Goal: Task Accomplishment & Management: Manage account settings

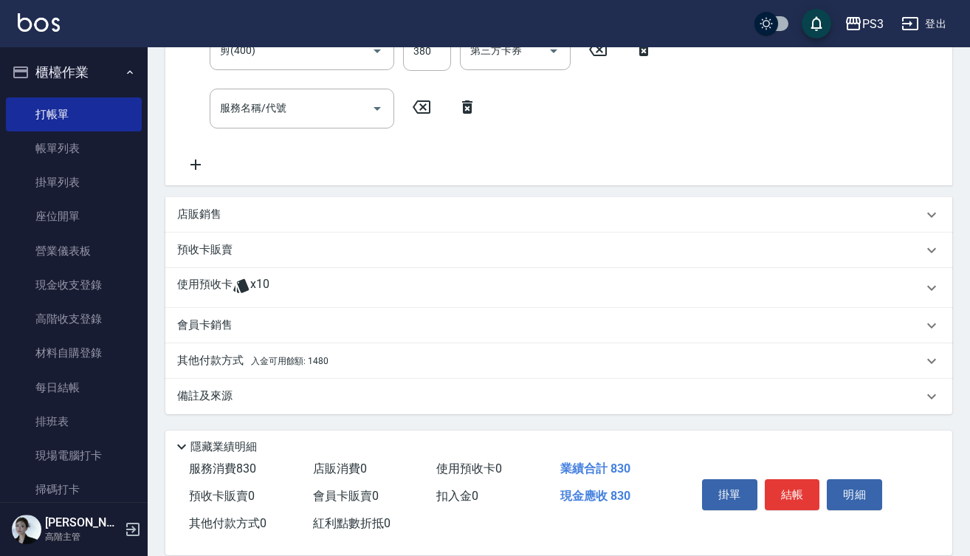
scroll to position [254, 0]
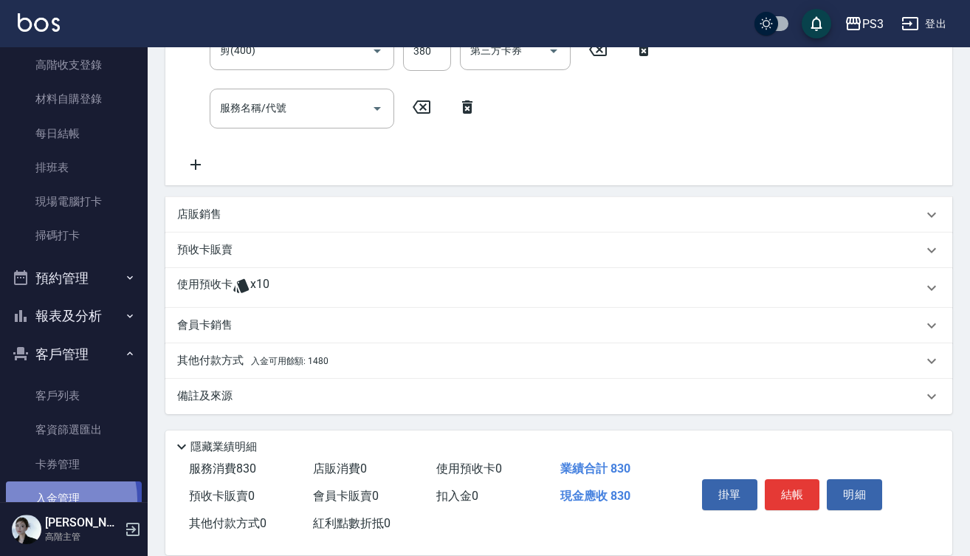
click at [55, 495] on link "入金管理" at bounding box center [74, 498] width 136 height 34
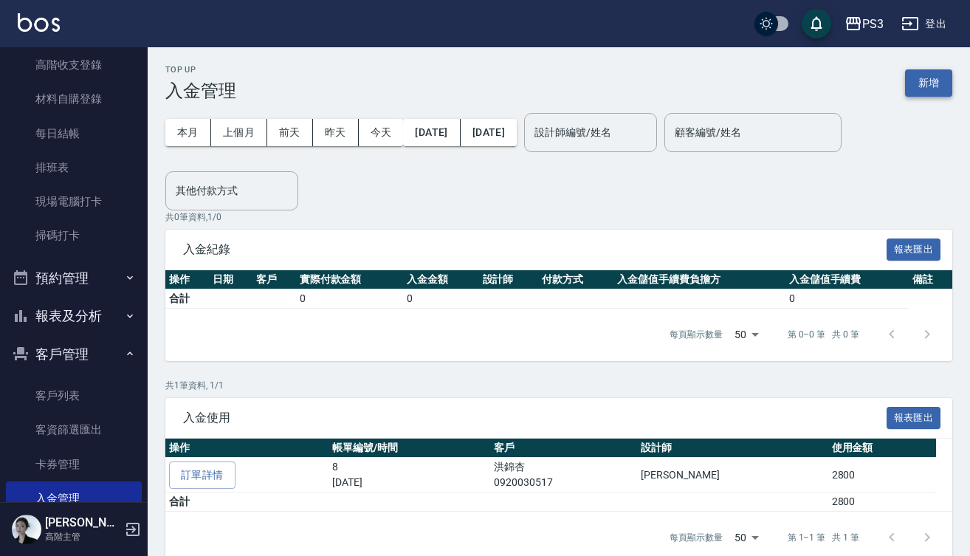
click at [932, 82] on button "新增" at bounding box center [928, 82] width 47 height 27
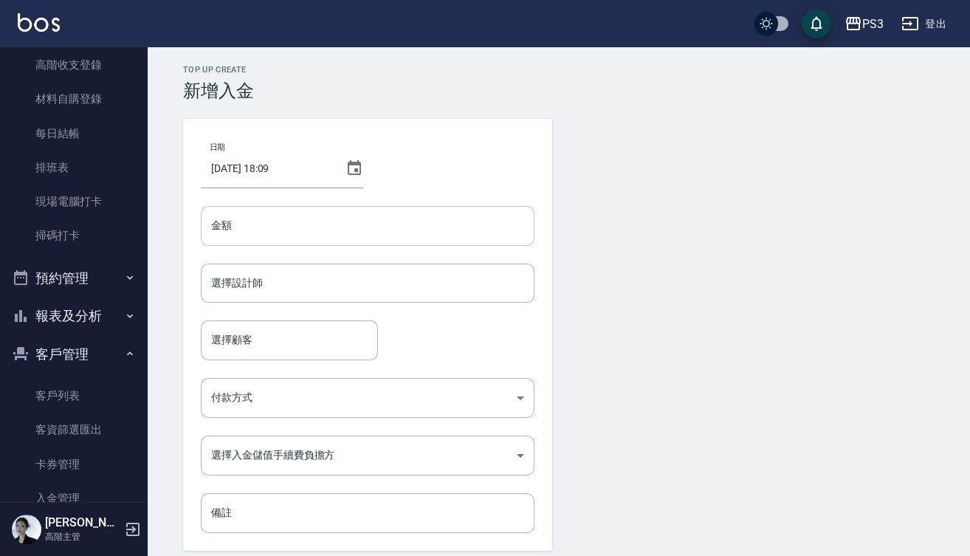
click at [328, 222] on input "金額" at bounding box center [368, 226] width 334 height 40
type input "8000"
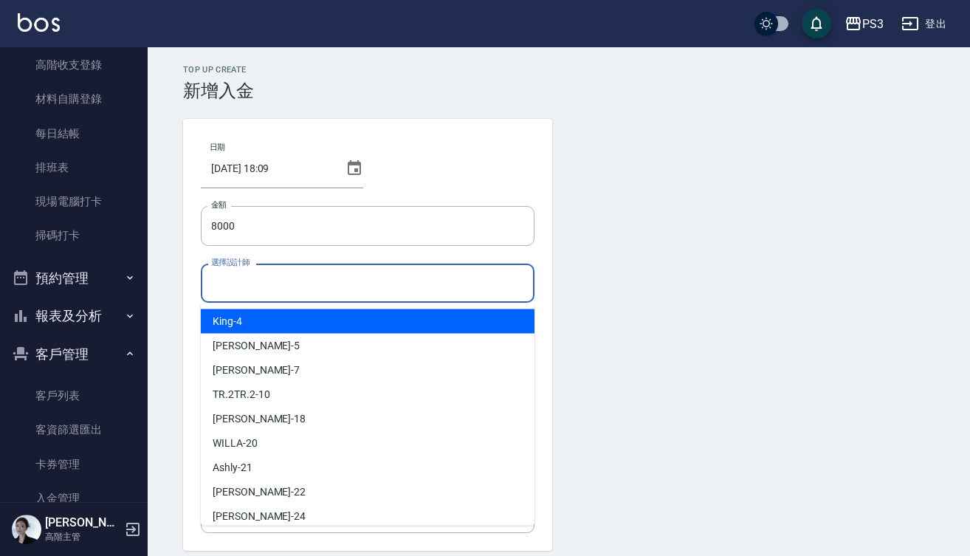
click at [338, 287] on input "選擇設計師" at bounding box center [367, 283] width 320 height 26
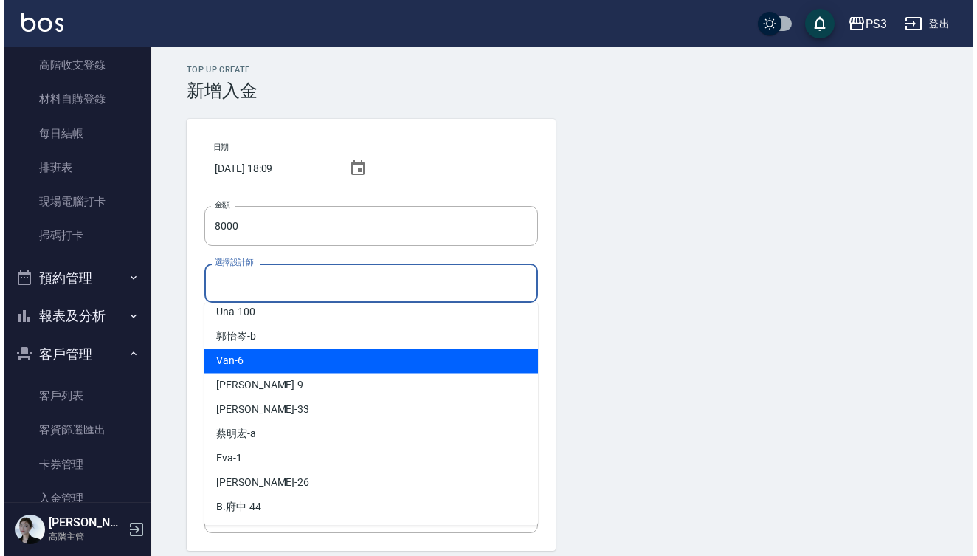
scroll to position [399, 0]
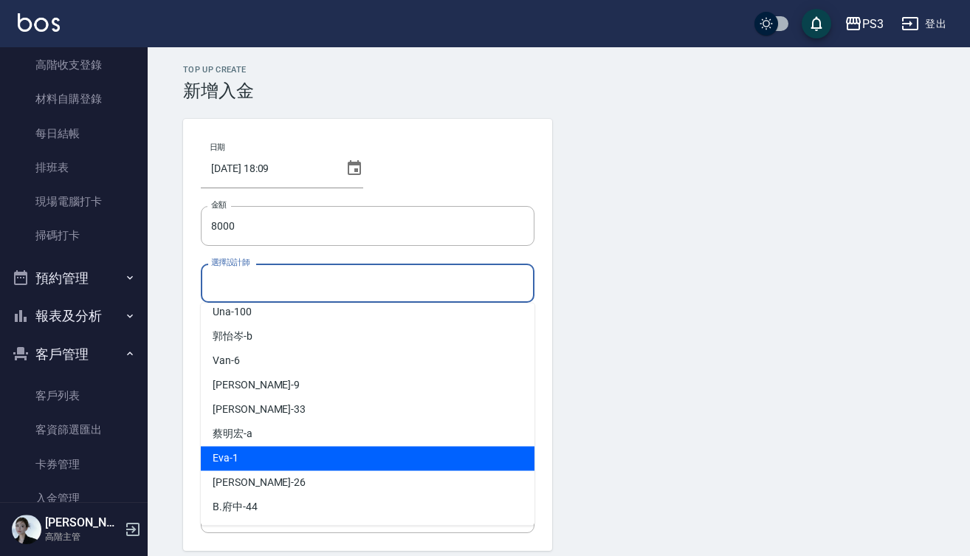
click at [261, 458] on div "[PERSON_NAME] -1" at bounding box center [368, 459] width 334 height 24
type input "[PERSON_NAME]-1"
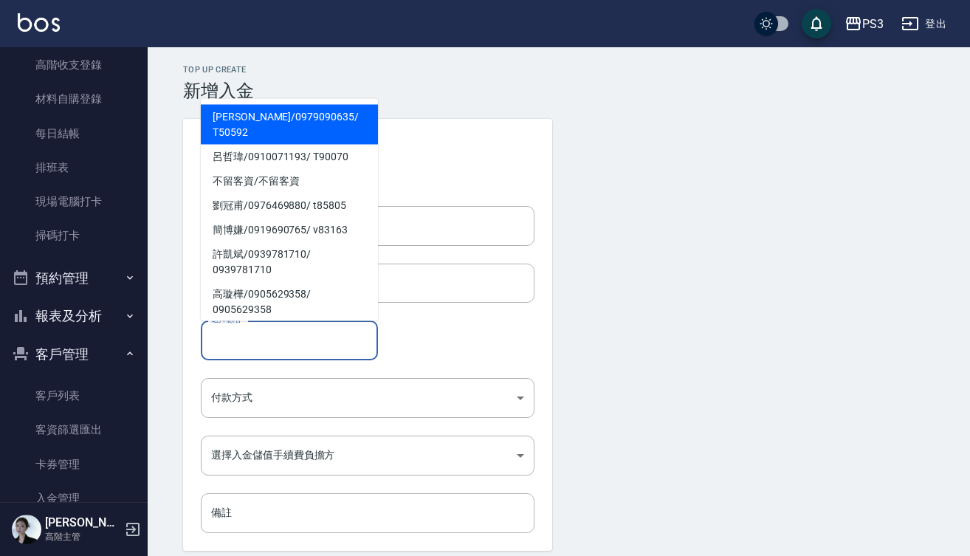
click at [230, 351] on input "選擇顧客" at bounding box center [289, 340] width 164 height 26
click at [236, 344] on input "選擇顧客" at bounding box center [289, 340] width 164 height 26
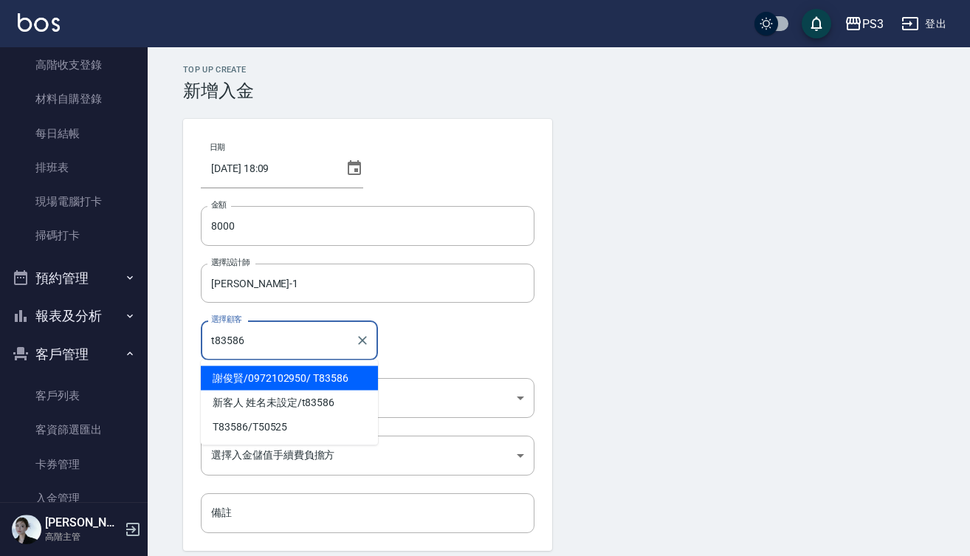
click at [252, 379] on span "[PERSON_NAME]/ 0972102950 / T83586" at bounding box center [289, 378] width 177 height 24
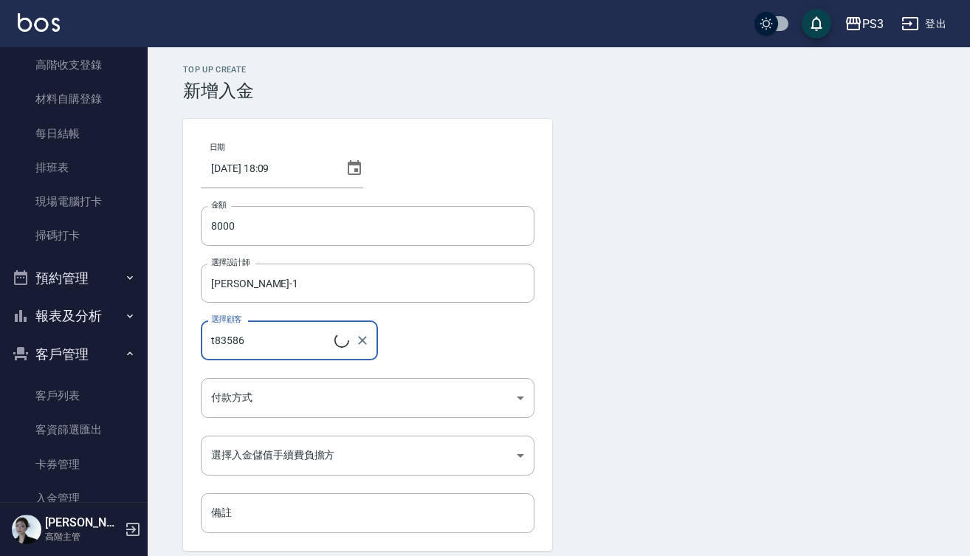
type input "[PERSON_NAME]/0972102950/T83586"
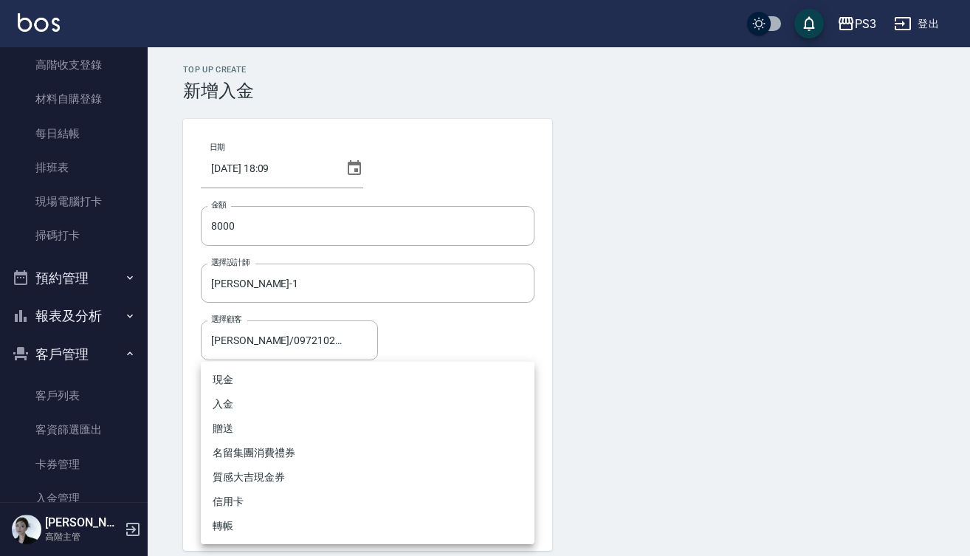
click at [250, 405] on body "PS3 登出 櫃檯作業 打帳單 帳單列表 掛單列表 座位開單 營業儀表板 現金收支登錄 高階收支登錄 材料自購登錄 每日結帳 排班表 現場電腦打卡 掃碼打卡 …" at bounding box center [485, 306] width 970 height 613
click at [255, 378] on li "現金" at bounding box center [368, 380] width 334 height 24
type input "現金"
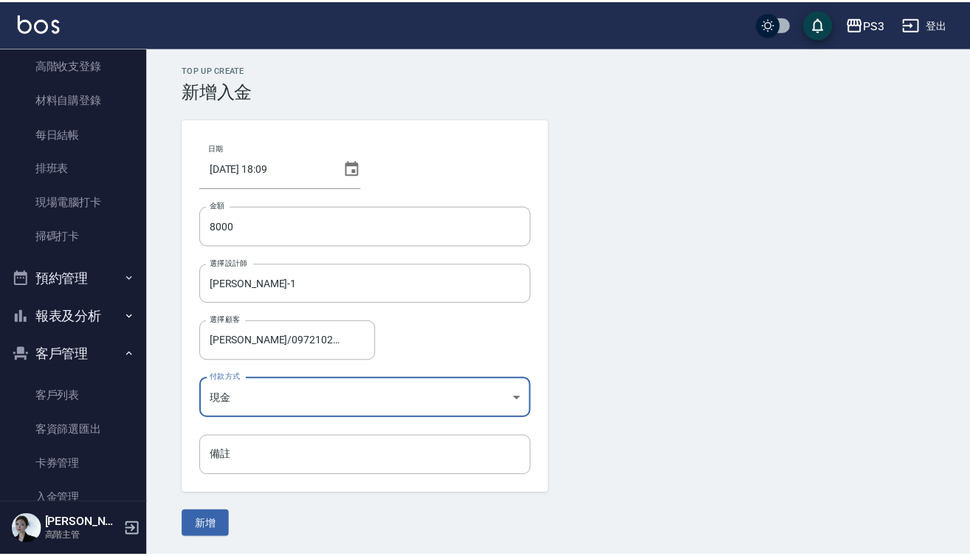
scroll to position [0, 0]
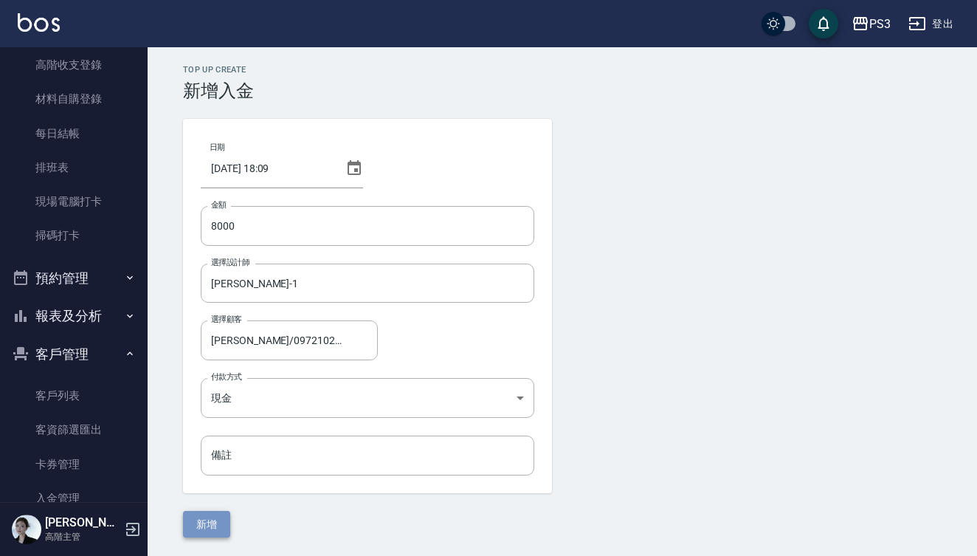
click at [210, 528] on button "新增" at bounding box center [206, 524] width 47 height 27
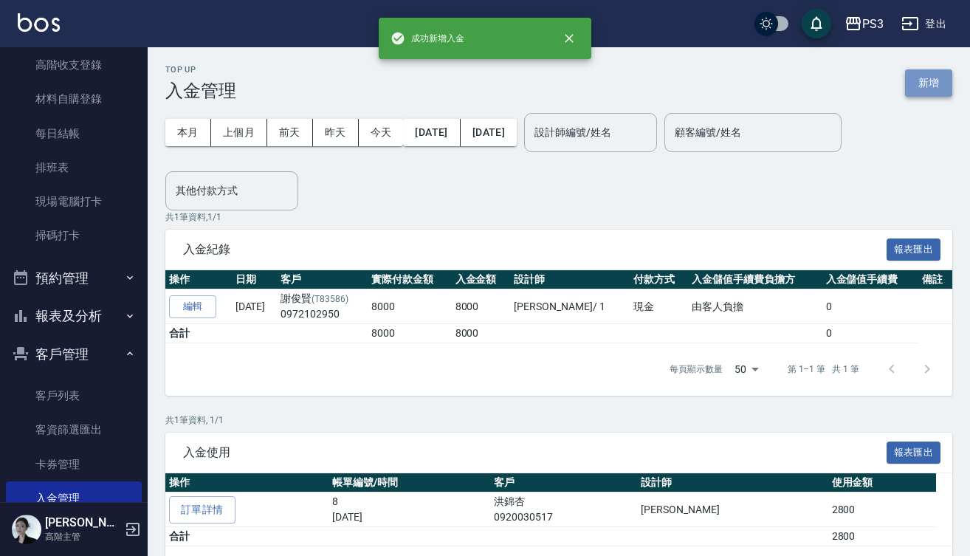
click at [922, 86] on button "新增" at bounding box center [928, 82] width 47 height 27
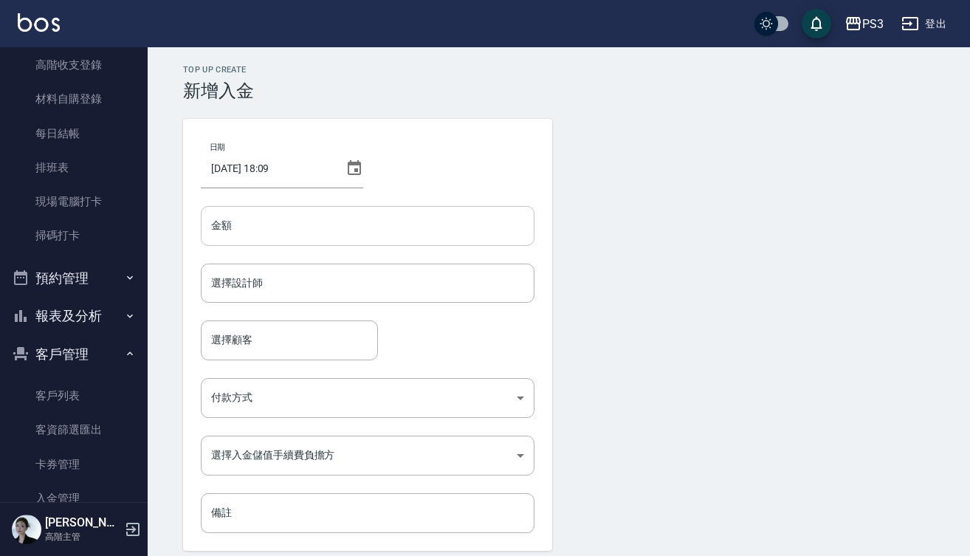
click at [327, 223] on input "金額" at bounding box center [368, 226] width 334 height 40
click at [306, 234] on input "金額" at bounding box center [368, 226] width 334 height 40
type input "500"
click at [305, 293] on input "選擇設計師" at bounding box center [367, 283] width 320 height 26
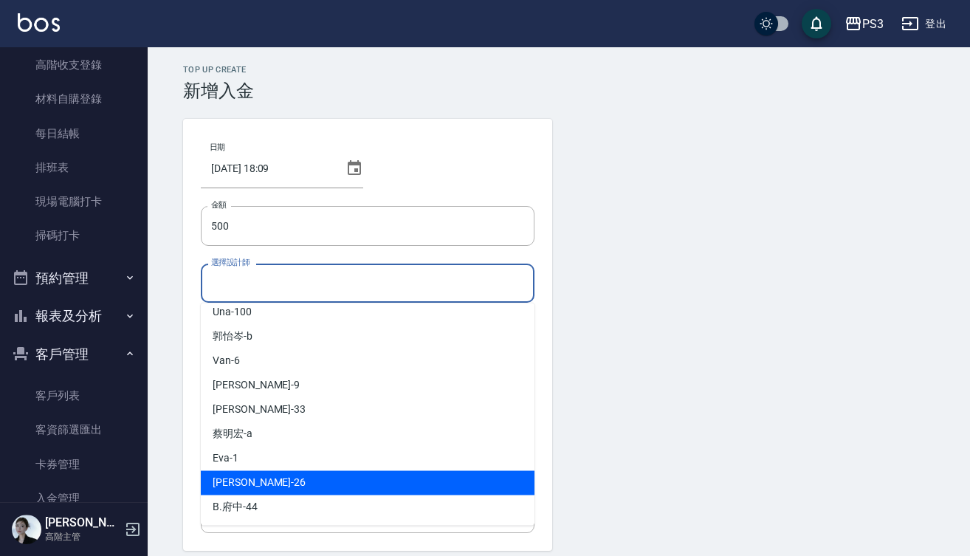
scroll to position [399, 0]
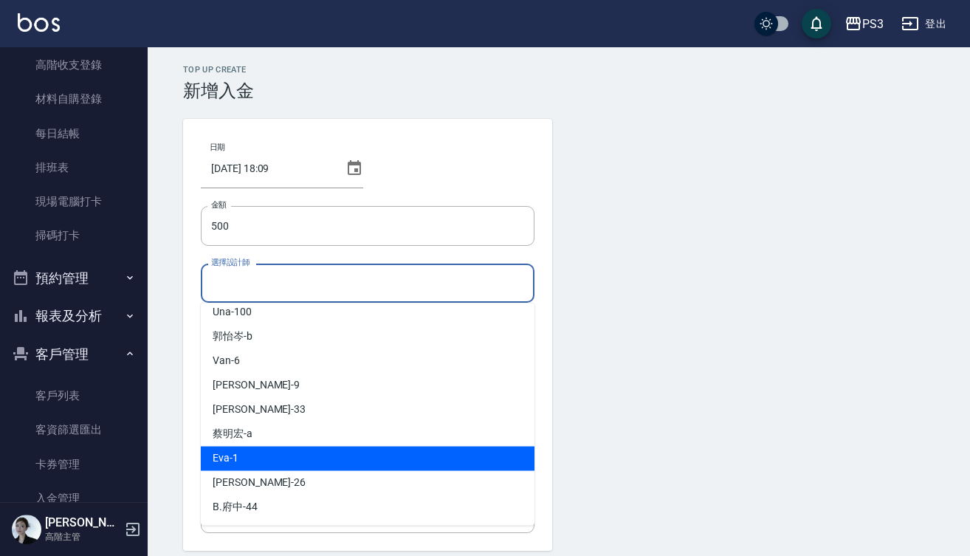
click at [258, 462] on div "[PERSON_NAME] -1" at bounding box center [368, 459] width 334 height 24
type input "[PERSON_NAME]-1"
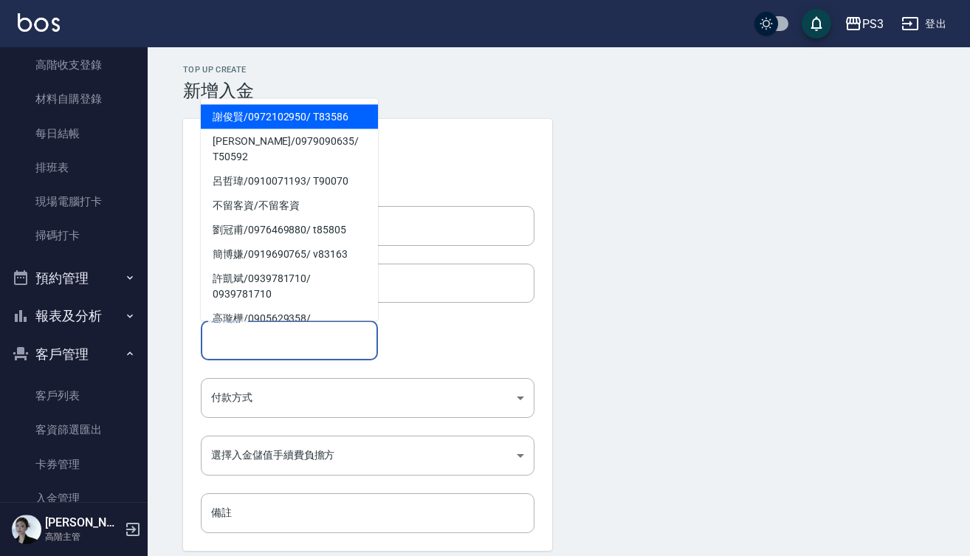
click at [228, 345] on input "選擇顧客" at bounding box center [289, 340] width 164 height 26
click at [280, 115] on span "[PERSON_NAME]/ 0972102950 / T83586" at bounding box center [289, 116] width 177 height 24
type input "[PERSON_NAME]/0972102950/T83586"
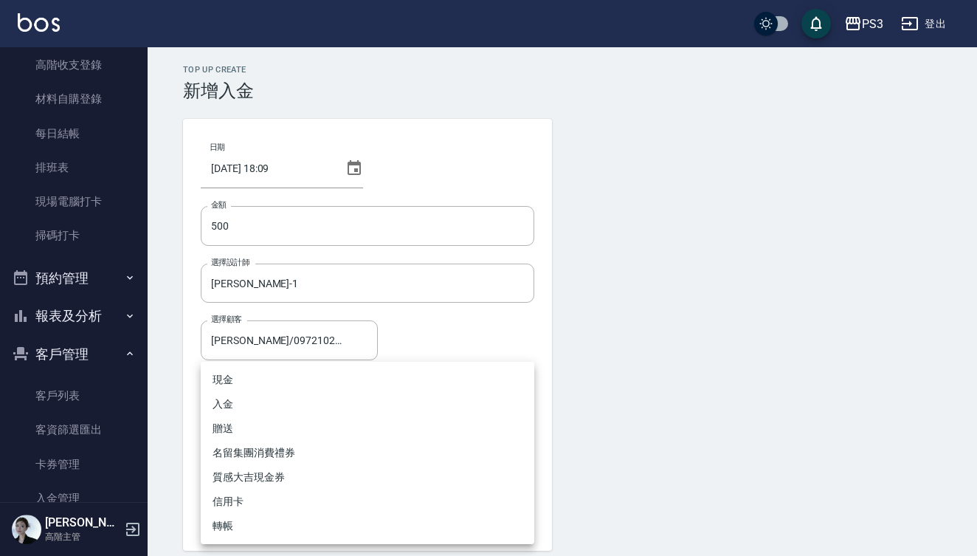
click at [258, 391] on body "PS3 登出 櫃檯作業 打帳單 帳單列表 掛單列表 座位開單 營業儀表板 現金收支登錄 高階收支登錄 材料自購登錄 每日結帳 排班表 現場電腦打卡 掃碼打卡 …" at bounding box center [488, 306] width 977 height 613
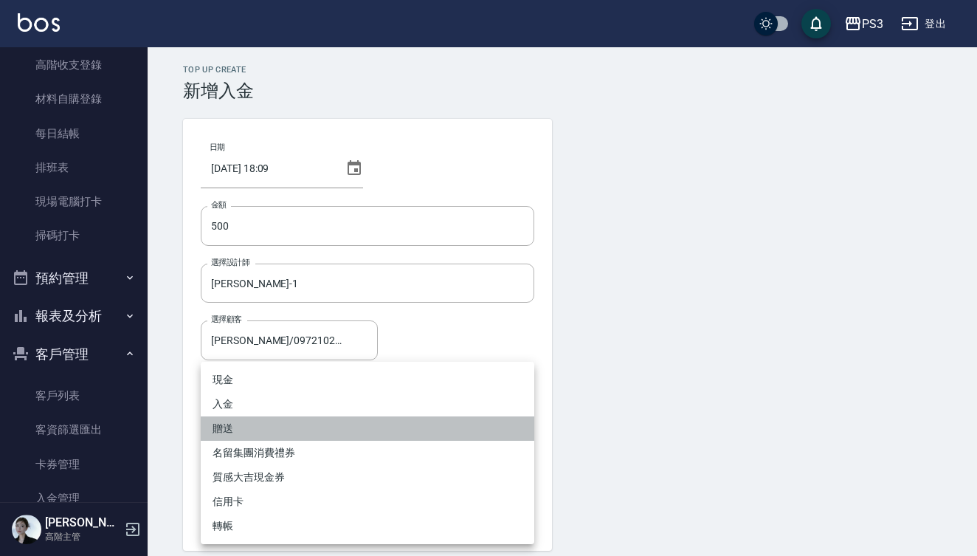
click at [255, 426] on li "贈送" at bounding box center [368, 428] width 334 height 24
type input "贈送"
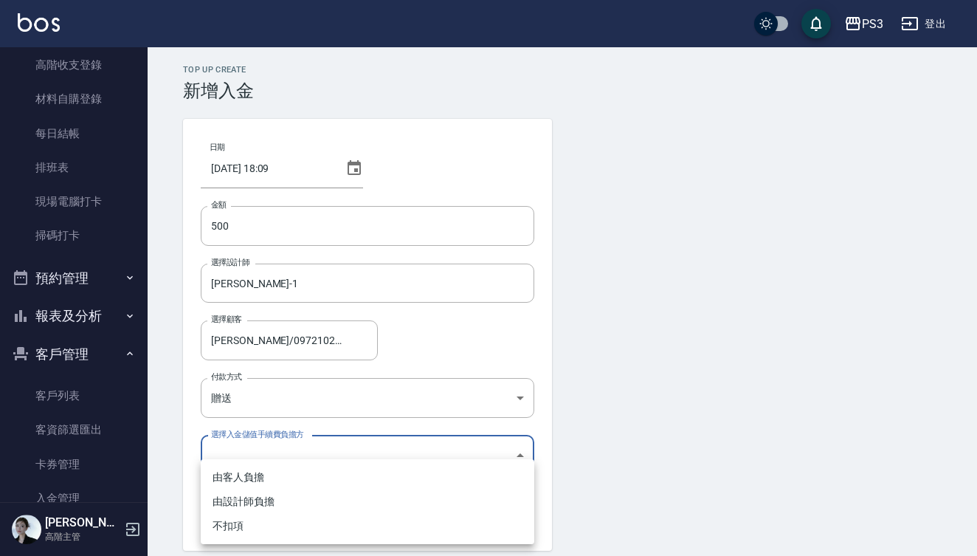
click at [232, 461] on body "PS3 登出 櫃檯作業 打帳單 帳單列表 掛單列表 座位開單 營業儀表板 現金收支登錄 高階收支登錄 材料自購登錄 每日結帳 排班表 現場電腦打卡 掃碼打卡 …" at bounding box center [488, 306] width 977 height 613
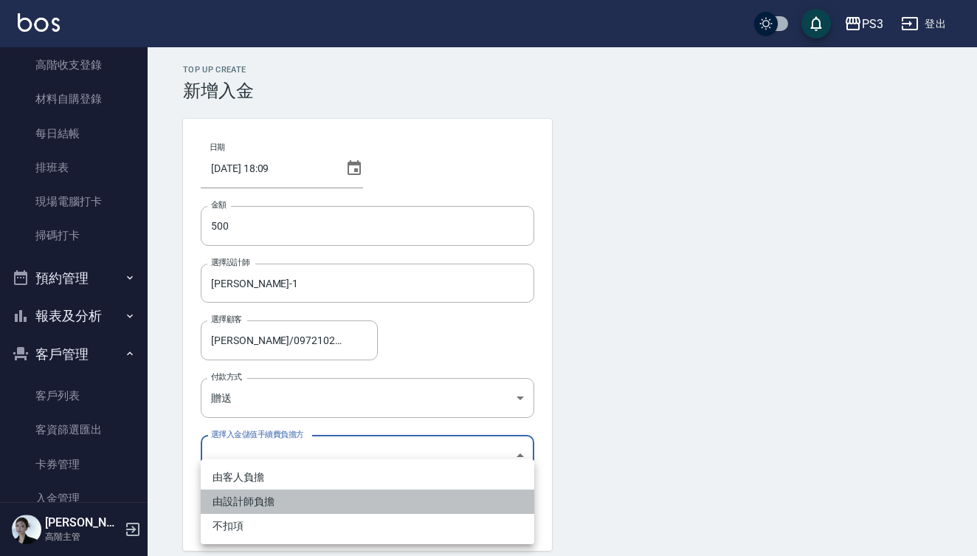
click at [235, 496] on li "由設計師負擔" at bounding box center [368, 501] width 334 height 24
type input "BYDESIGNER"
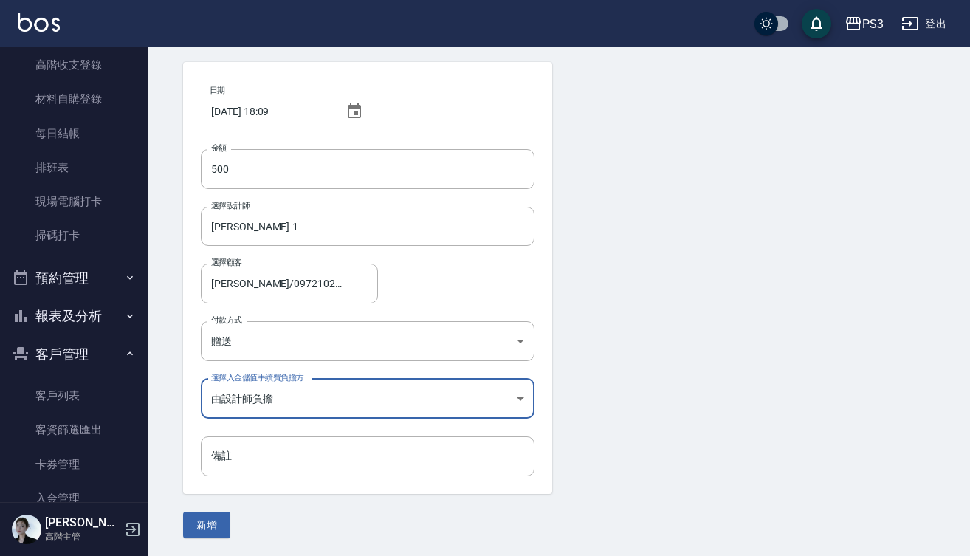
scroll to position [57, 0]
click at [205, 522] on button "新增" at bounding box center [206, 524] width 47 height 27
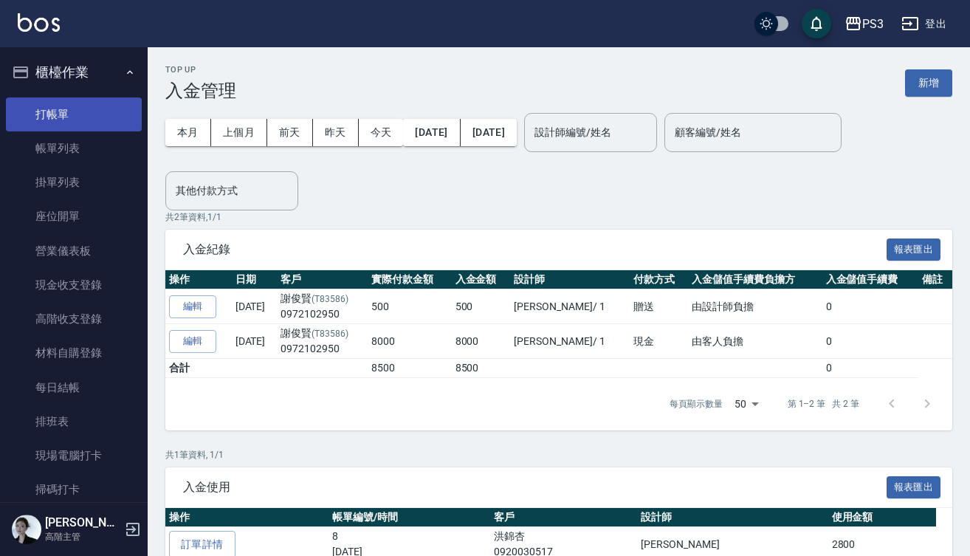
click at [77, 108] on link "打帳單" at bounding box center [74, 114] width 136 height 34
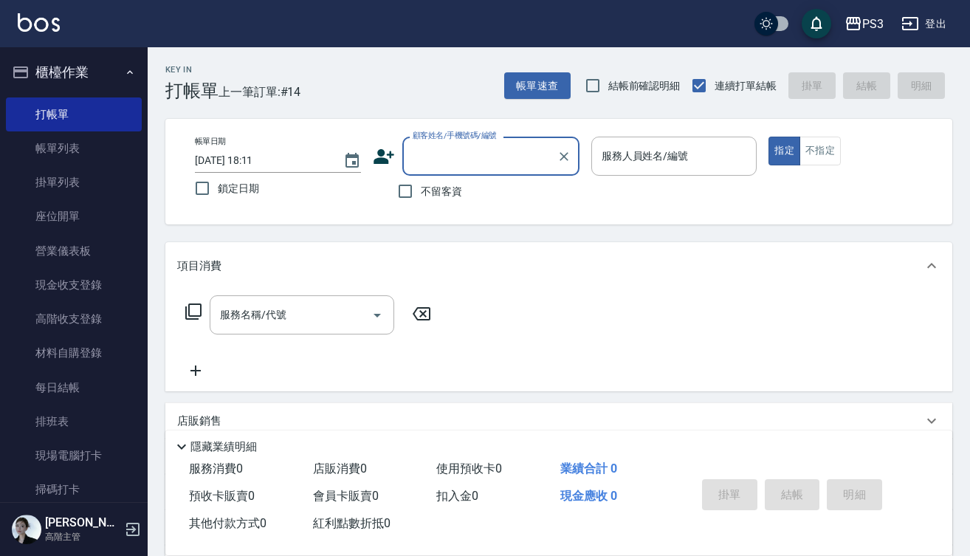
click at [484, 159] on input "顧客姓名/手機號碼/編號" at bounding box center [480, 156] width 142 height 26
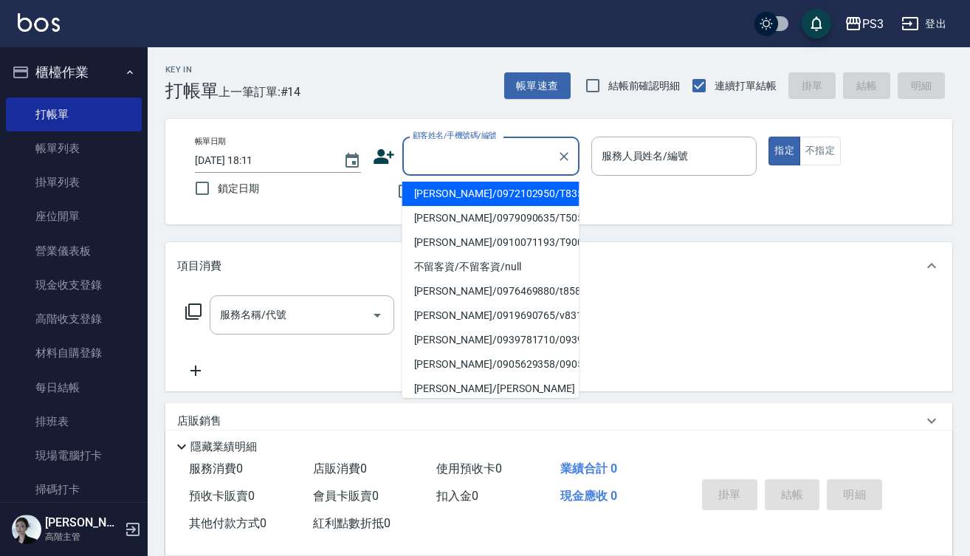
click at [472, 196] on li "[PERSON_NAME]/0972102950/T83586" at bounding box center [490, 194] width 177 height 24
type input "[PERSON_NAME]/0972102950/T83586"
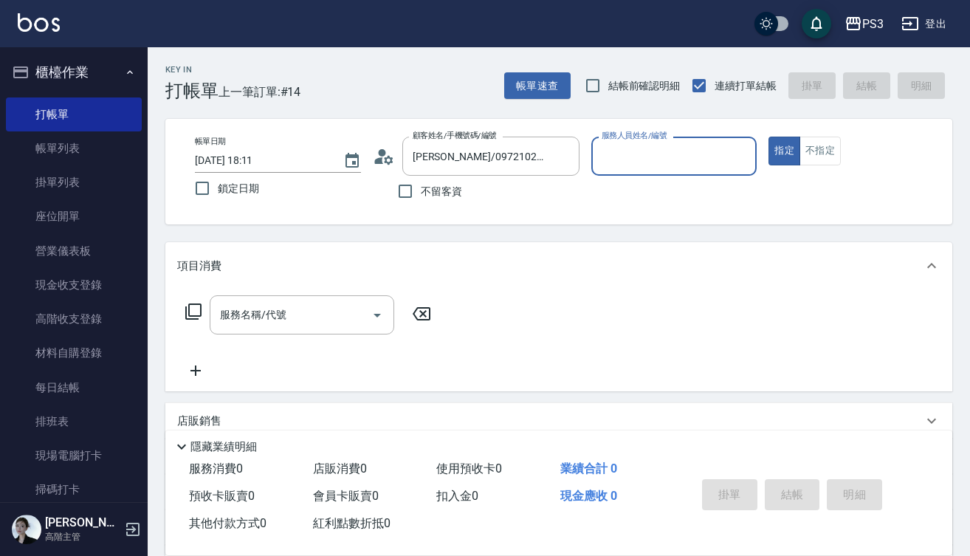
type input "[PERSON_NAME]-1"
click at [784, 151] on button "指定" at bounding box center [784, 151] width 32 height 29
type button "true"
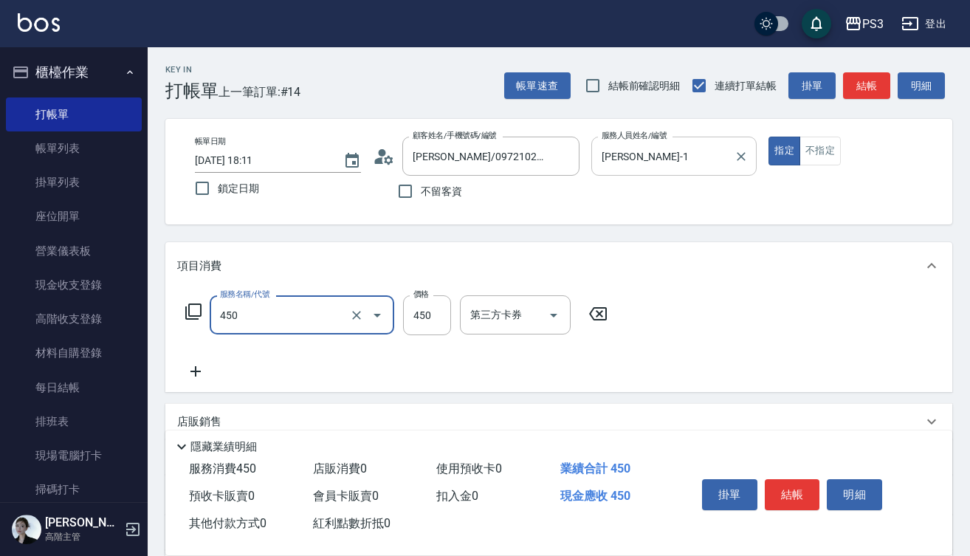
type input "有機洗髮(450)"
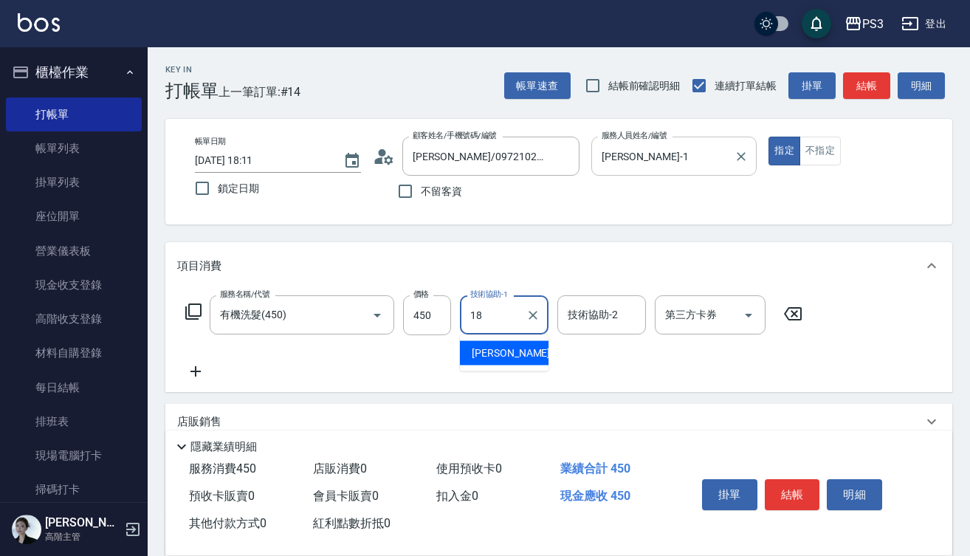
type input "恩恩-18"
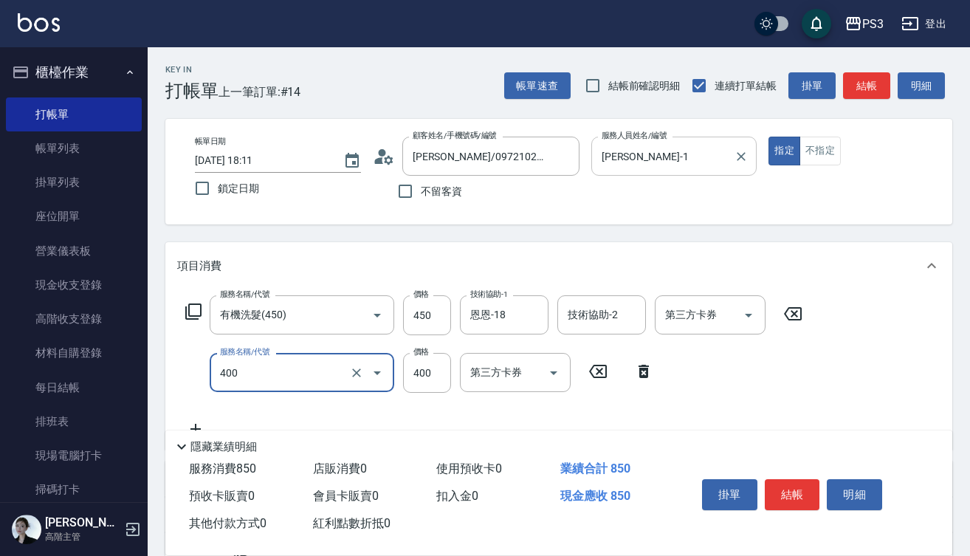
type input "剪(400)"
type input "380"
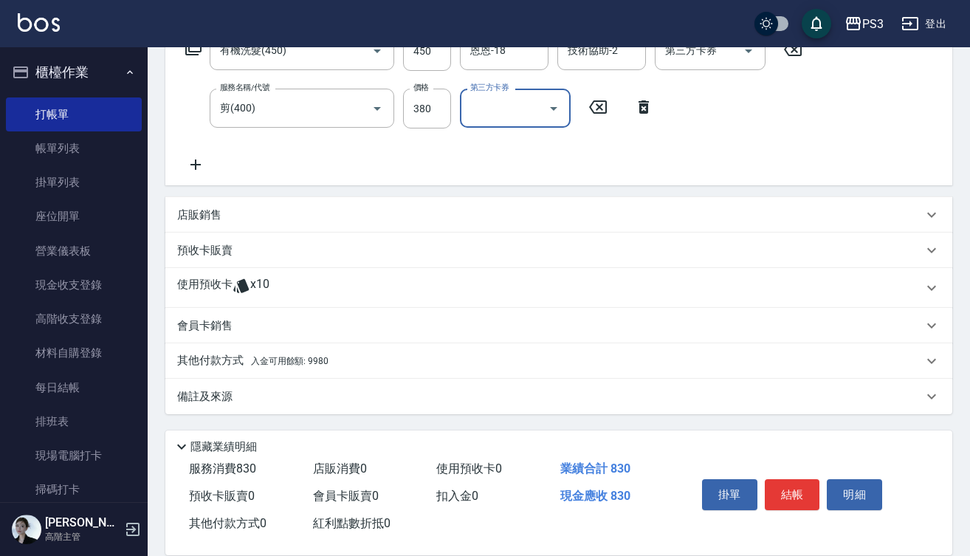
scroll to position [264, 0]
click at [241, 361] on p "其他付款方式 入金可用餘額: 9980" at bounding box center [252, 361] width 151 height 16
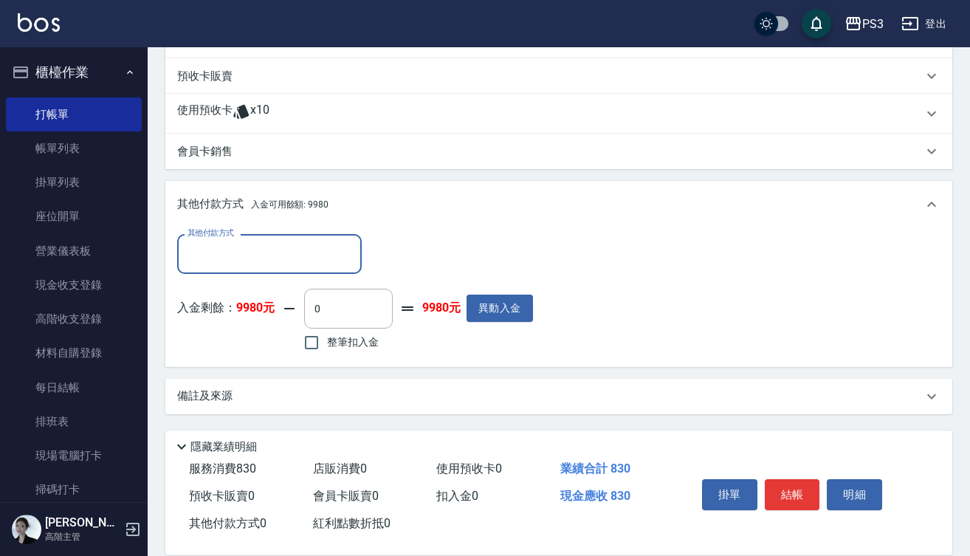
scroll to position [438, 0]
click at [304, 255] on input "其他付款方式" at bounding box center [269, 254] width 171 height 26
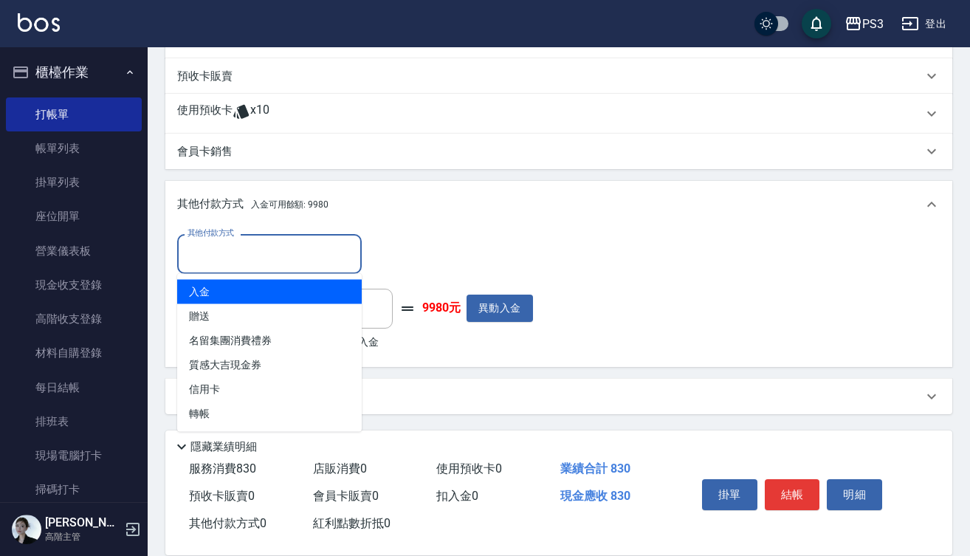
click at [278, 287] on span "入金" at bounding box center [269, 292] width 185 height 24
type input "入金"
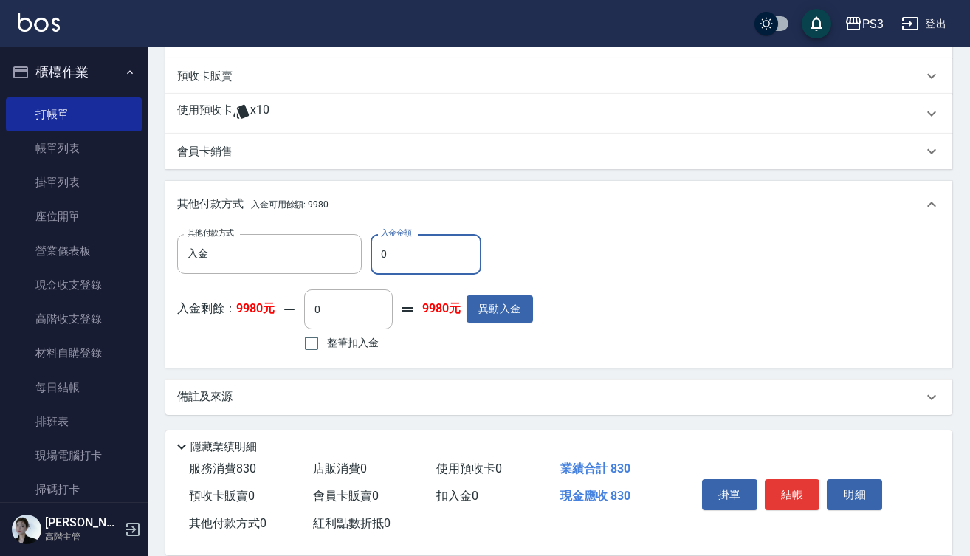
click at [378, 255] on input "0" at bounding box center [426, 254] width 111 height 40
type input "830"
click at [331, 254] on input "入金" at bounding box center [258, 254] width 149 height 26
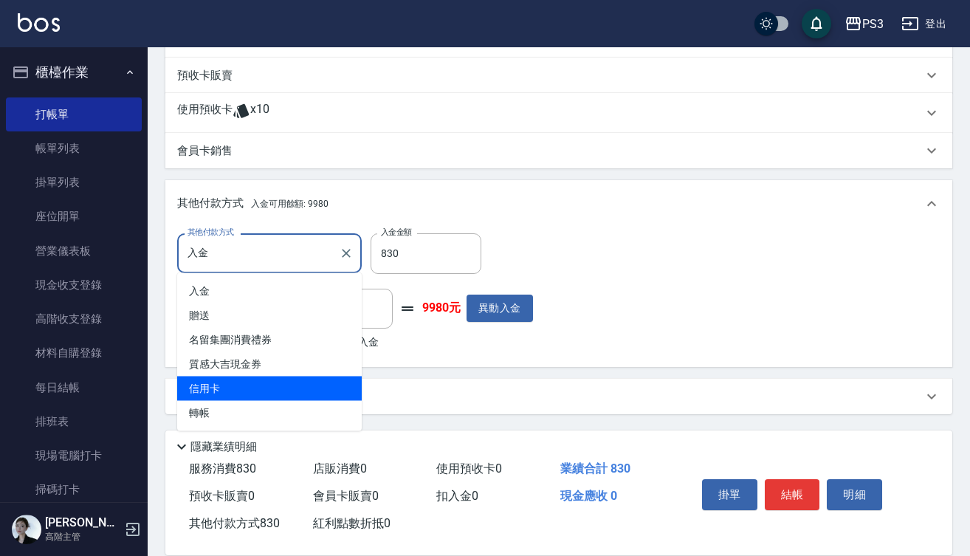
scroll to position [439, 0]
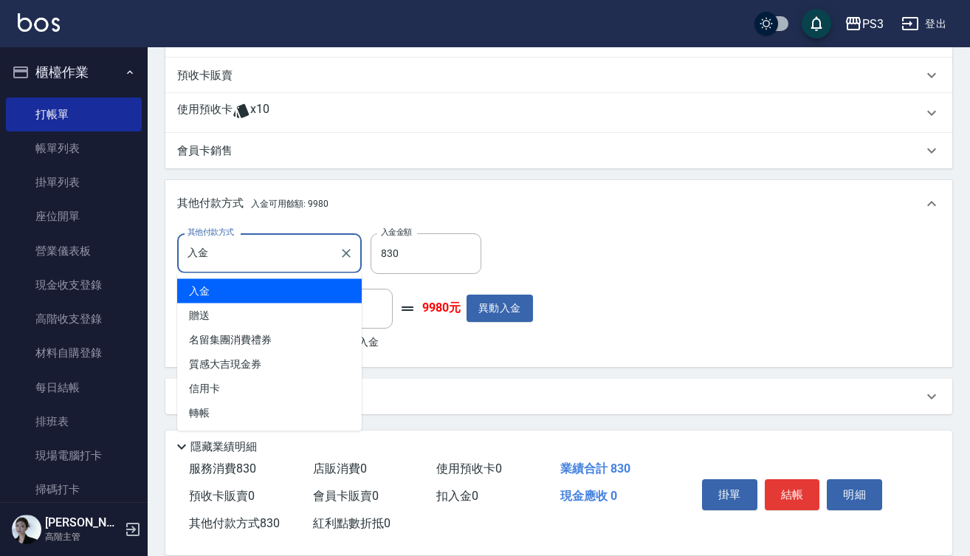
click at [294, 251] on input "入金" at bounding box center [258, 253] width 149 height 26
click at [567, 257] on div "其他付款方式 入金 其他付款方式 入金金額 830 入金金額 入金剩餘： 9980元 0 ​ 整筆扣入金 9980元 異動入金" at bounding box center [558, 293] width 763 height 121
click at [317, 263] on input "入金" at bounding box center [258, 253] width 149 height 26
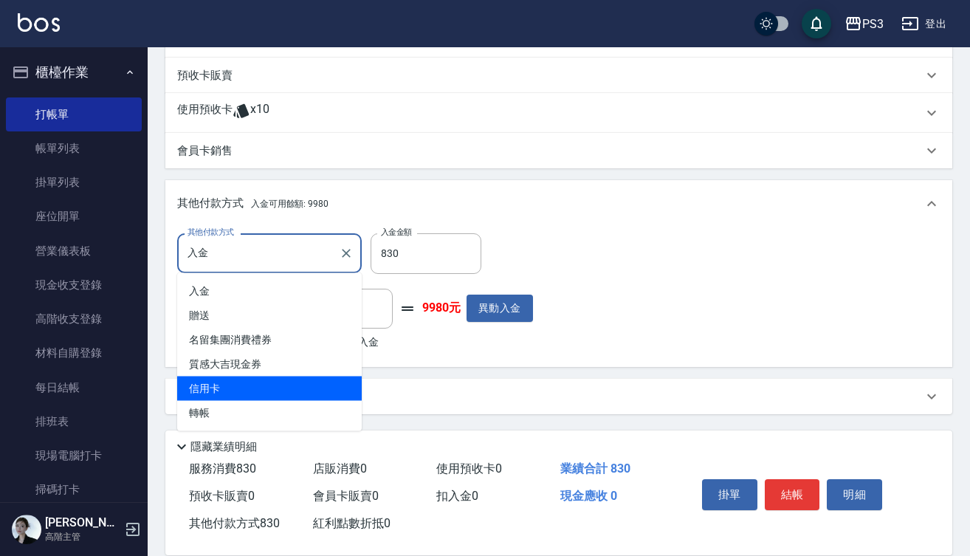
click at [452, 364] on div "其他付款方式 入金 其他付款方式 入金金額 830 入金金額 入金剩餘： 9980元 0 ​ 整筆扣入金 9980元 異動入金" at bounding box center [558, 296] width 787 height 139
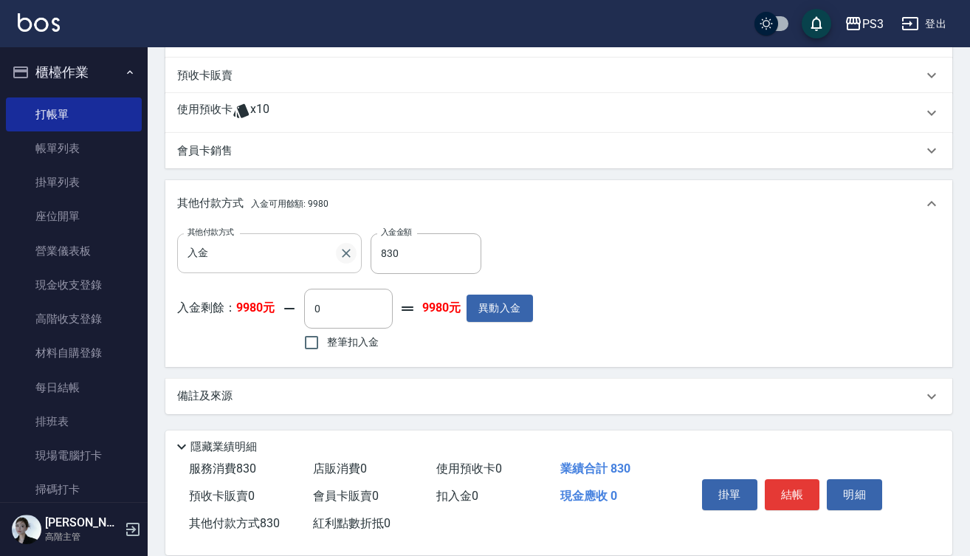
click at [340, 254] on icon "Clear" at bounding box center [346, 253] width 15 height 15
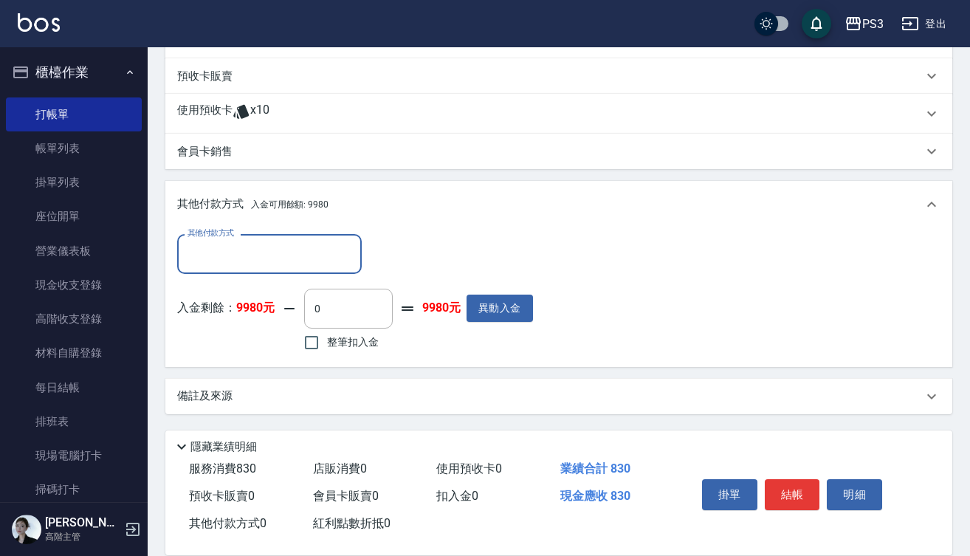
scroll to position [438, 0]
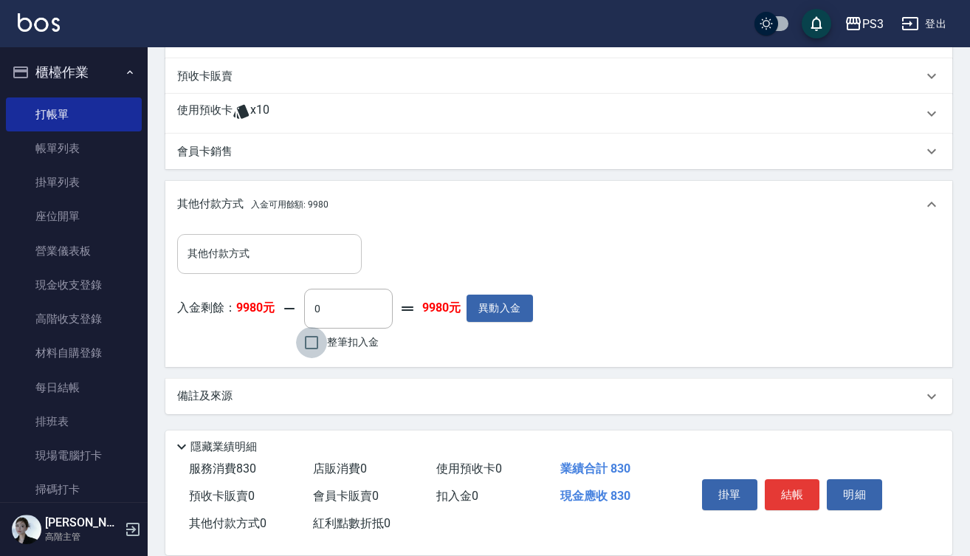
click at [310, 342] on input "整筆扣入金" at bounding box center [311, 342] width 31 height 31
checkbox input "true"
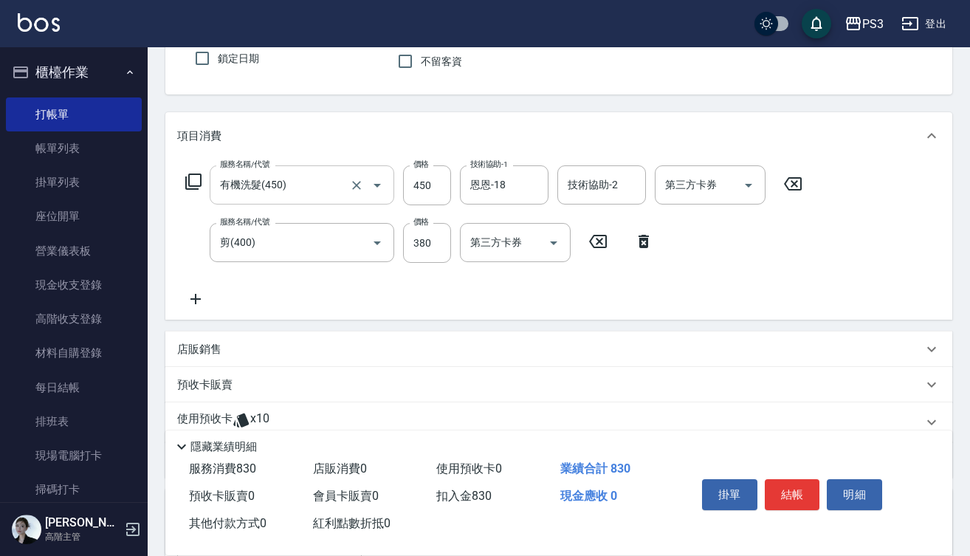
scroll to position [147, 0]
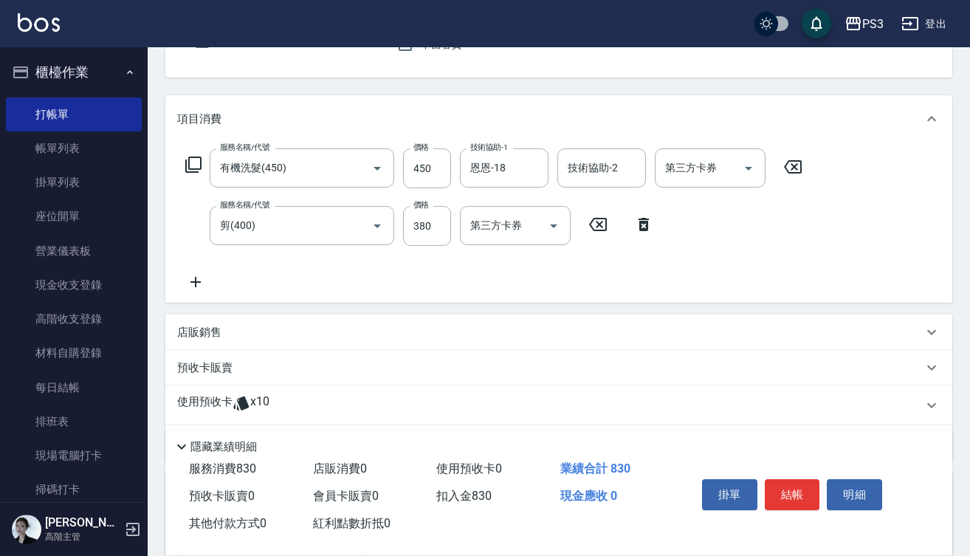
click at [198, 279] on icon at bounding box center [195, 282] width 37 height 18
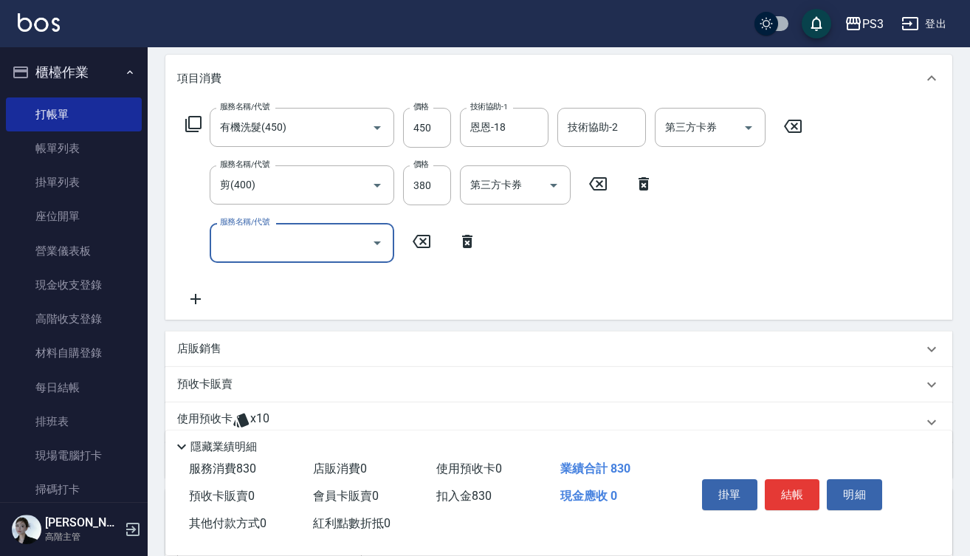
scroll to position [209, 0]
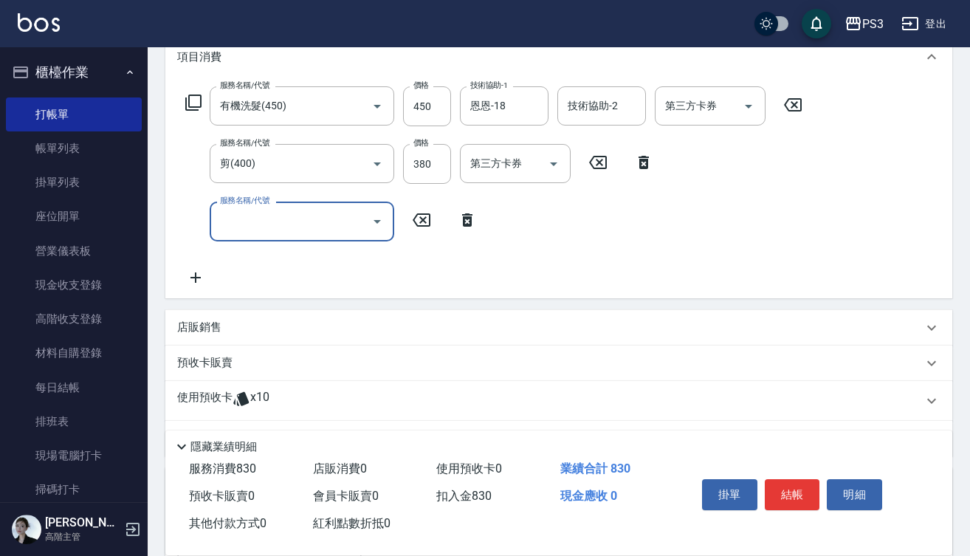
click at [373, 223] on icon "Open" at bounding box center [377, 222] width 18 height 18
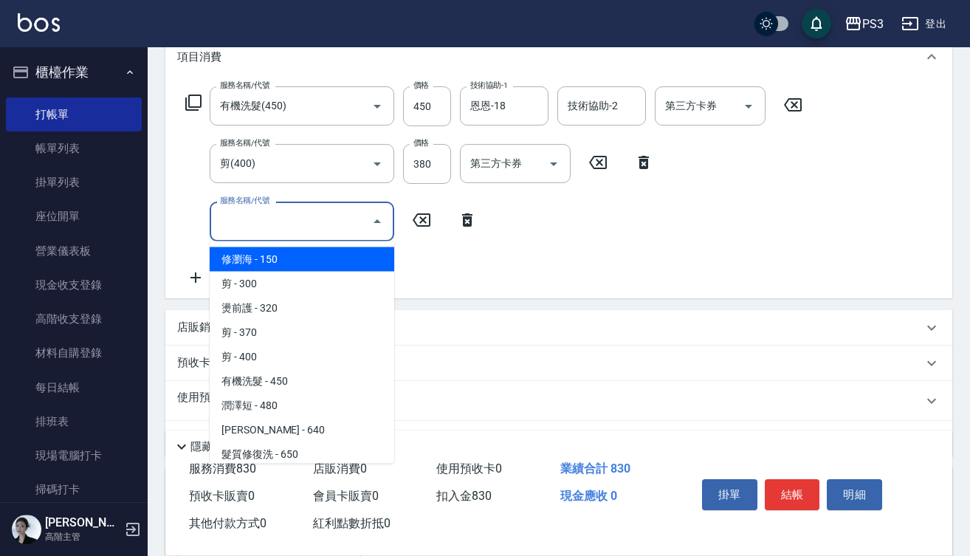
click at [307, 230] on input "服務名稱/代號" at bounding box center [290, 221] width 149 height 26
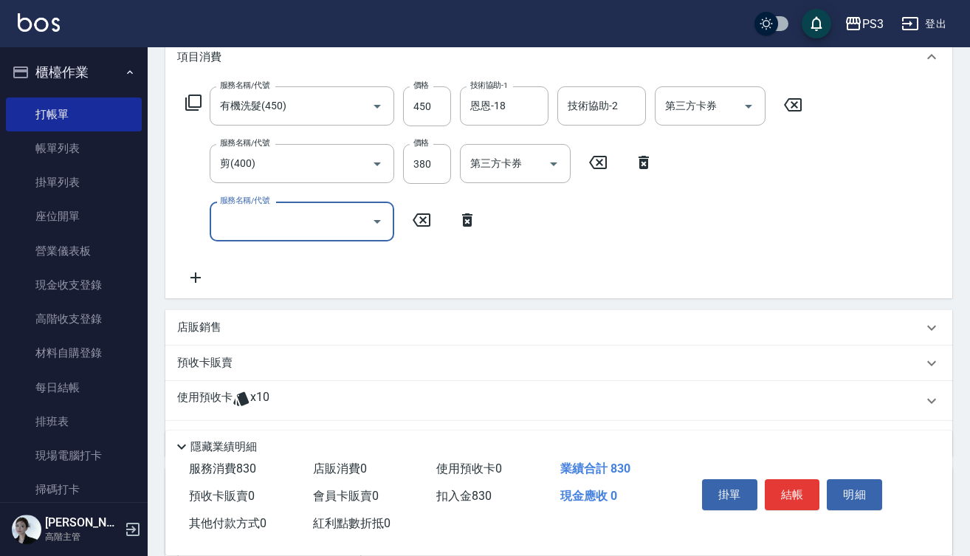
type input "0"
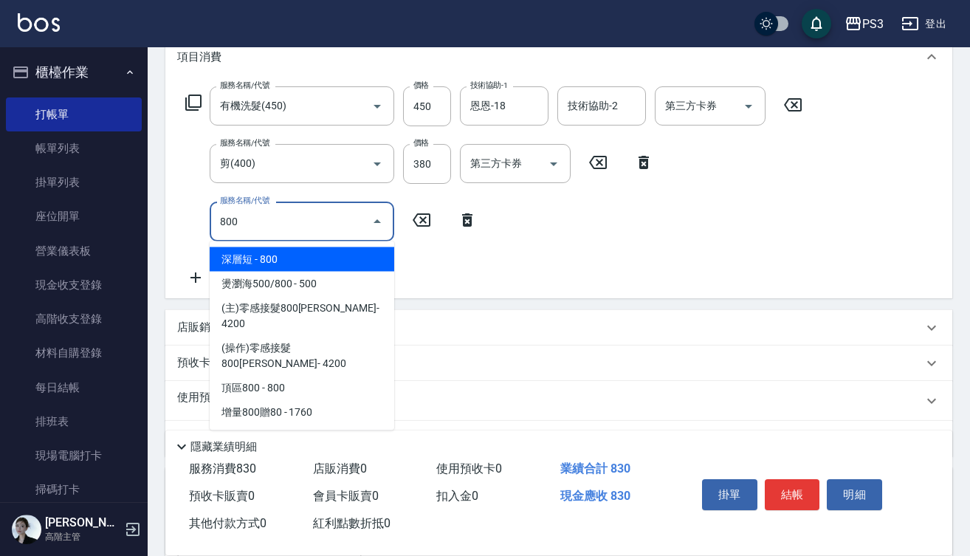
click at [324, 259] on span "深層短 - 800" at bounding box center [302, 259] width 185 height 24
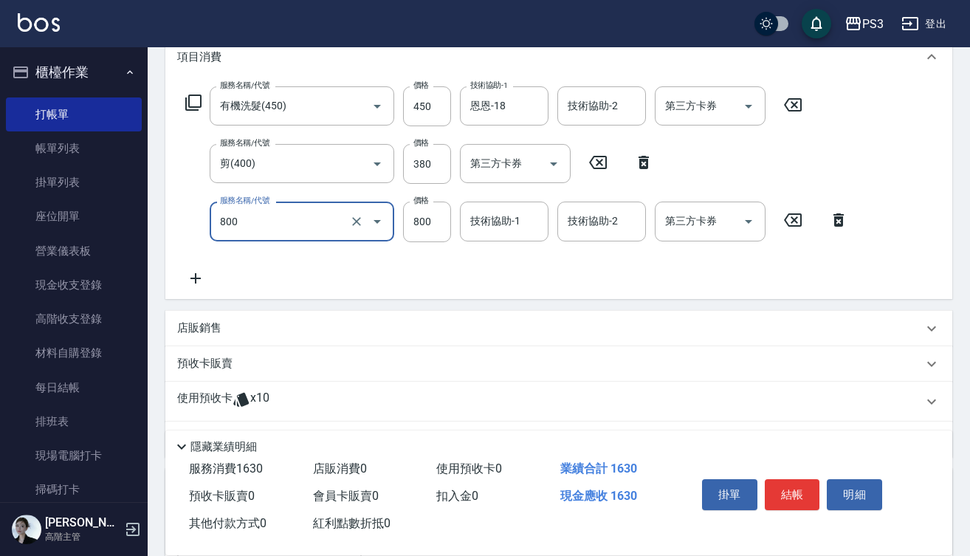
type input "深層短(800)"
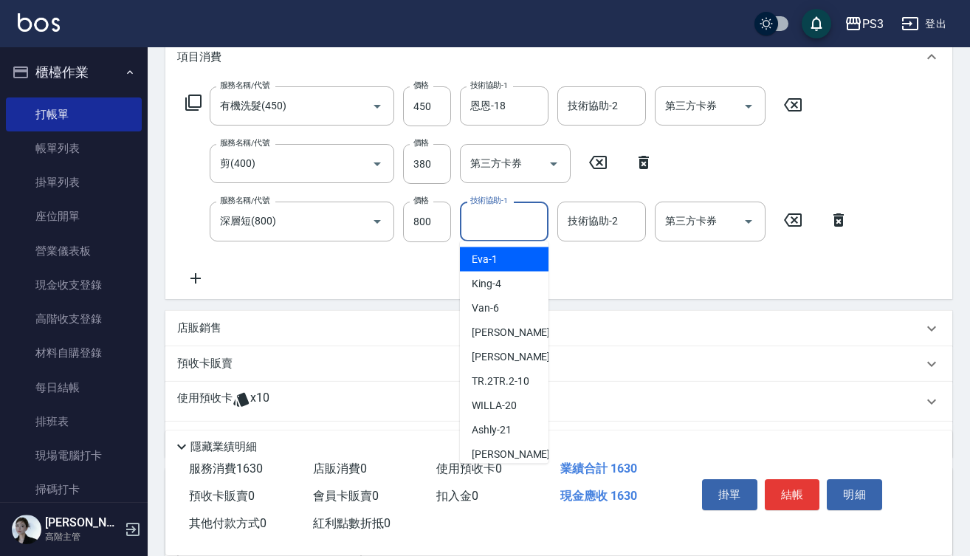
click at [492, 223] on input "技術協助-1" at bounding box center [503, 221] width 75 height 26
type input "[PERSON_NAME]-1"
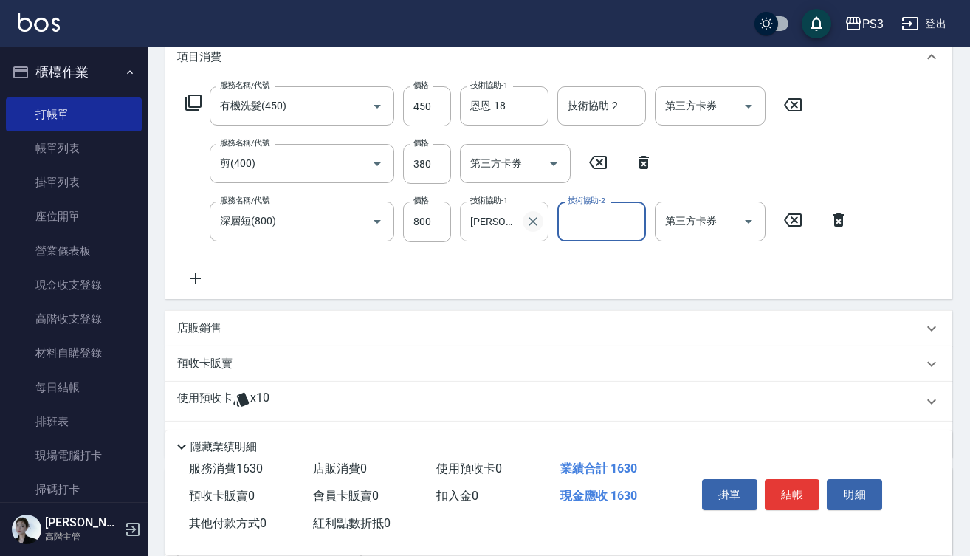
click at [536, 220] on icon "Clear" at bounding box center [533, 221] width 15 height 15
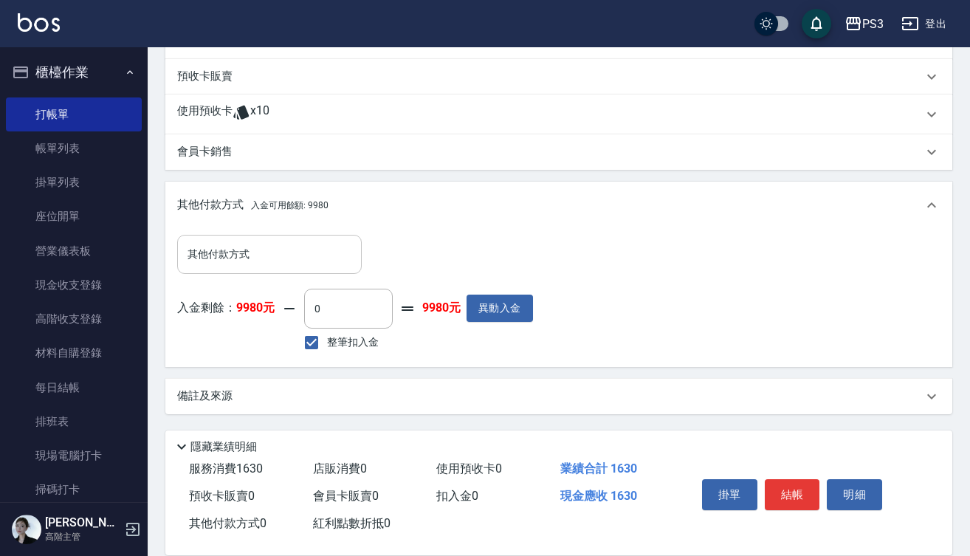
scroll to position [496, 0]
click at [315, 341] on input "整筆扣入金" at bounding box center [311, 342] width 31 height 31
checkbox input "true"
type input "1630"
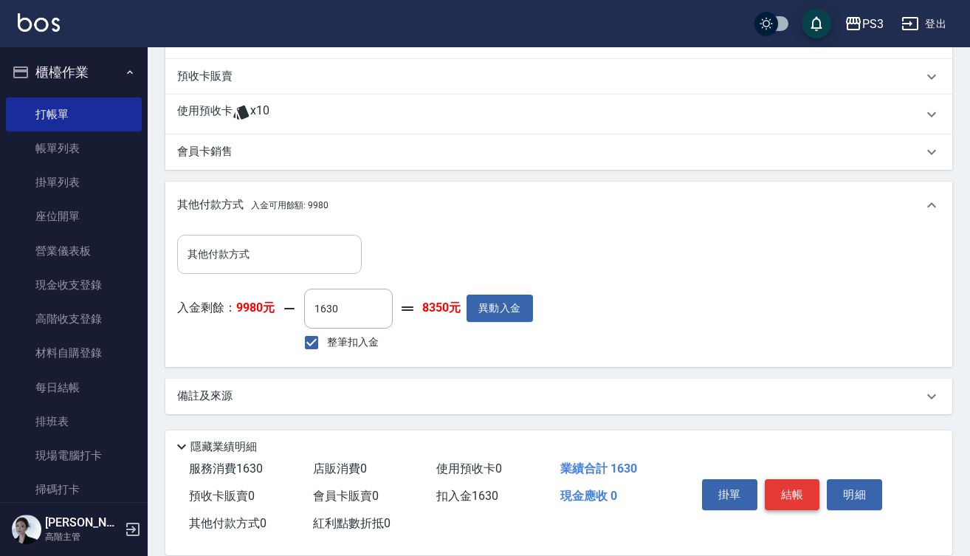
click at [793, 492] on button "結帳" at bounding box center [792, 494] width 55 height 31
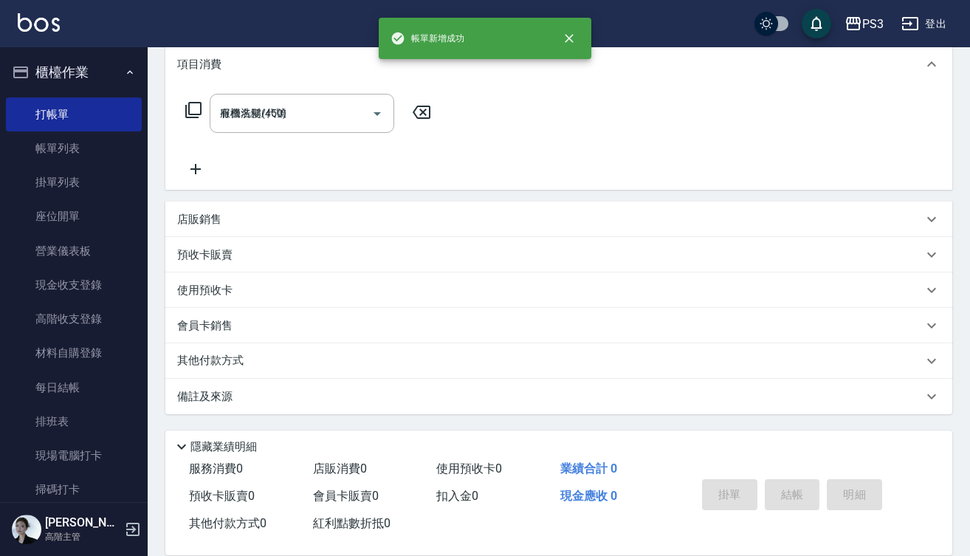
type input "[DATE] 18:12"
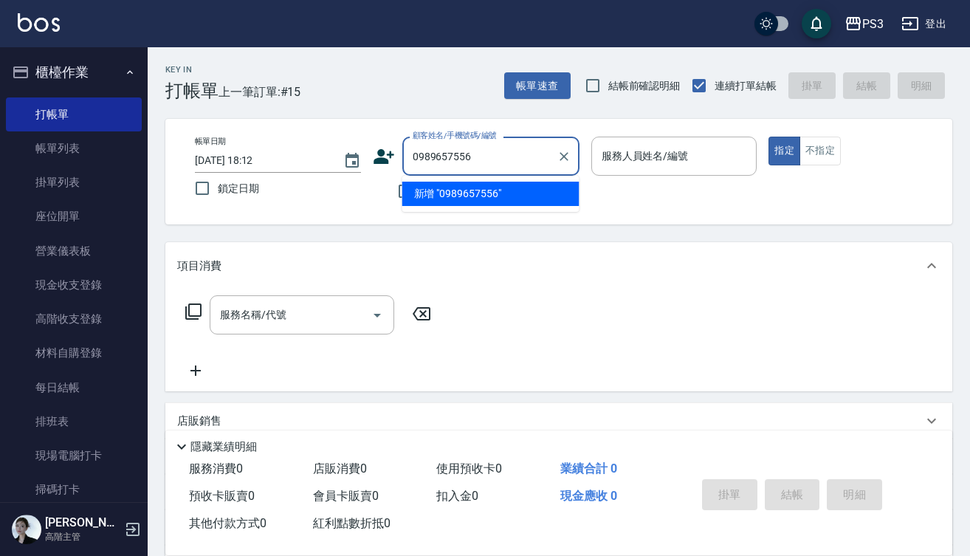
type input "0989657556"
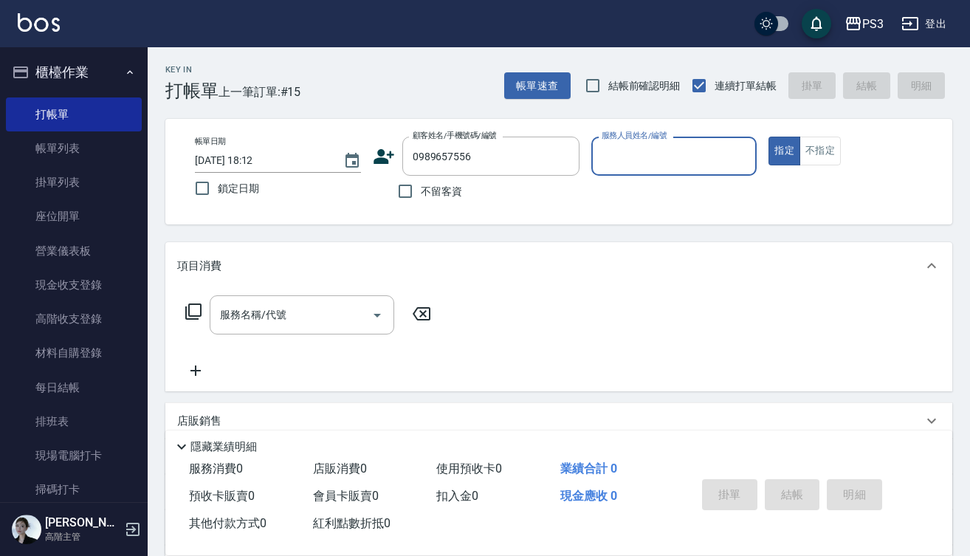
click at [380, 155] on icon at bounding box center [383, 156] width 21 height 15
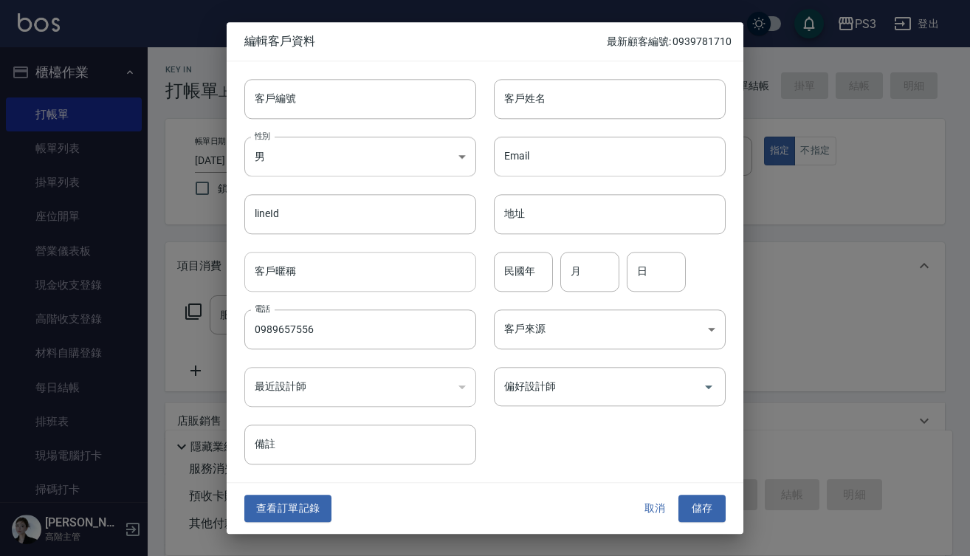
type input "0989657556"
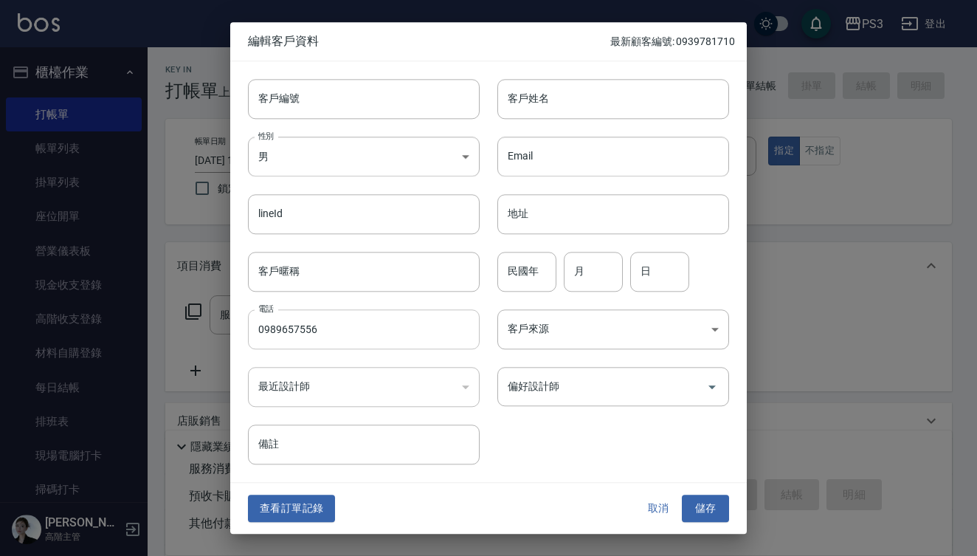
click at [356, 328] on input "0989657556" at bounding box center [364, 329] width 232 height 40
click at [368, 325] on input "0989657556" at bounding box center [364, 329] width 232 height 40
click at [312, 100] on input "客戶編號" at bounding box center [364, 99] width 232 height 40
paste input "0989657556"
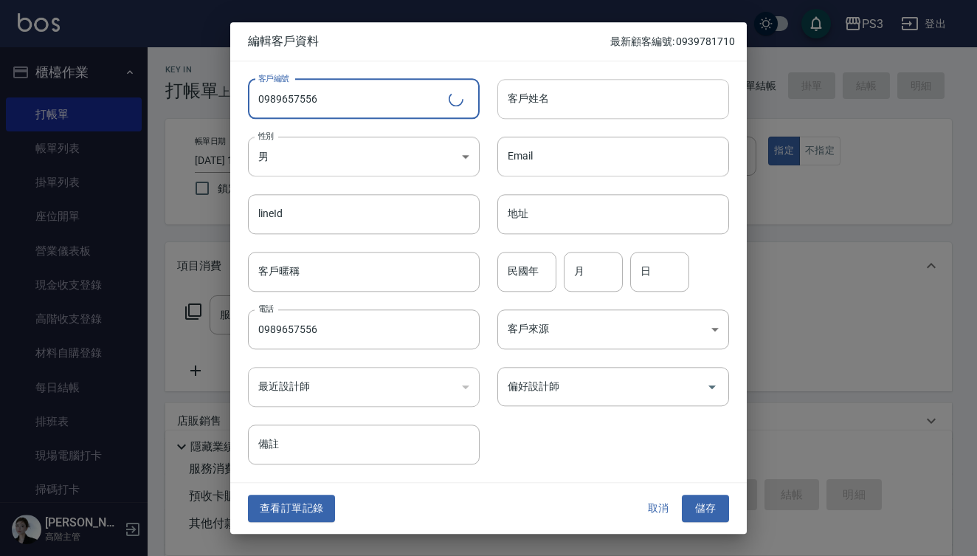
type input "0989657556"
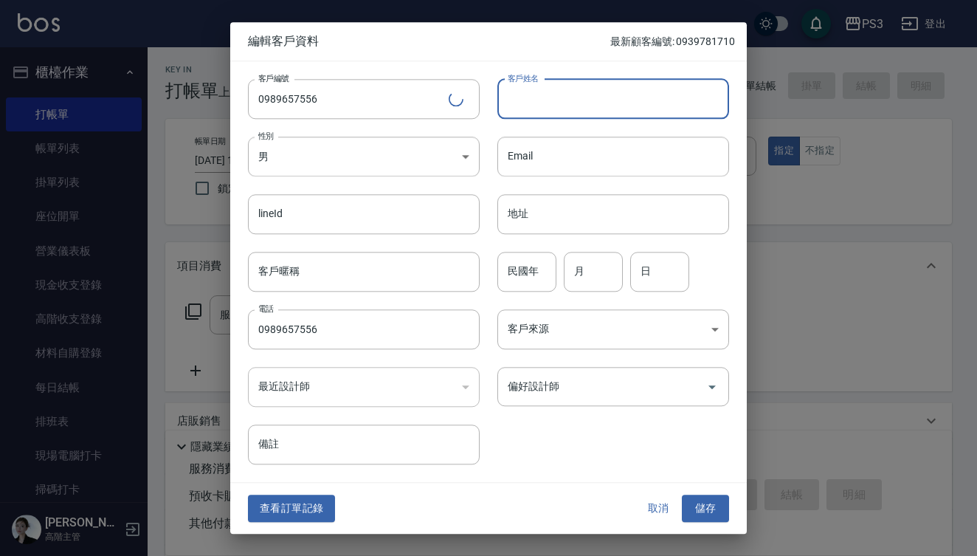
click at [516, 103] on input "客戶姓名" at bounding box center [613, 99] width 232 height 40
type input "鄭慧清"
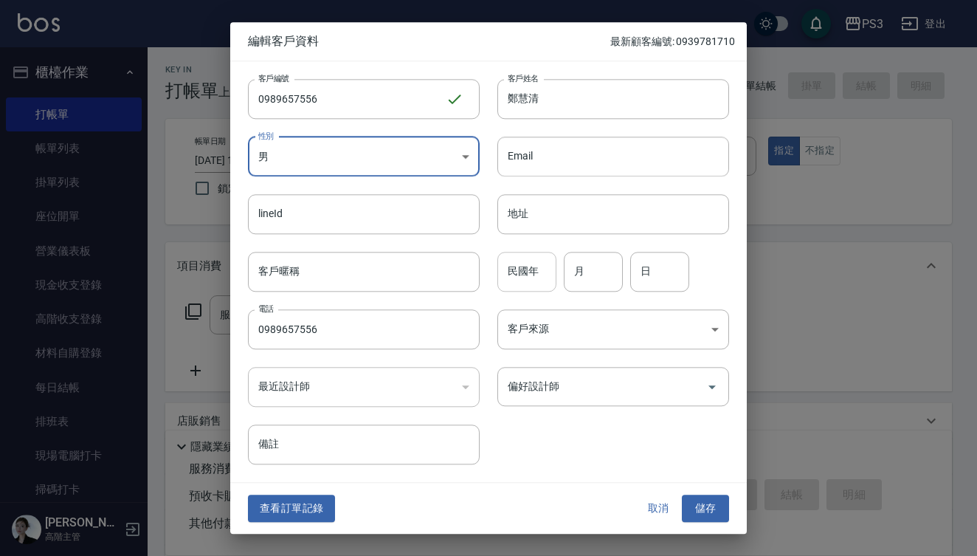
click at [531, 284] on input "民國年" at bounding box center [526, 272] width 59 height 40
type input "66"
type input "4"
type input "10"
click at [703, 506] on button "儲存" at bounding box center [705, 508] width 47 height 27
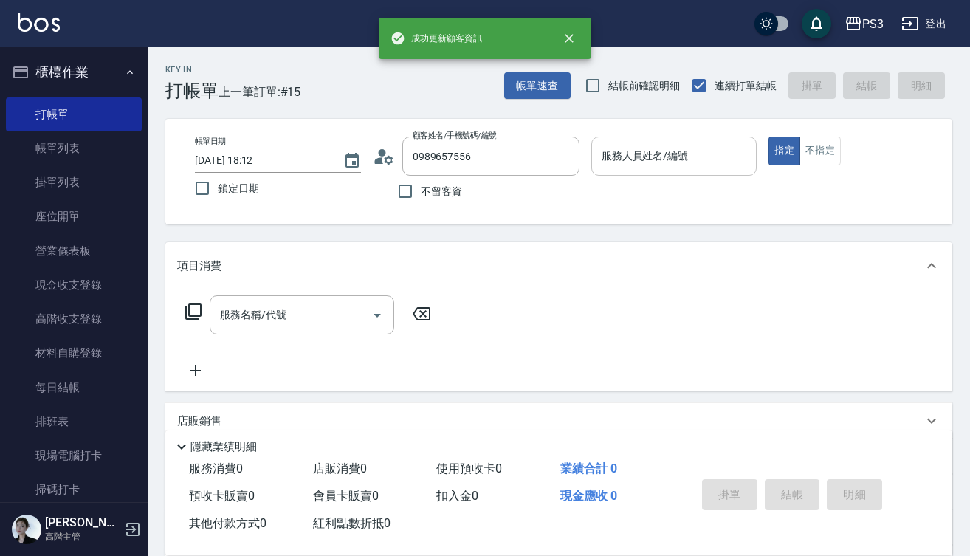
click at [621, 166] on input "服務人員姓名/編號" at bounding box center [674, 156] width 153 height 26
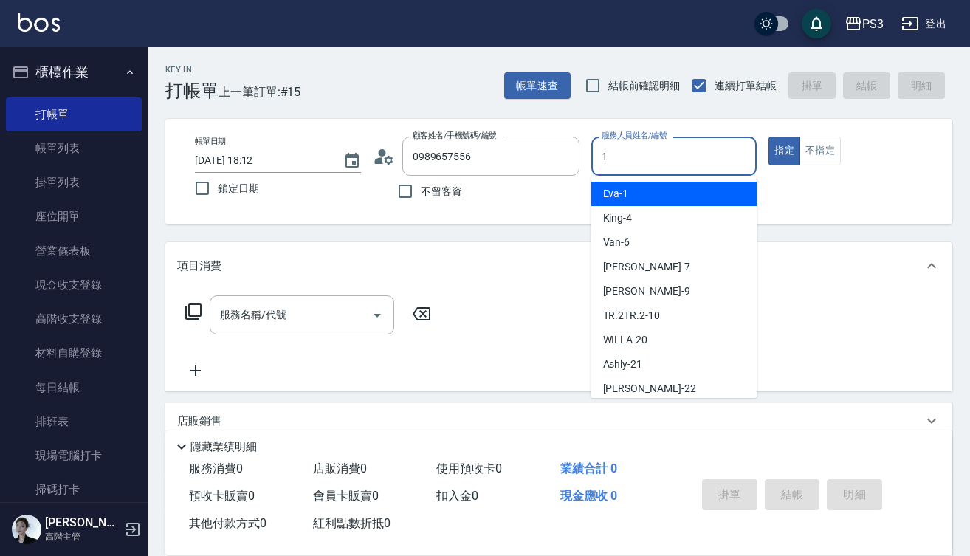
type input "[PERSON_NAME]-1"
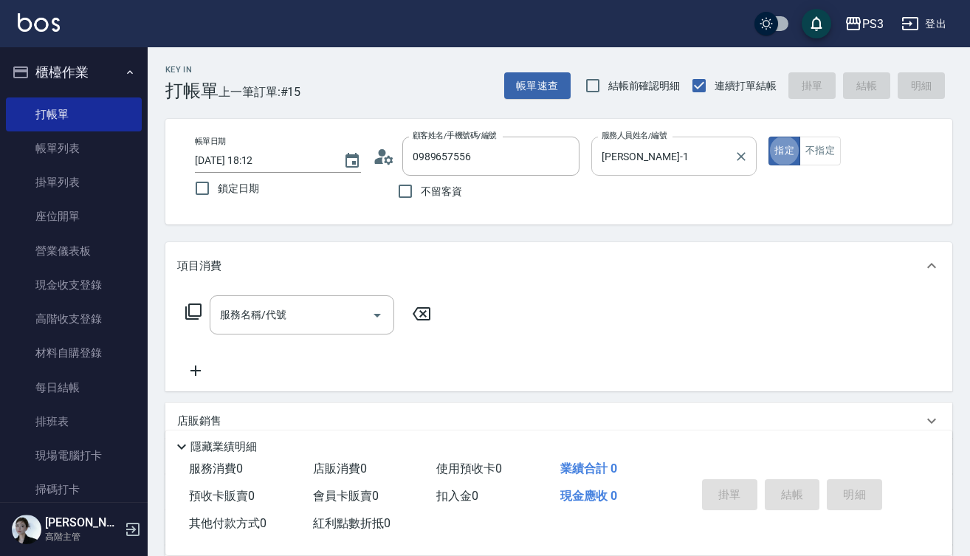
click at [621, 166] on input "[PERSON_NAME]-1" at bounding box center [663, 156] width 131 height 26
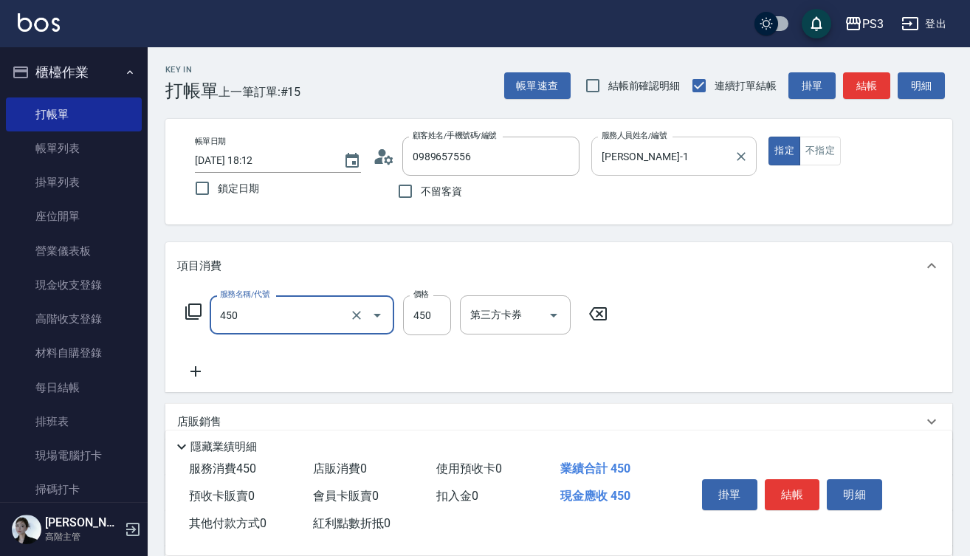
type input "有機洗髮(450)"
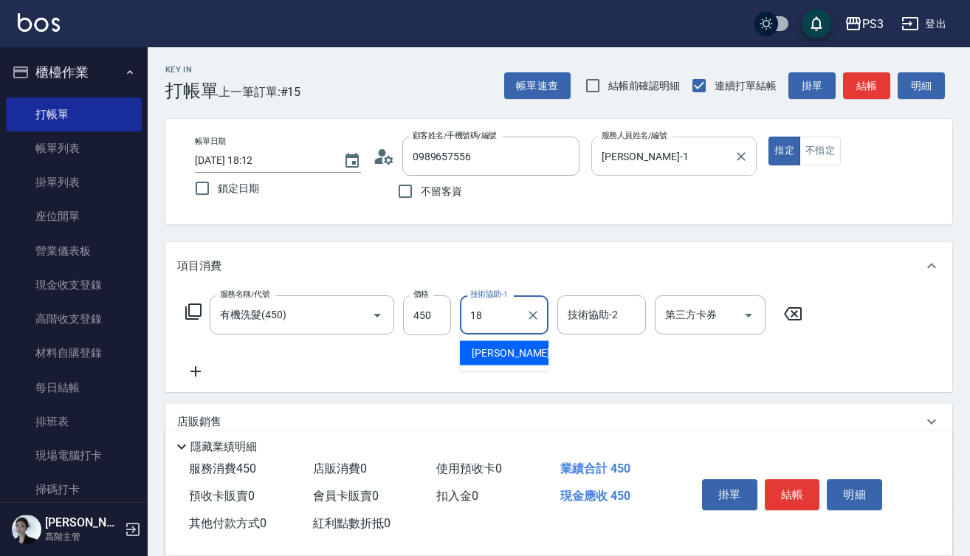
type input "恩恩-18"
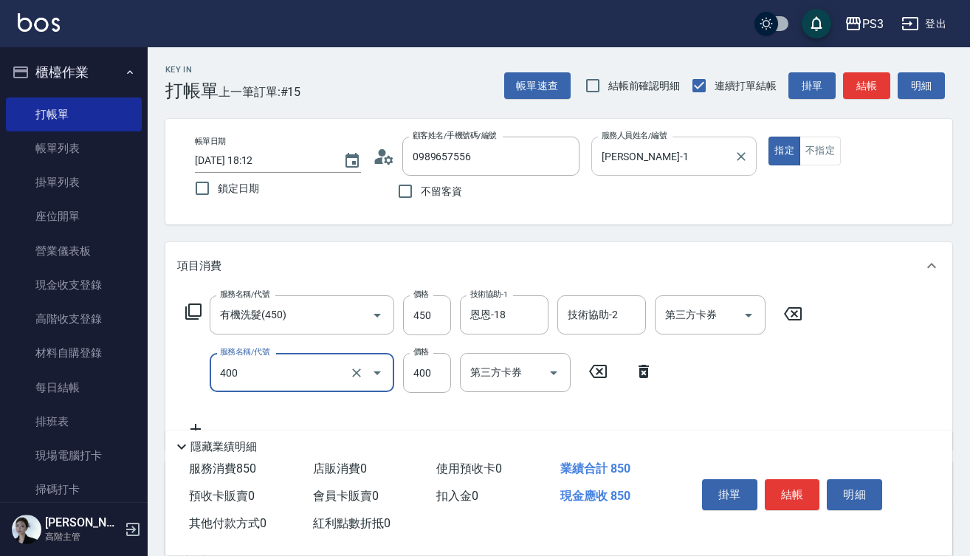
type input "剪(400)"
type input "450"
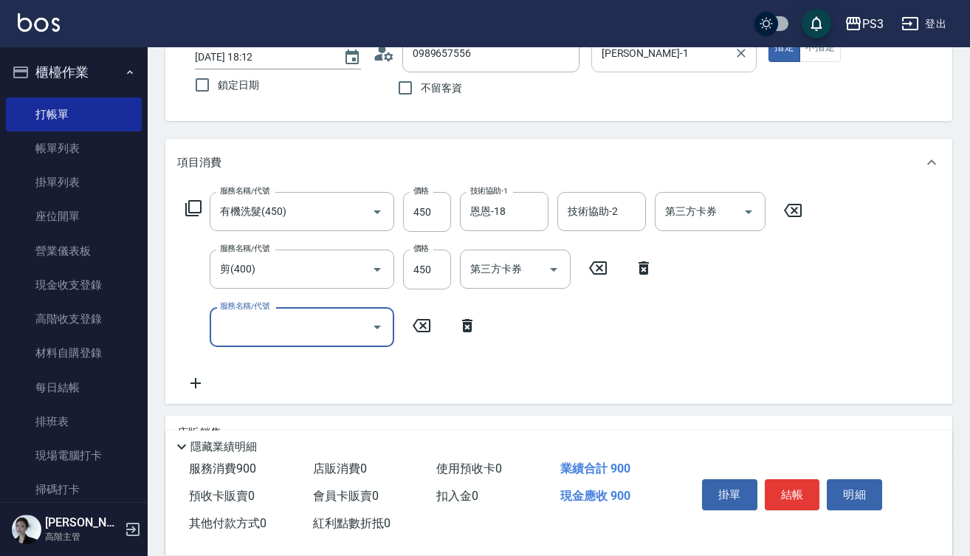
scroll to position [125, 0]
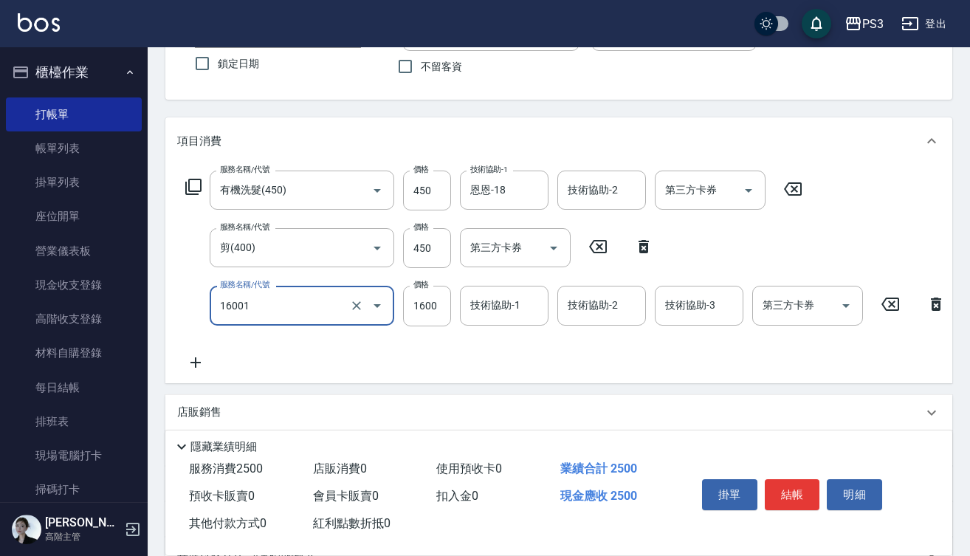
type input "燙m(16001)"
type input "2100"
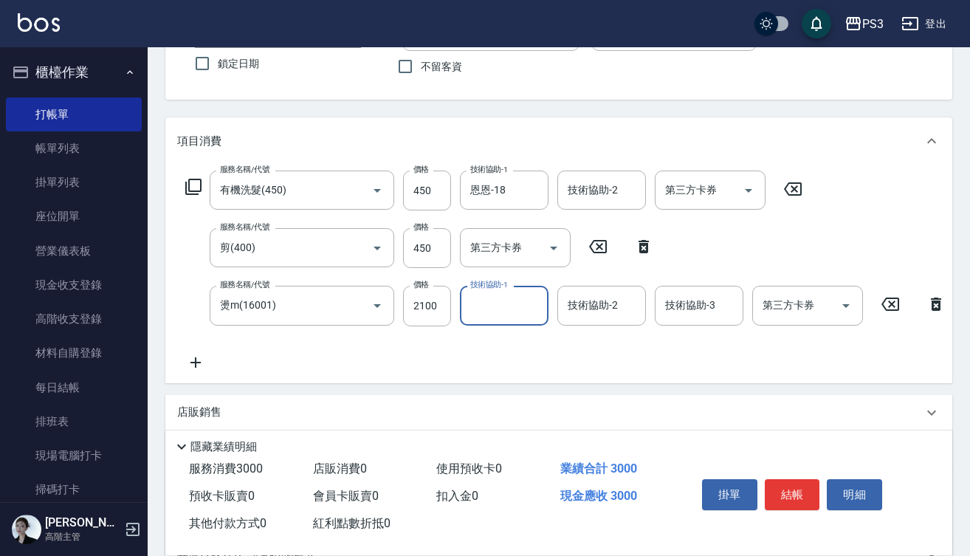
type input "2"
type input "恩恩-18"
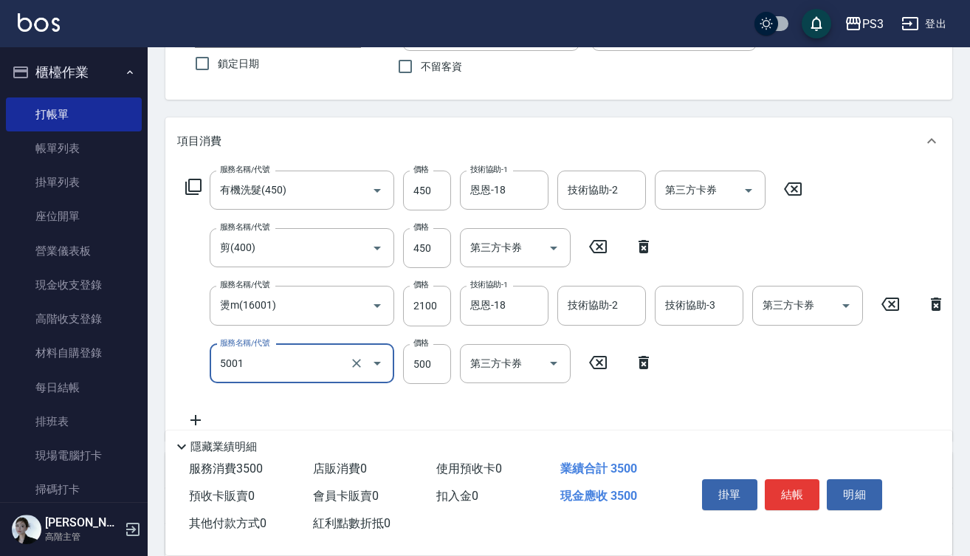
type input "燙瀏海500/800(5001)"
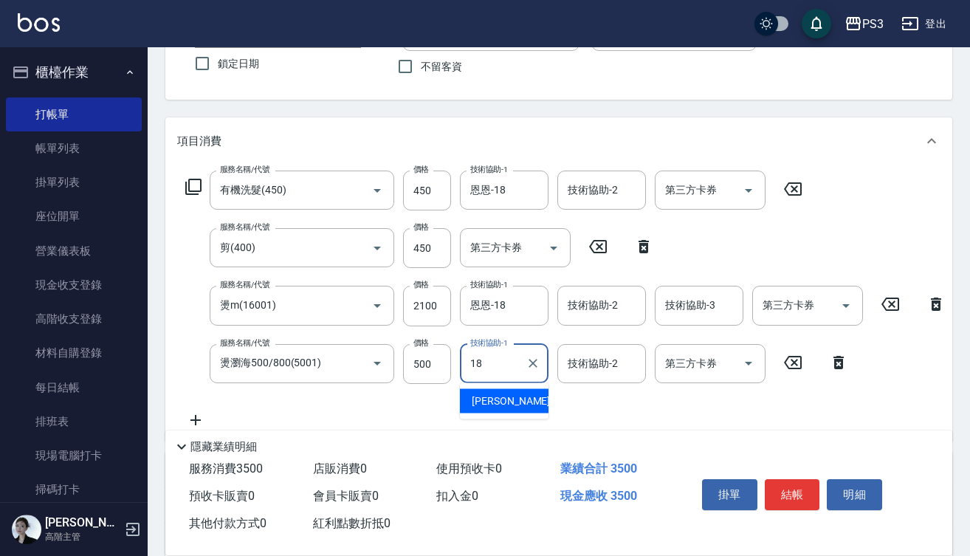
type input "恩恩-18"
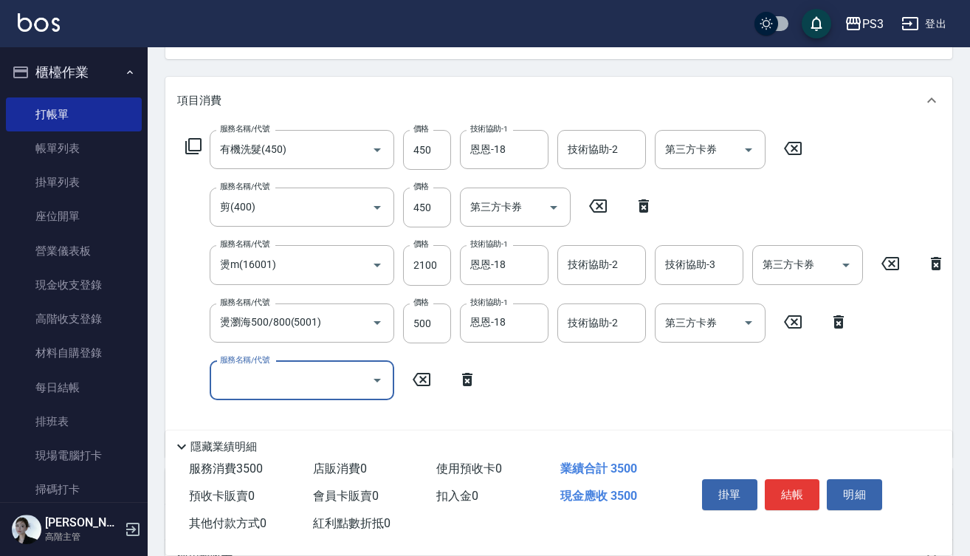
scroll to position [171, 0]
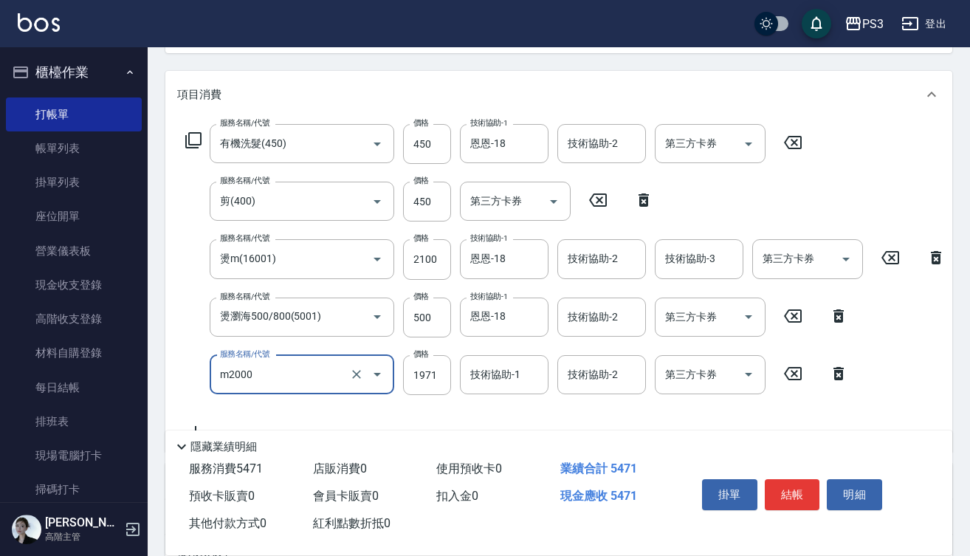
type input "m3d中(m2000)"
type input "1863"
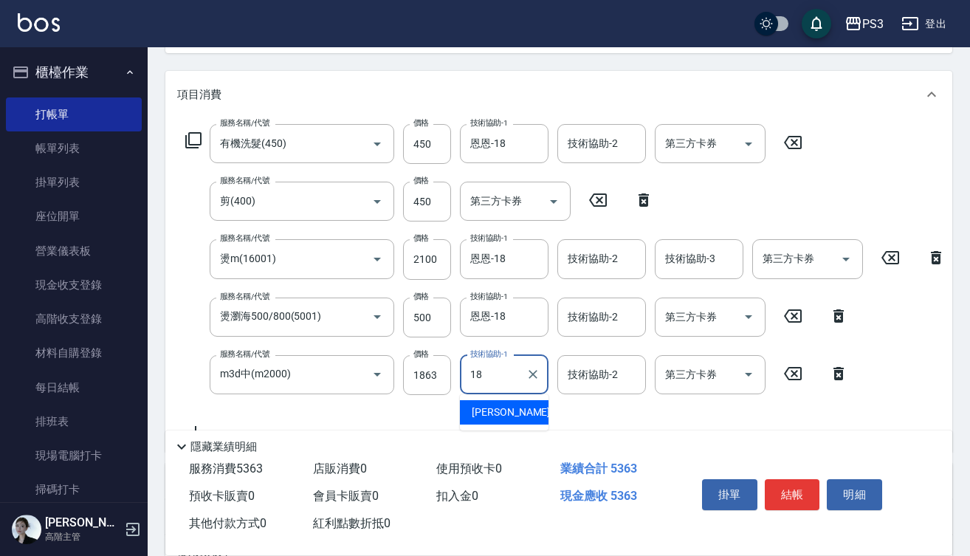
type input "恩恩-18"
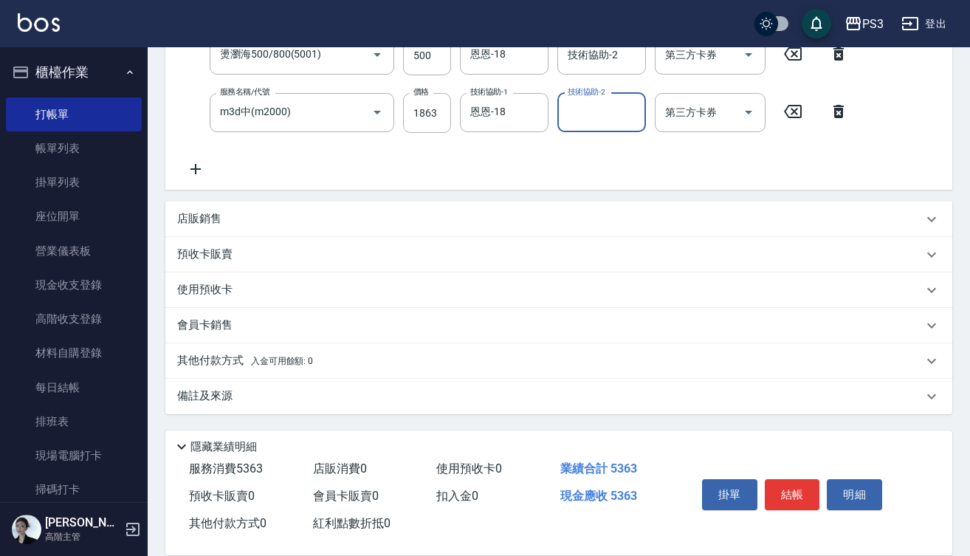
scroll to position [445, 0]
click at [203, 356] on p "其他付款方式 入金可用餘額: 0" at bounding box center [245, 361] width 136 height 16
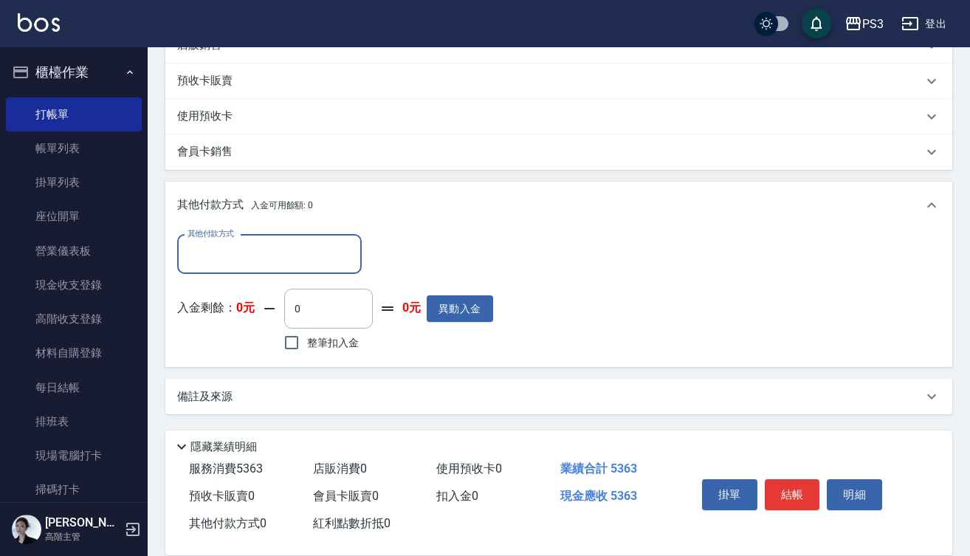
scroll to position [619, 0]
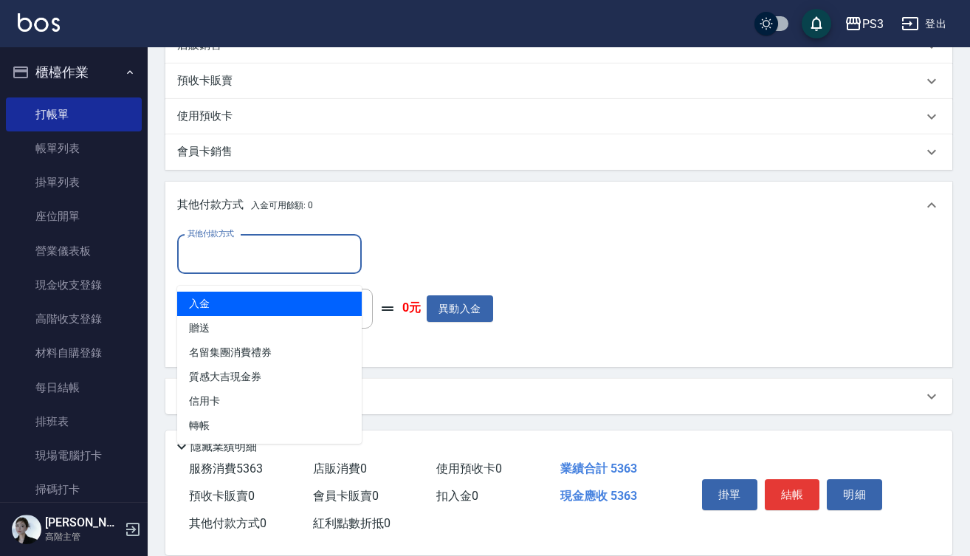
click at [304, 248] on input "其他付款方式" at bounding box center [269, 254] width 171 height 26
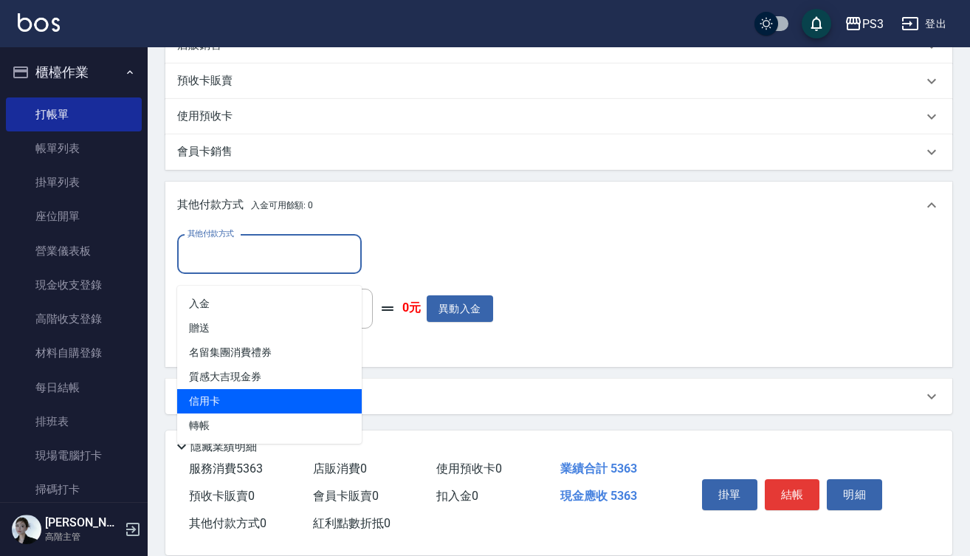
click at [244, 389] on span "信用卡" at bounding box center [269, 401] width 185 height 24
type input "信用卡"
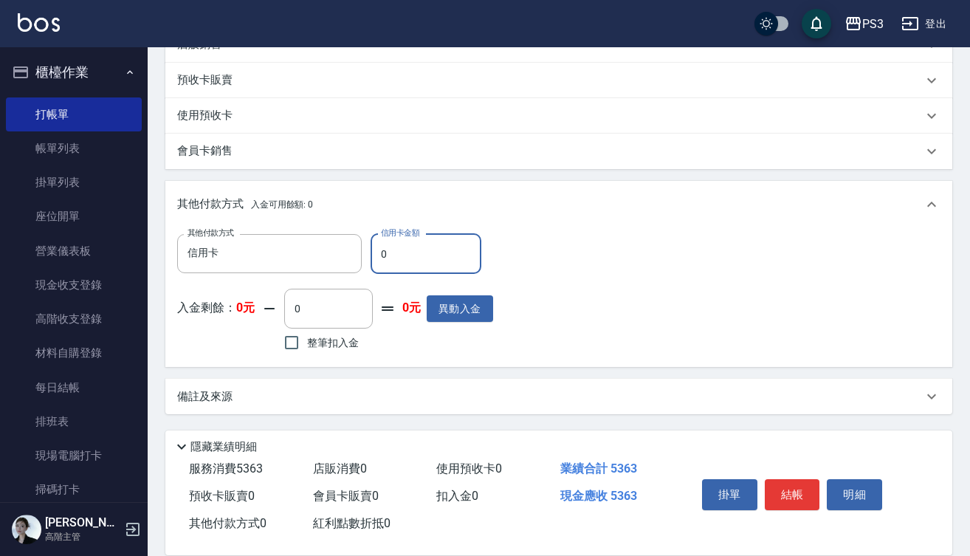
click at [379, 256] on input "0" at bounding box center [426, 254] width 111 height 40
type input "5363"
click at [799, 489] on button "結帳" at bounding box center [792, 494] width 55 height 31
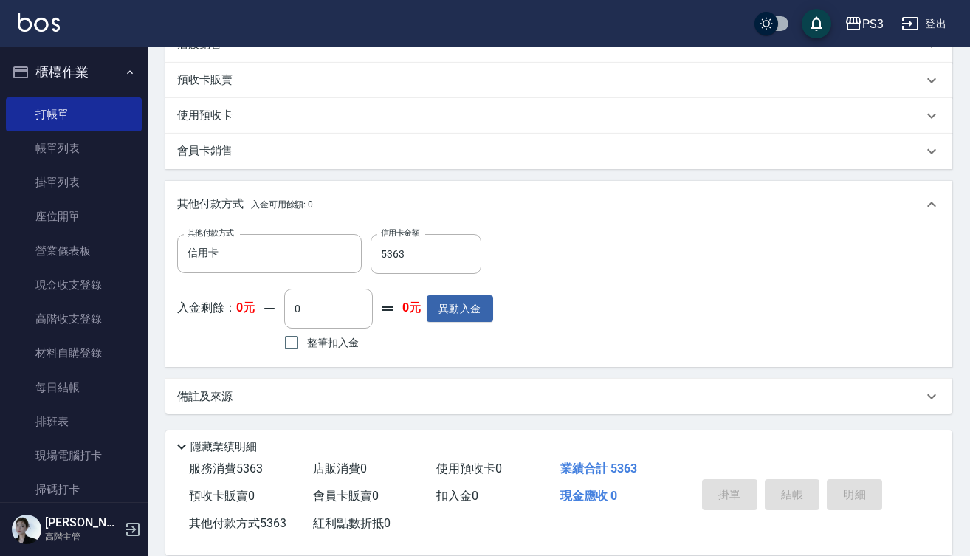
type input "[DATE] 18:14"
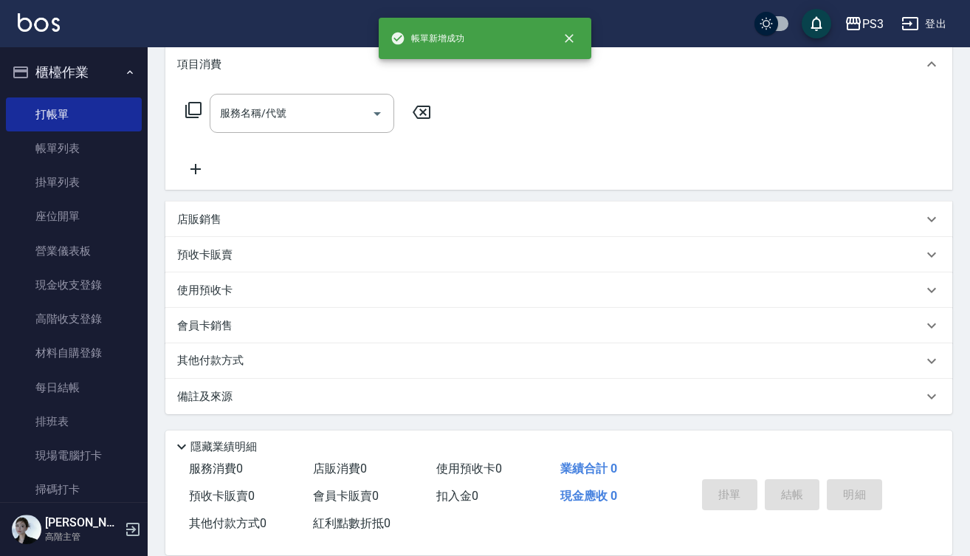
scroll to position [0, 0]
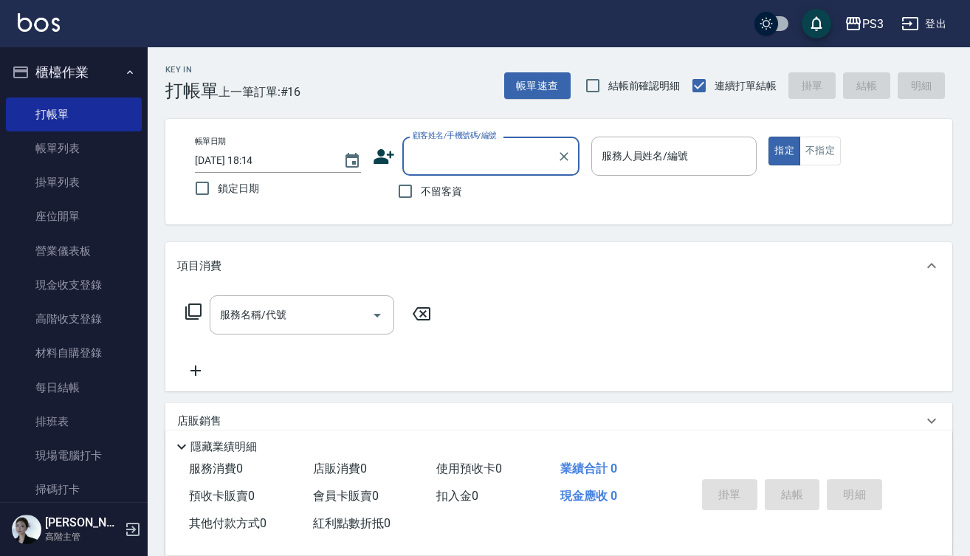
type input "r"
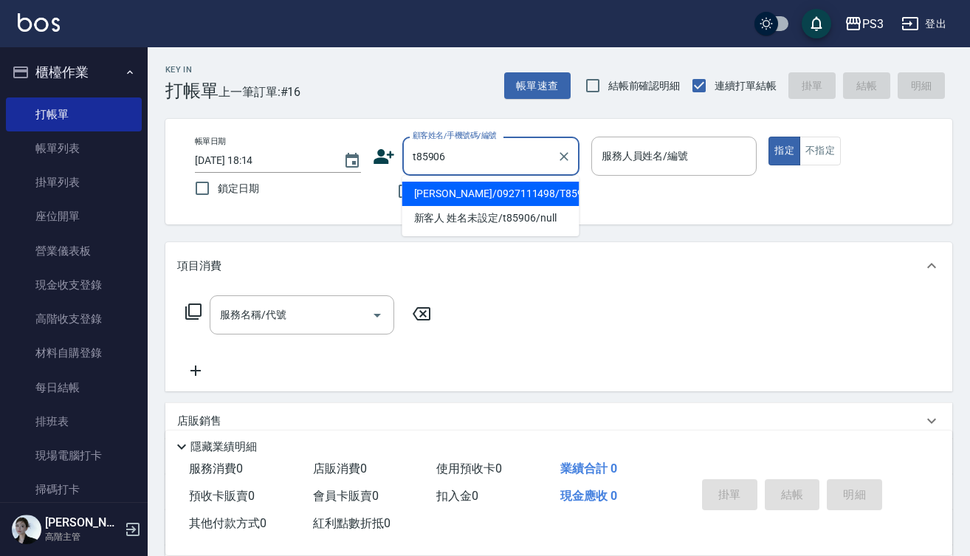
type input "[PERSON_NAME]/0927111498/T85906"
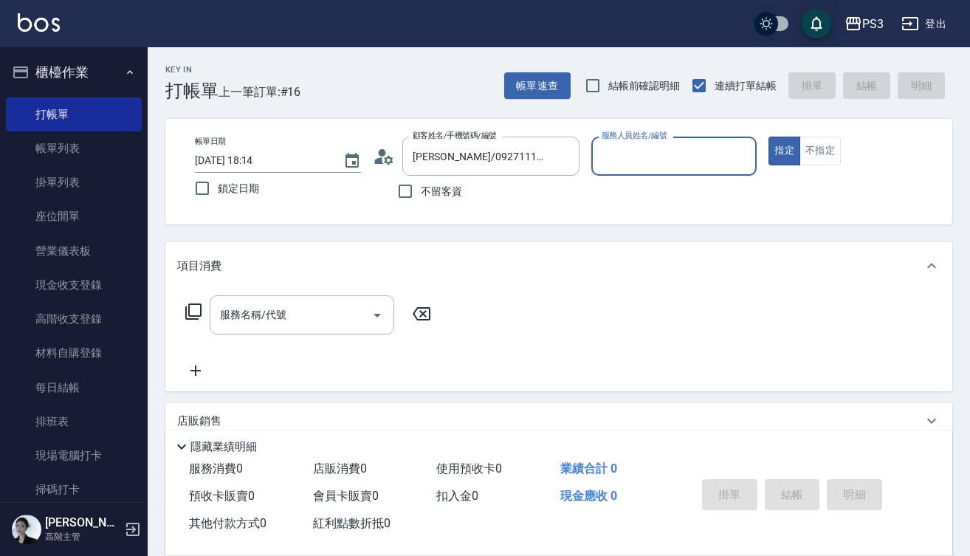
type input "[PERSON_NAME]-1"
click at [784, 151] on button "指定" at bounding box center [784, 151] width 32 height 29
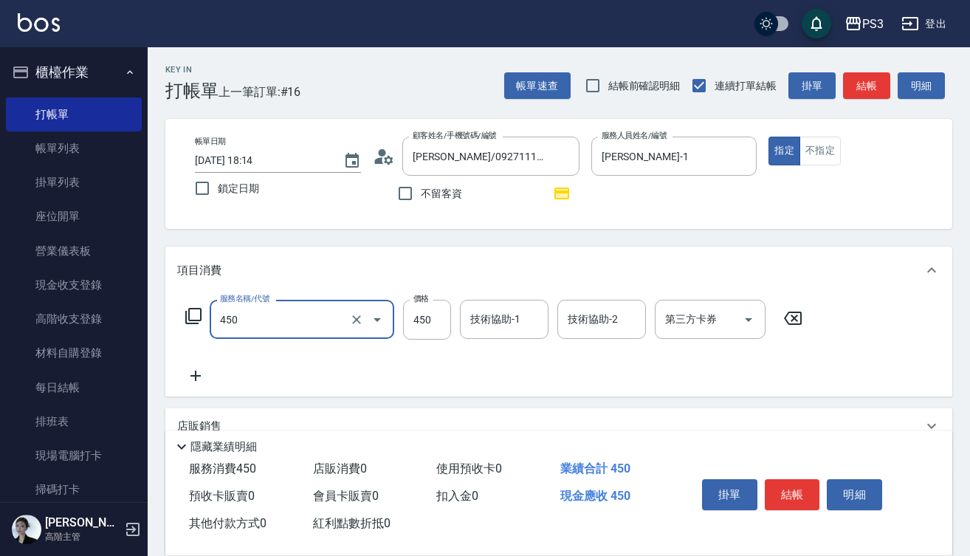
type input "有機洗髮(450)"
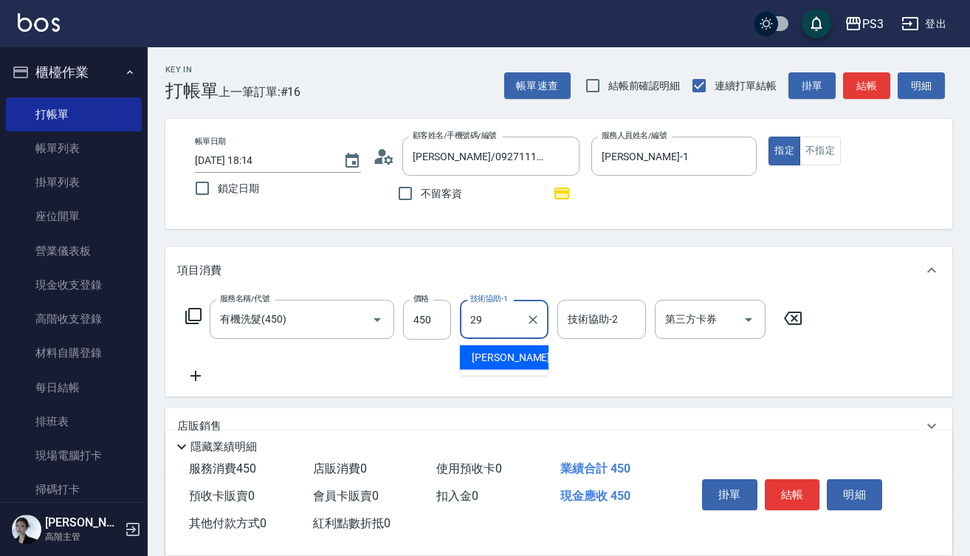
type input "[PERSON_NAME]-29"
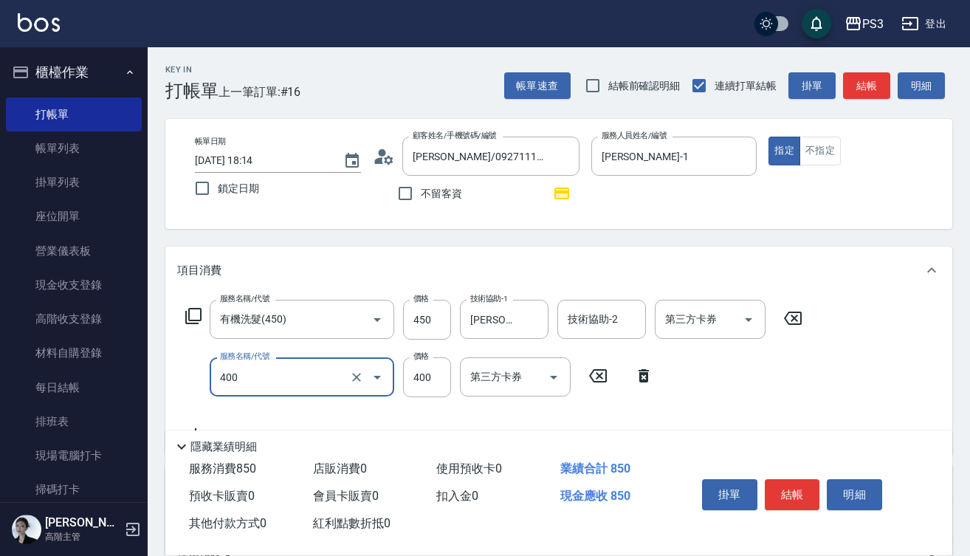
type input "剪(400)"
type input "380"
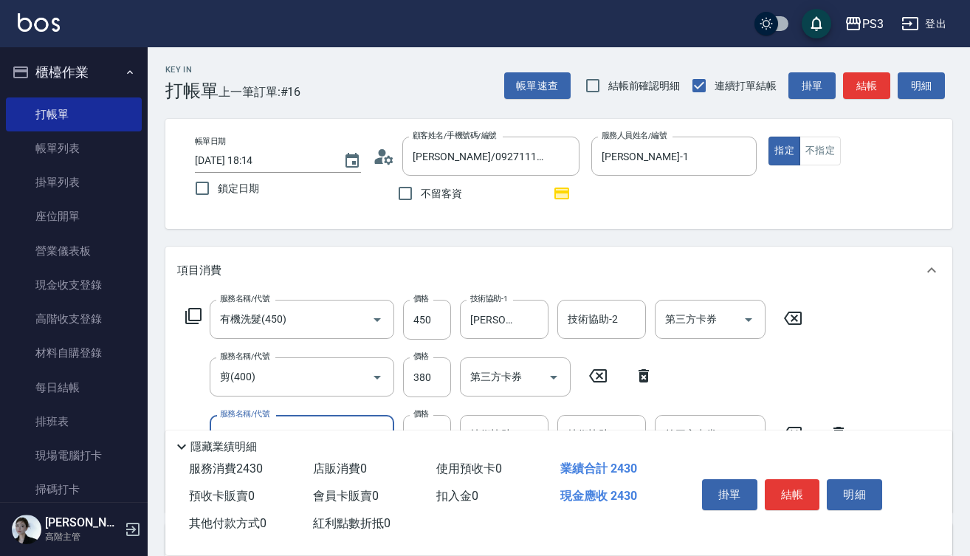
type input "m3d短(m1600)"
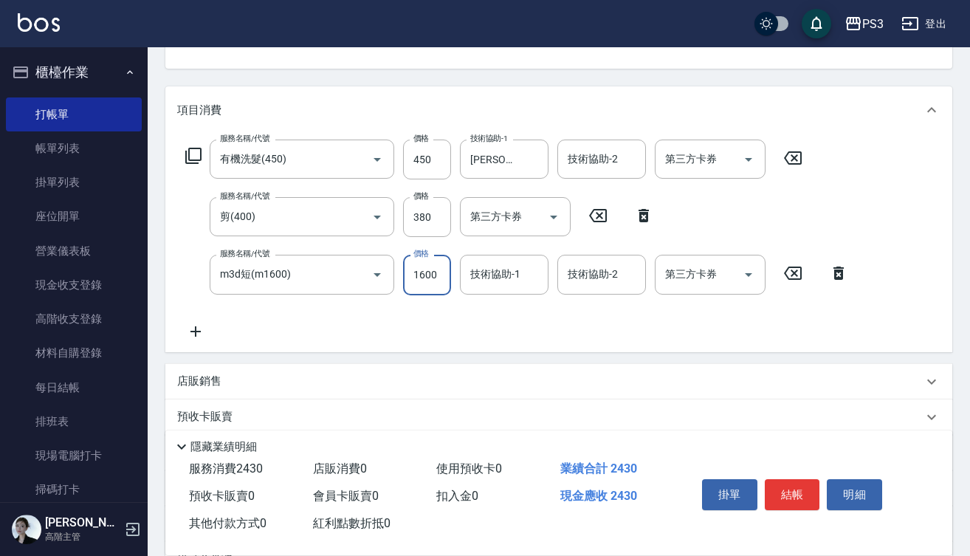
scroll to position [172, 0]
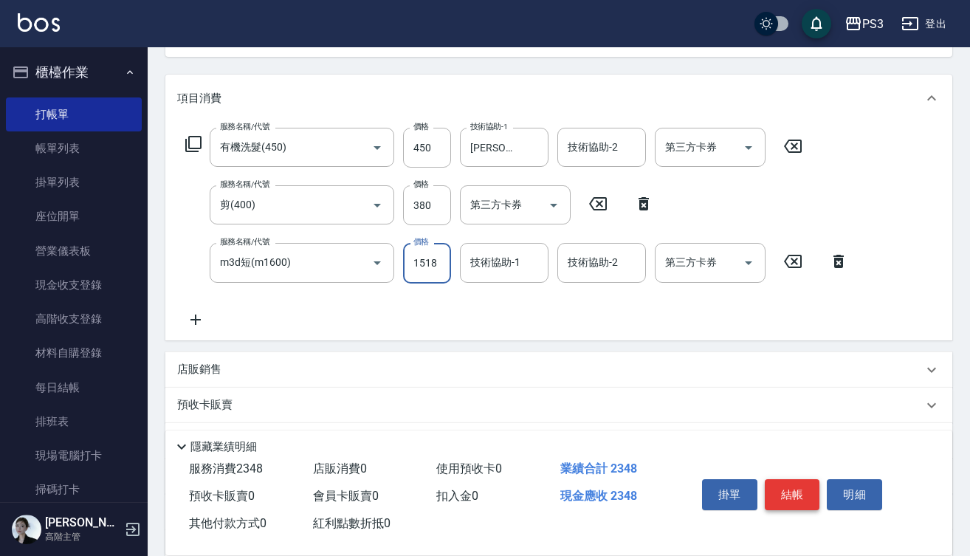
type input "1518"
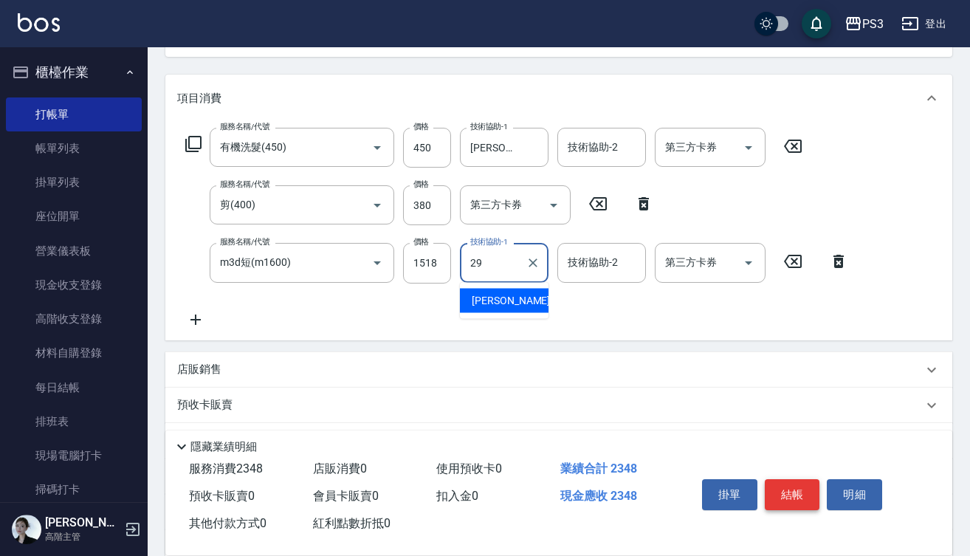
type input "[PERSON_NAME]-29"
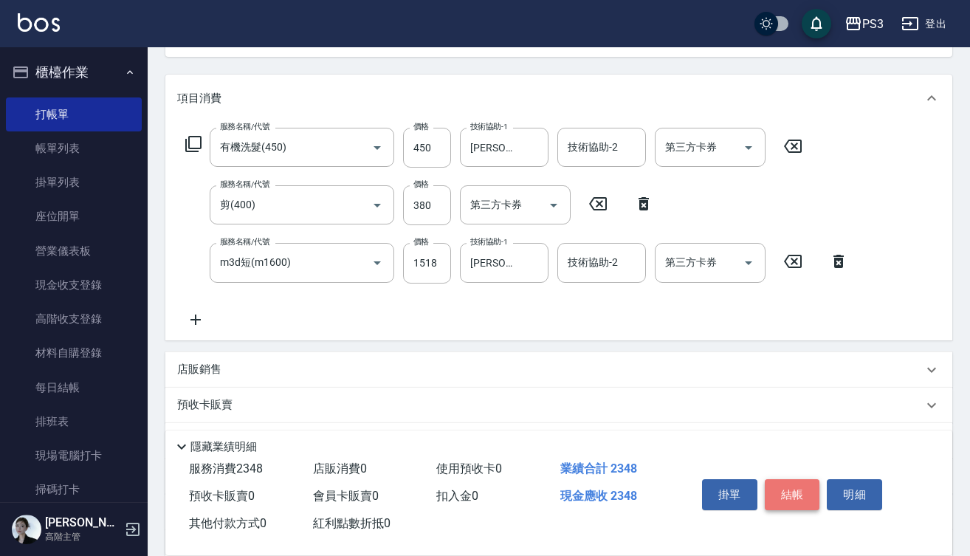
click at [796, 487] on button "結帳" at bounding box center [792, 494] width 55 height 31
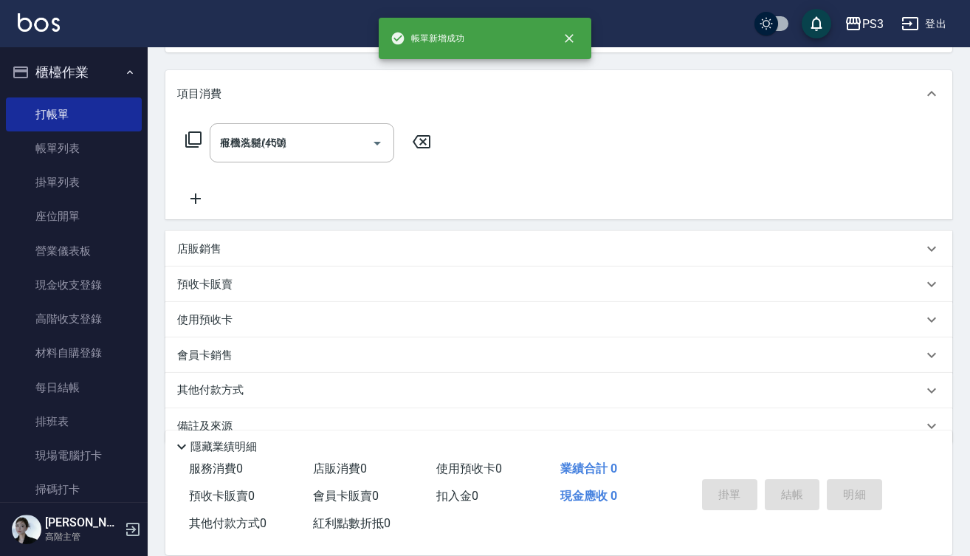
type input "[DATE] 18:15"
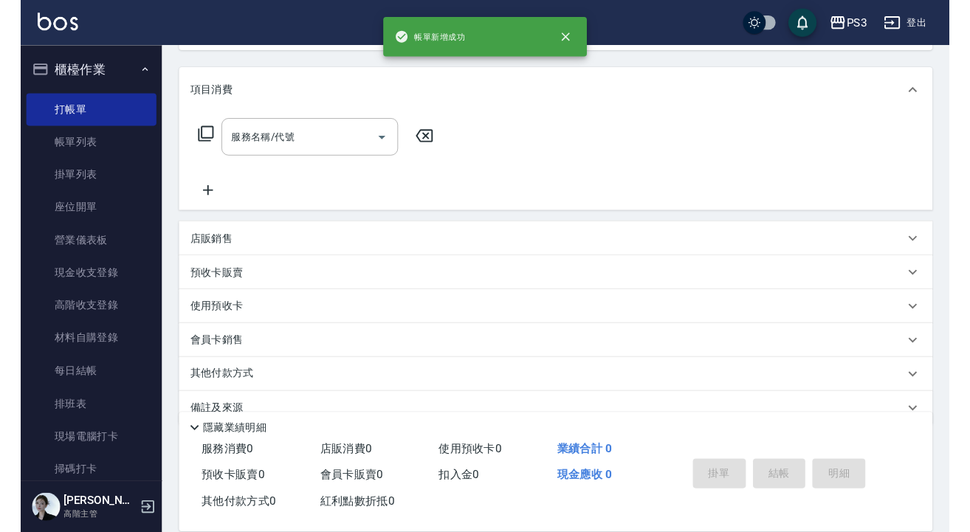
scroll to position [0, 0]
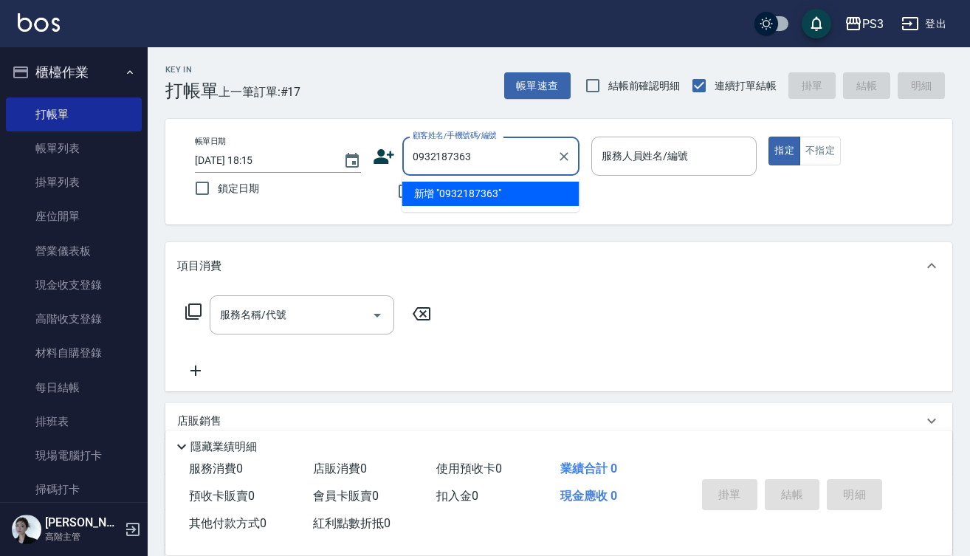
type input "0932187363"
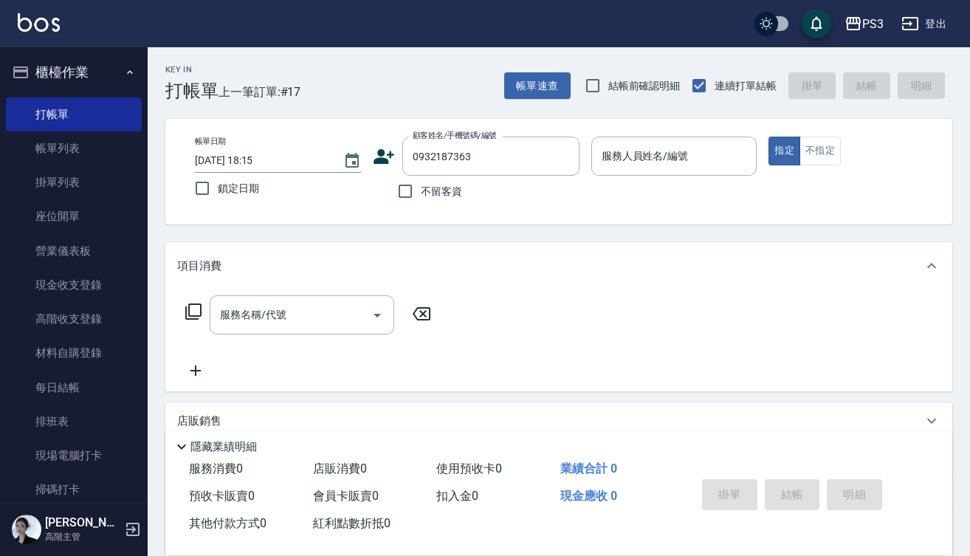
click at [379, 144] on div "顧客姓名/手機號碼/編號 0932187363 顧客姓名/手機號碼/編號" at bounding box center [476, 156] width 207 height 39
click at [381, 150] on icon at bounding box center [384, 156] width 22 height 22
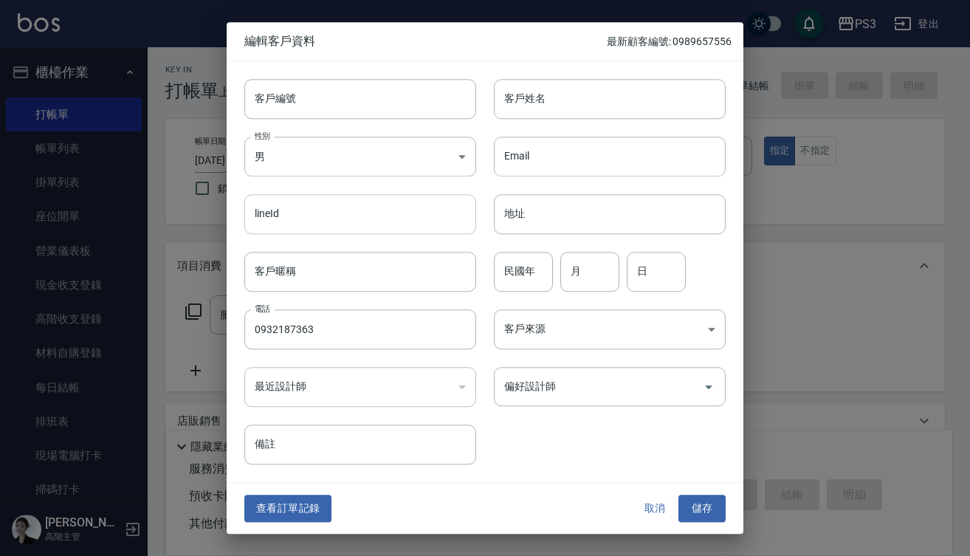
type input "0932187363"
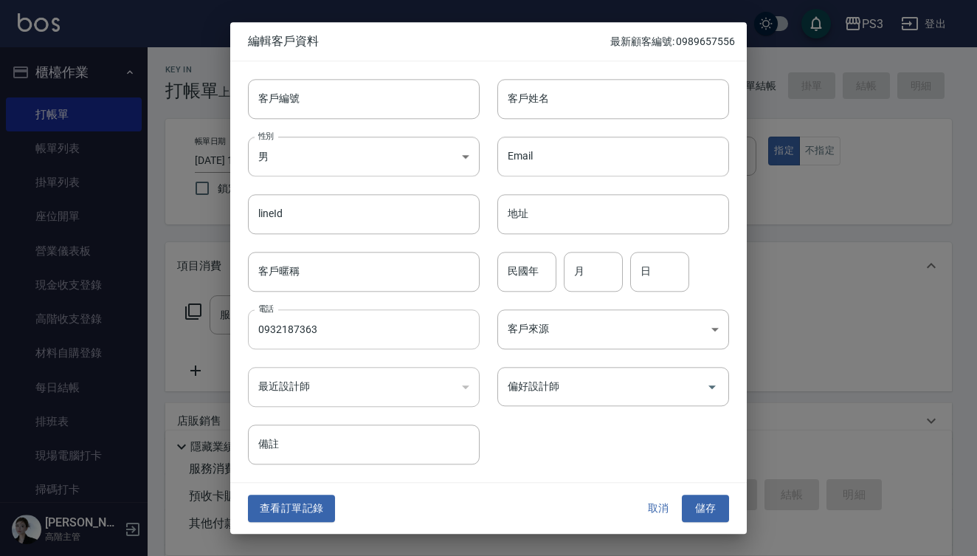
click at [385, 331] on input "0932187363" at bounding box center [364, 329] width 232 height 40
click at [329, 105] on input "客戶編號" at bounding box center [364, 99] width 232 height 40
paste input "0932187363"
type input "0932187363"
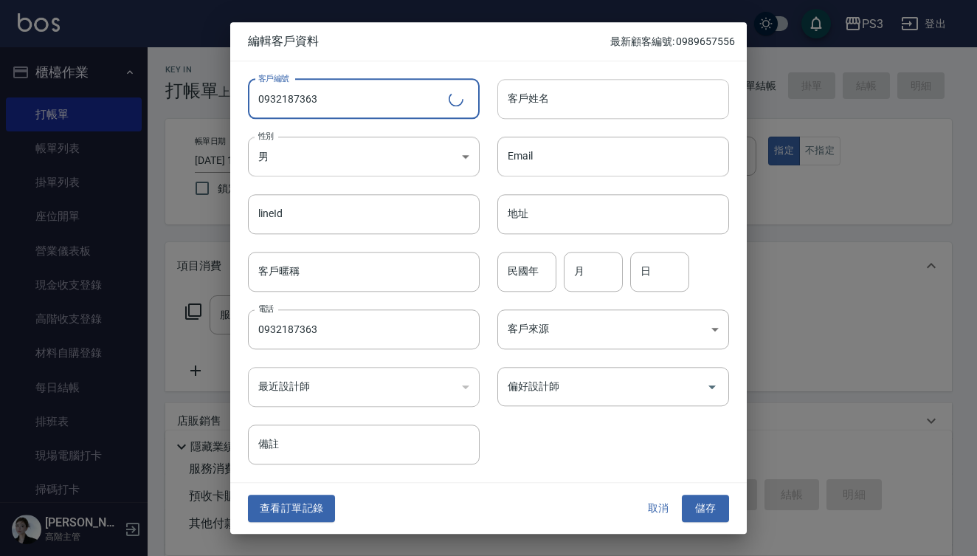
click at [555, 108] on input "客戶姓名" at bounding box center [613, 99] width 232 height 40
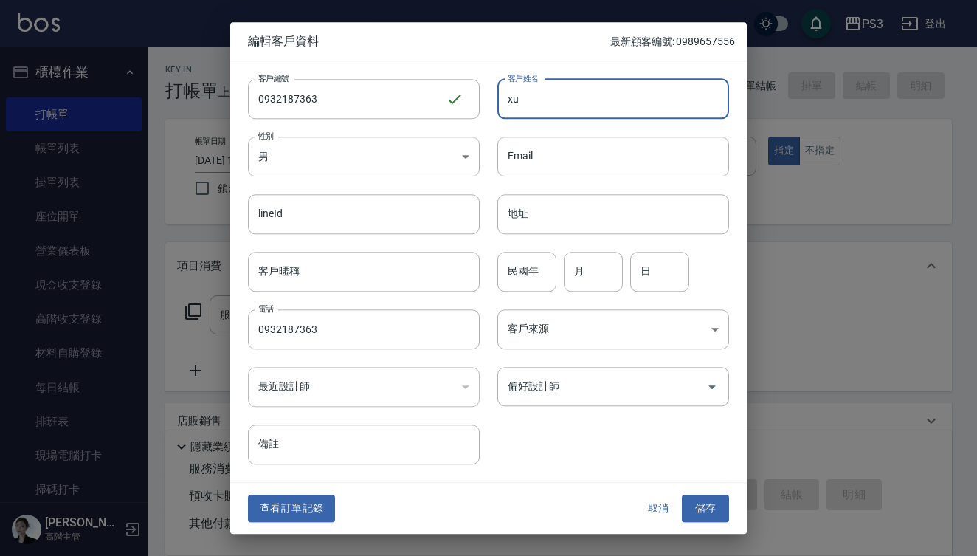
type input "x"
type input "李笠鳴"
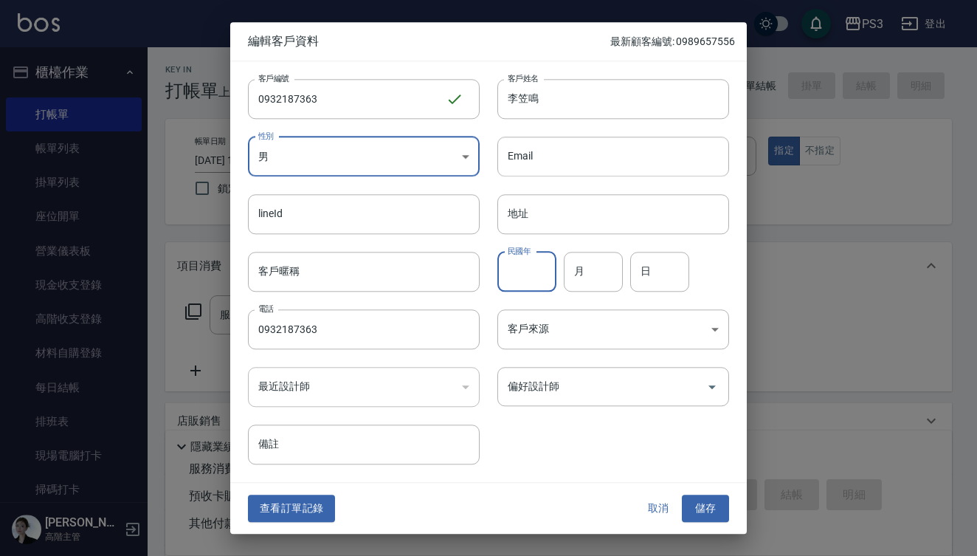
click at [530, 282] on input "民國年" at bounding box center [526, 272] width 59 height 40
type input "77"
type input "11"
type input "16"
click at [715, 518] on button "儲存" at bounding box center [705, 508] width 47 height 27
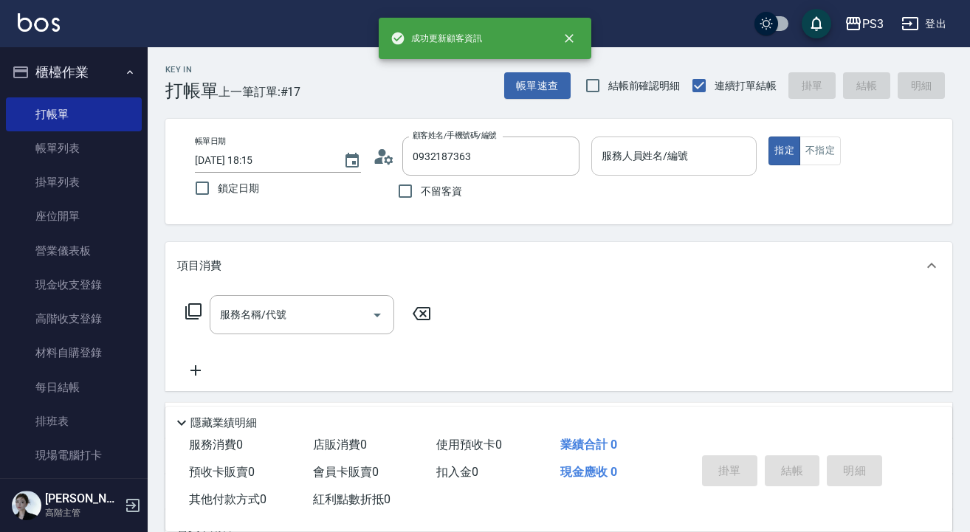
click at [667, 158] on input "服務人員姓名/編號" at bounding box center [674, 156] width 153 height 26
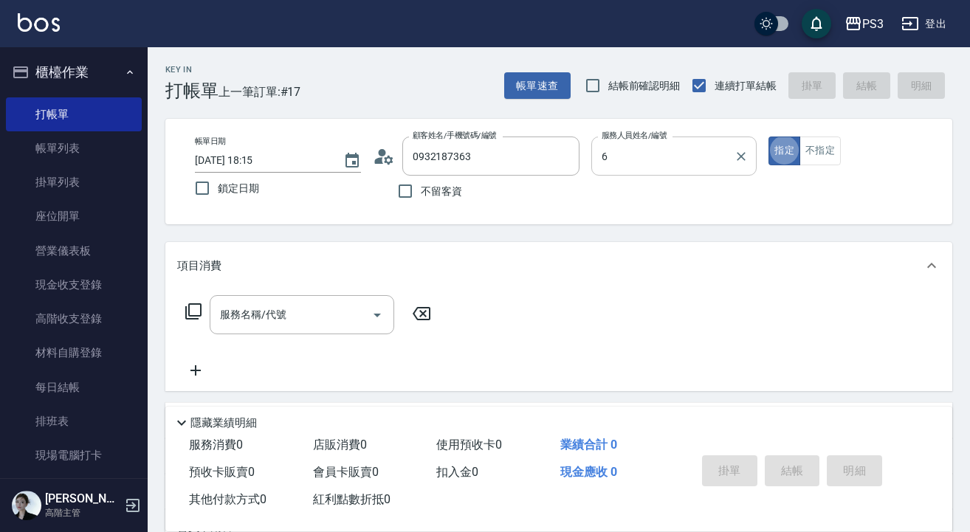
type input "Van-6"
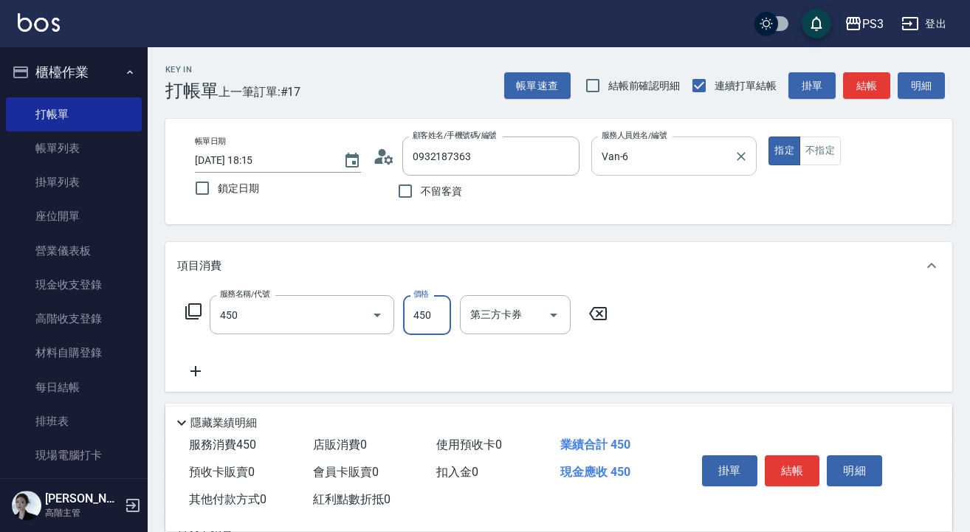
type input "有機洗髮(450)"
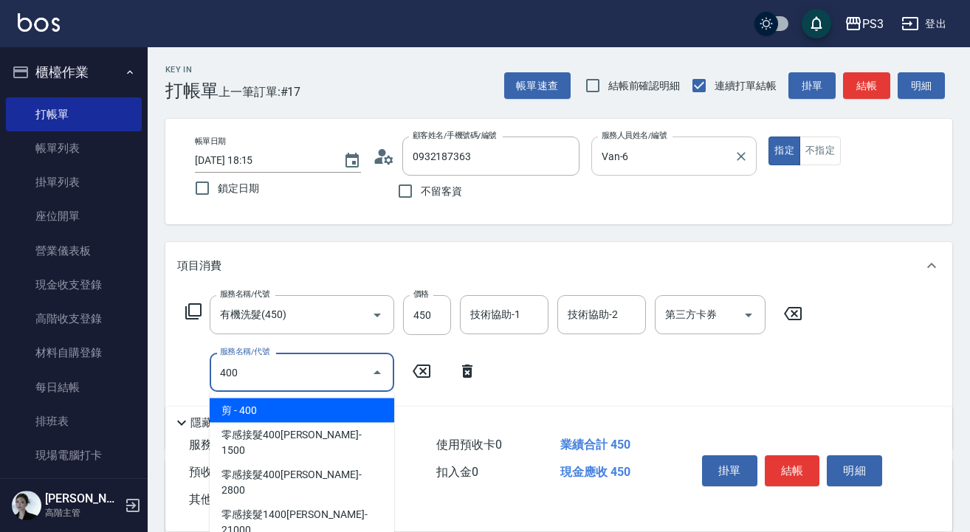
type input "剪(400)"
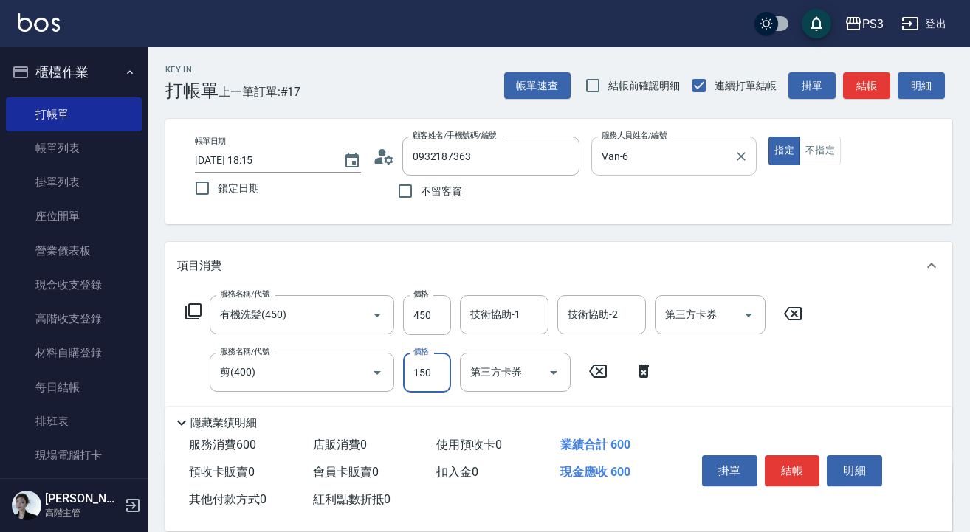
type input "150"
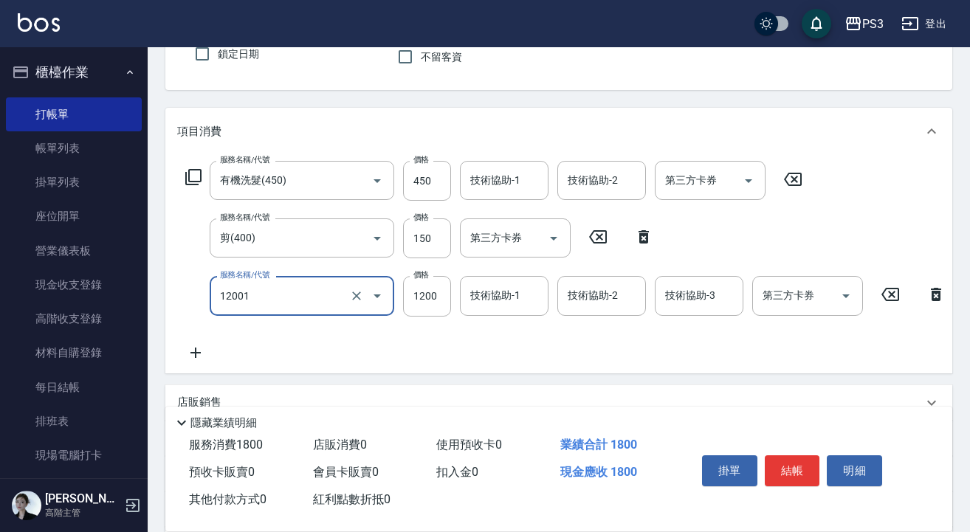
scroll to position [136, 0]
type input "燙s(12001)"
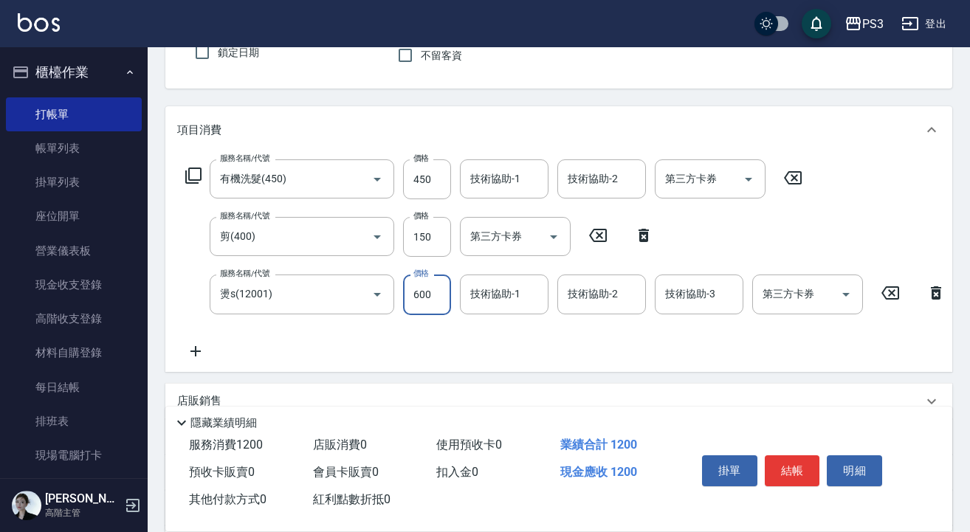
type input "600"
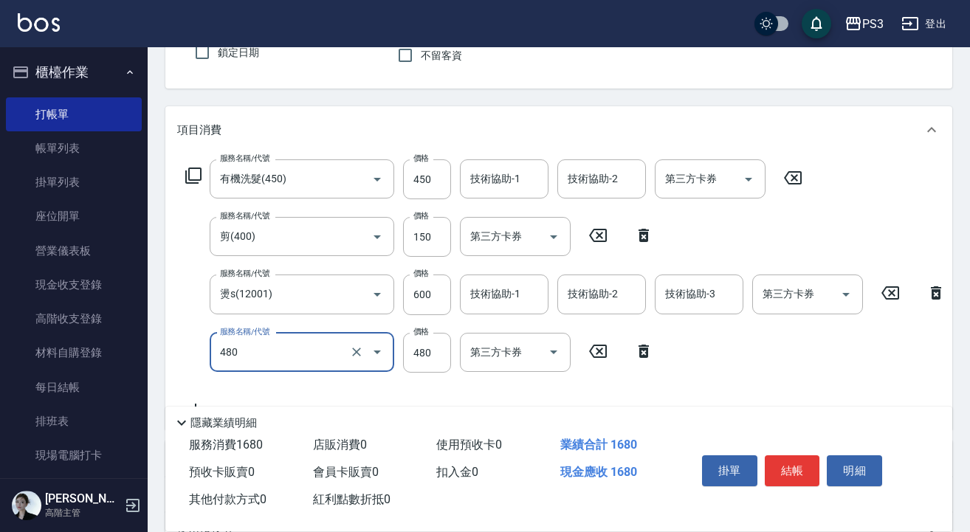
type input "潤澤短(480)"
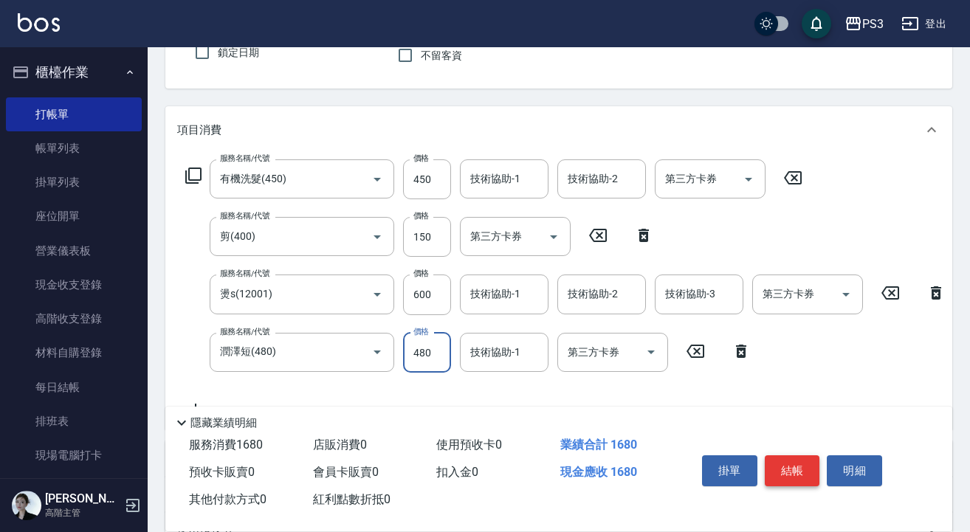
click at [790, 464] on button "結帳" at bounding box center [792, 470] width 55 height 31
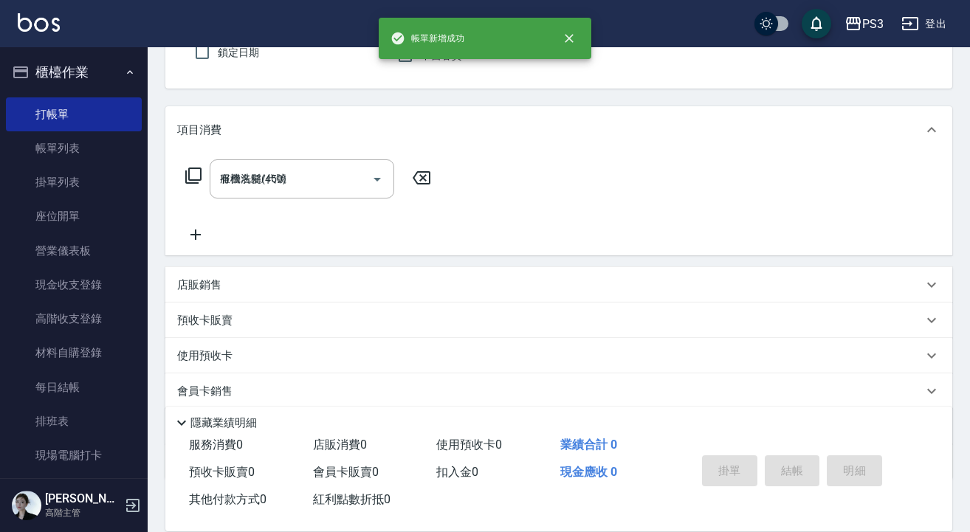
type input "[DATE] 18:17"
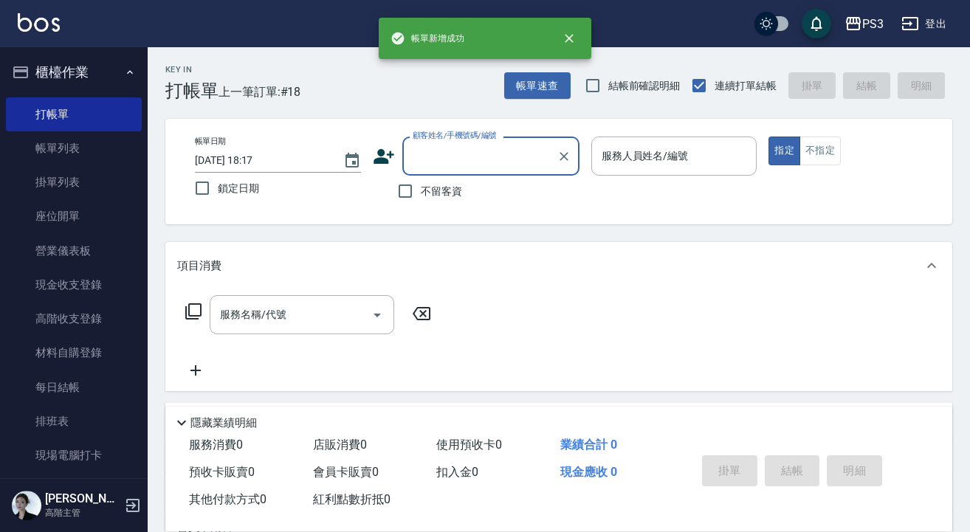
scroll to position [0, 0]
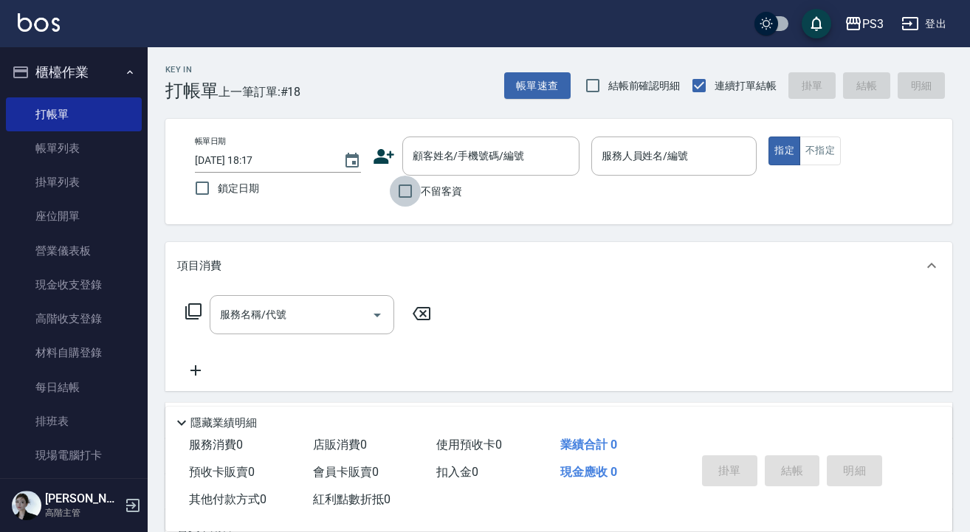
click at [404, 190] on input "不留客資" at bounding box center [405, 191] width 31 height 31
checkbox input "true"
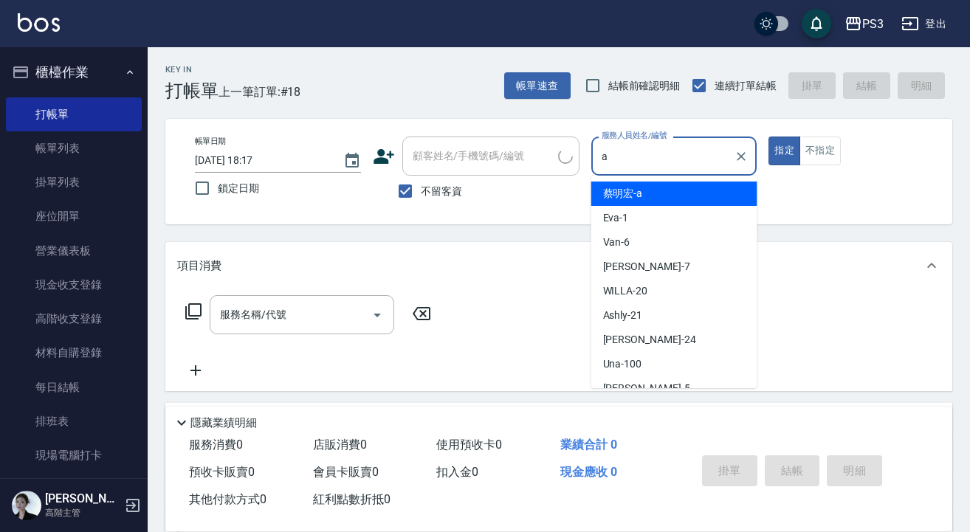
type input "[PERSON_NAME]a"
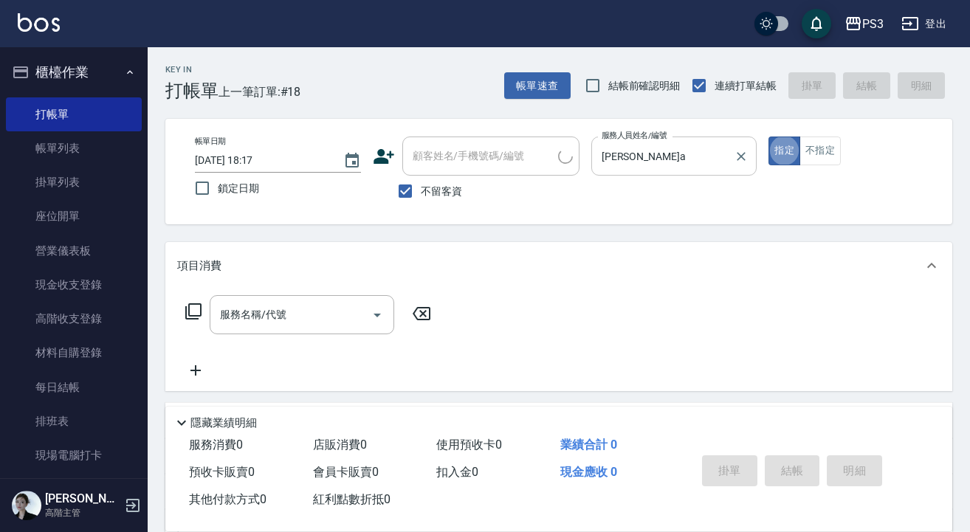
type input "[PERSON_NAME]/[PERSON_NAME][PERSON_NAME]/"
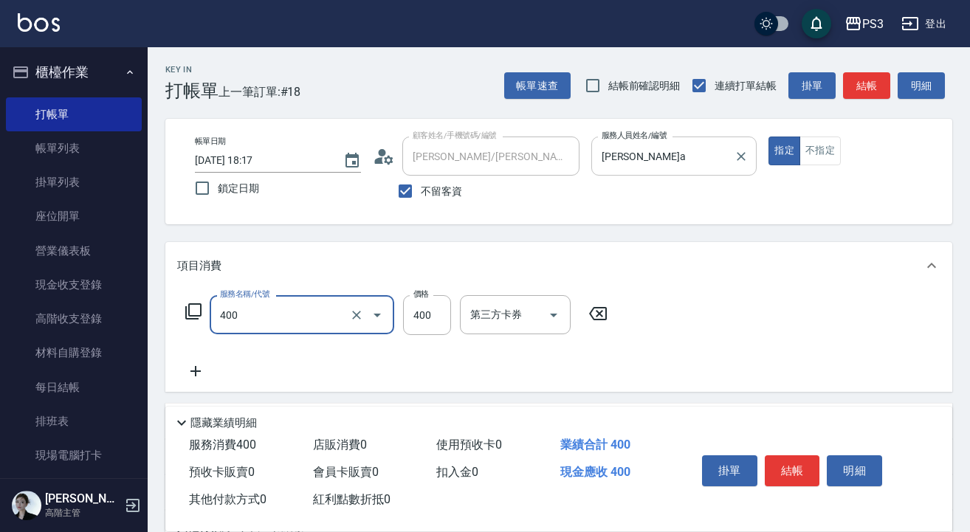
type input "剪(400)"
type input "700"
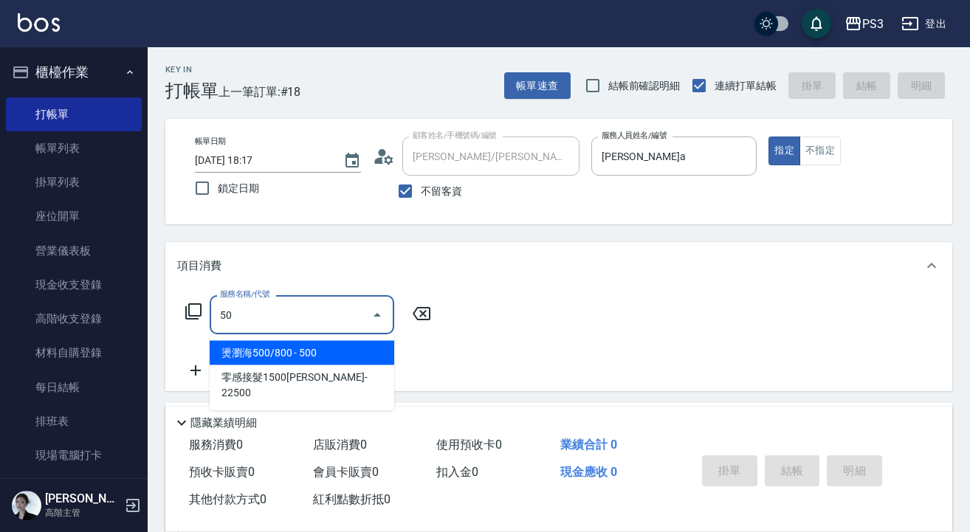
type input "燙瀏海500/800(5001)"
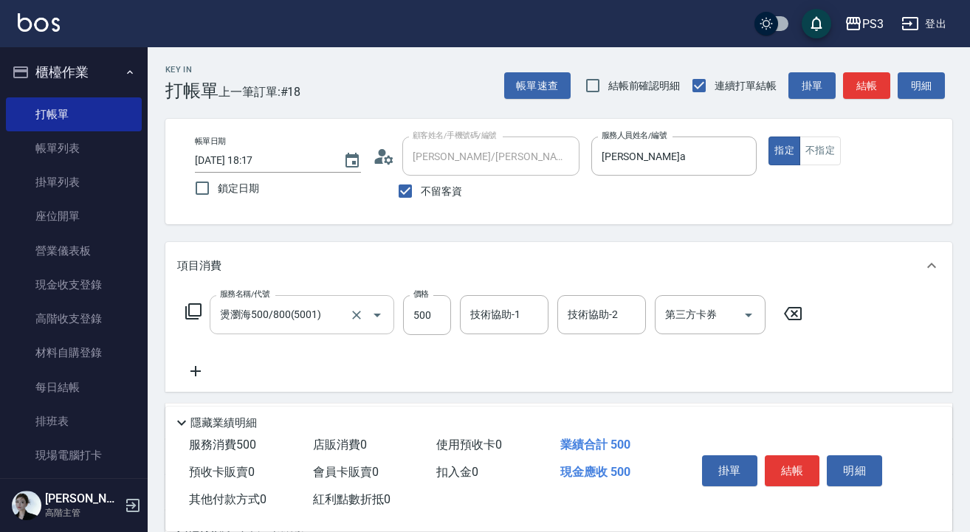
click at [332, 309] on input "燙瀏海500/800(5001)" at bounding box center [281, 315] width 130 height 26
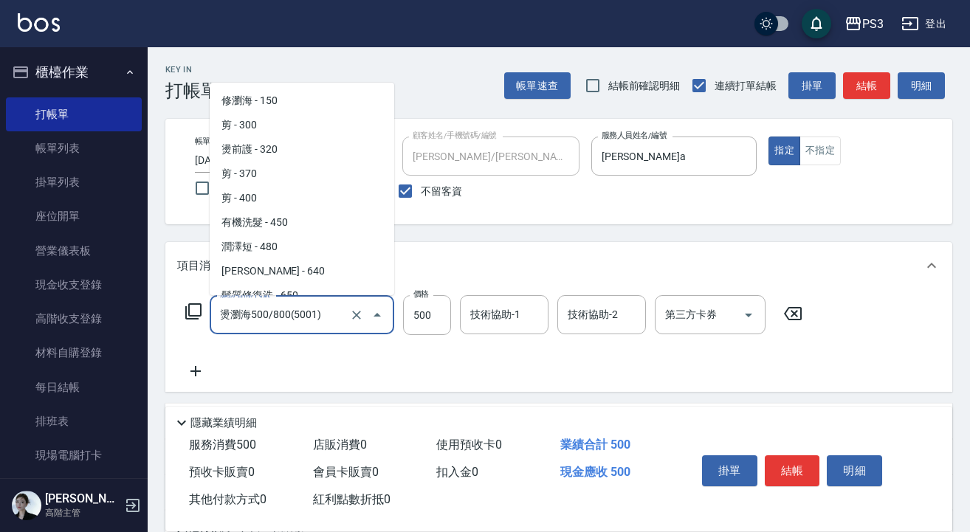
click at [332, 309] on input "燙瀏海500/800(5001)" at bounding box center [281, 315] width 130 height 26
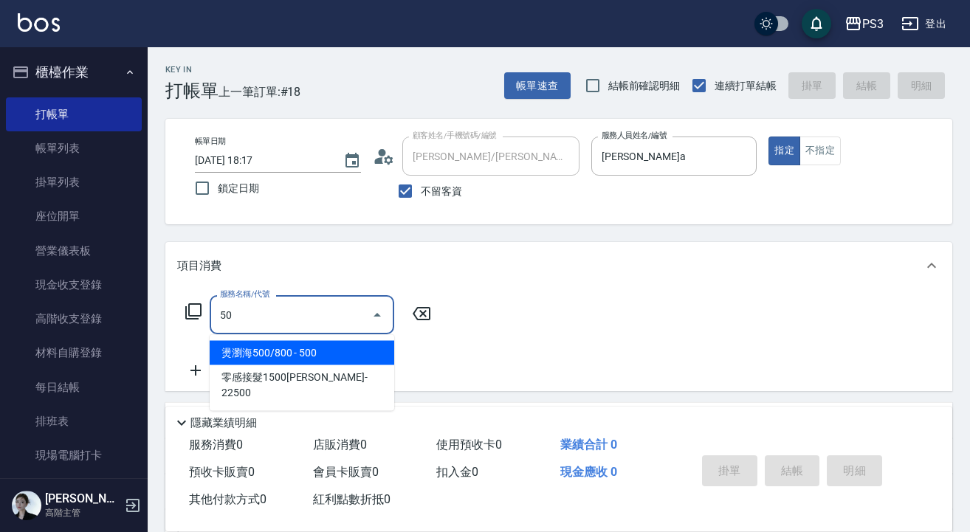
type input "5"
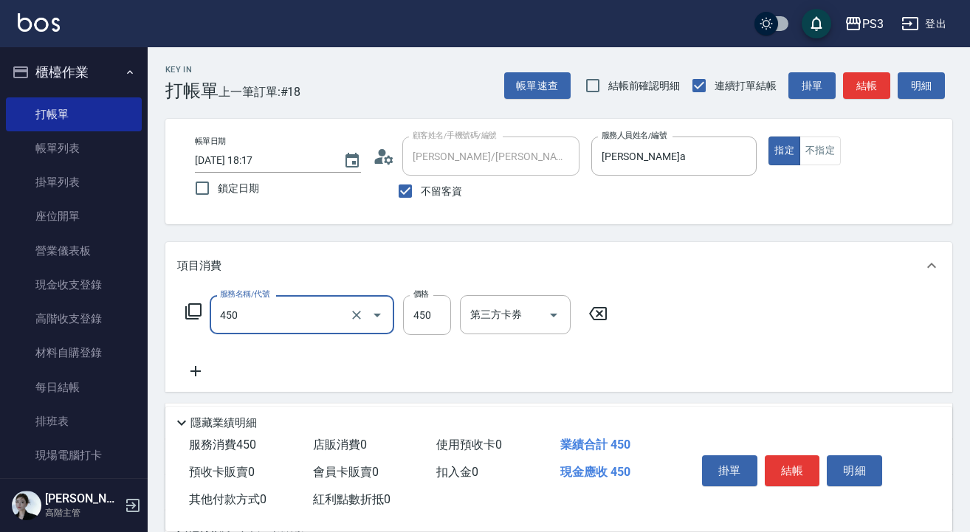
type input "有機洗髮(450)"
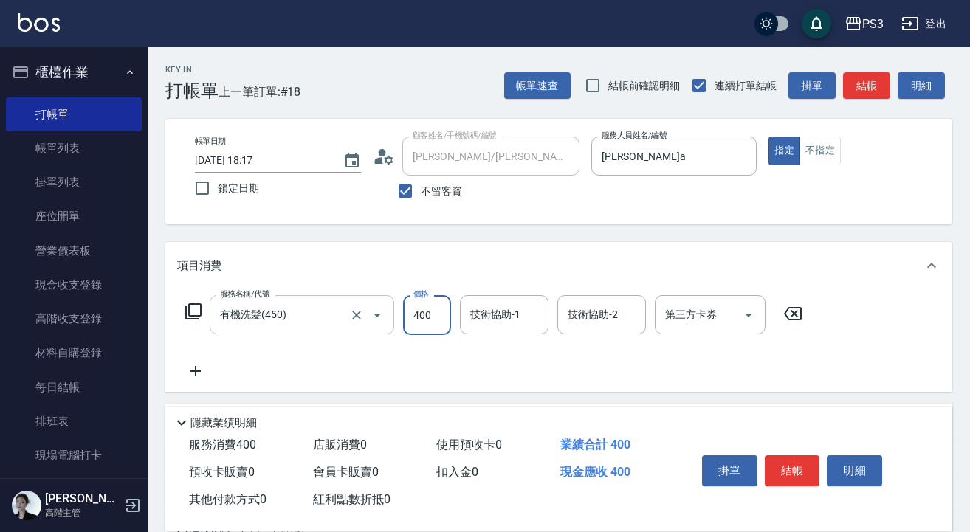
type input "400"
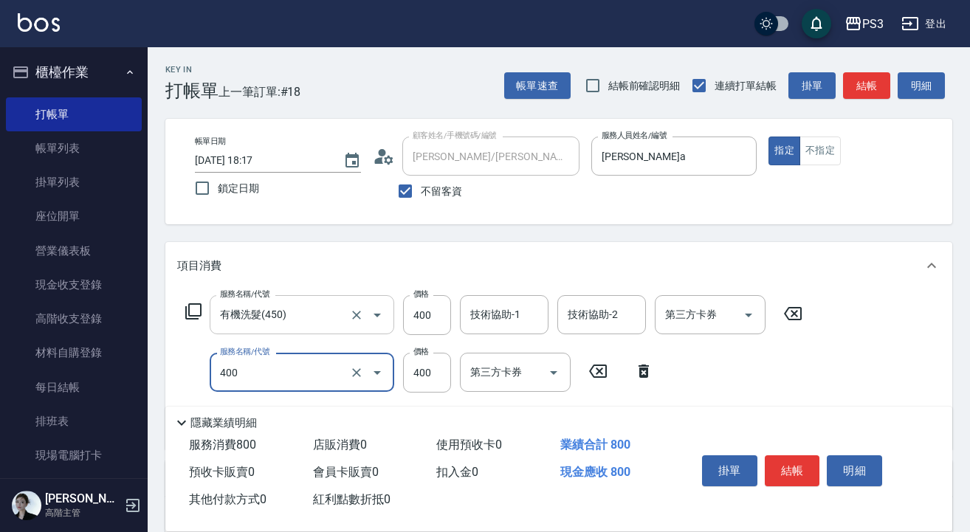
type input "剪(400)"
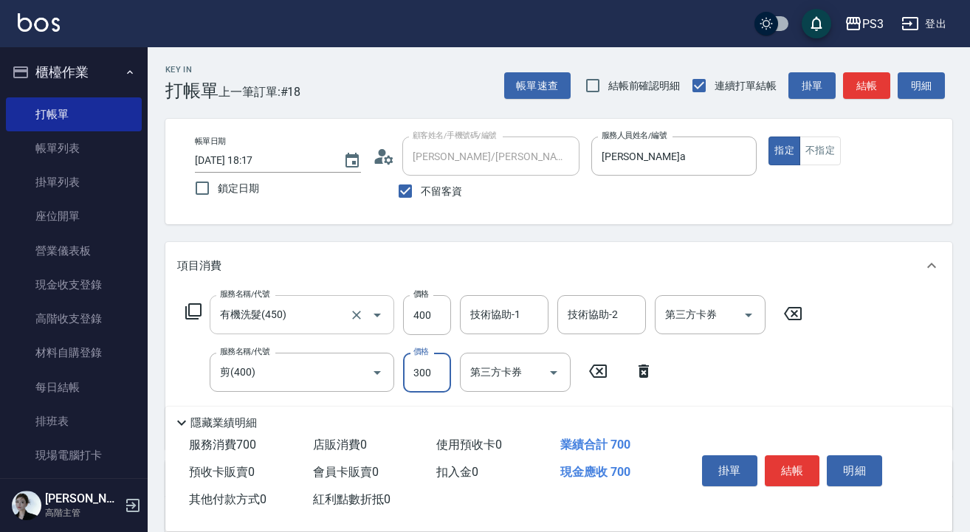
type input "300"
click at [785, 464] on button "結帳" at bounding box center [792, 470] width 55 height 31
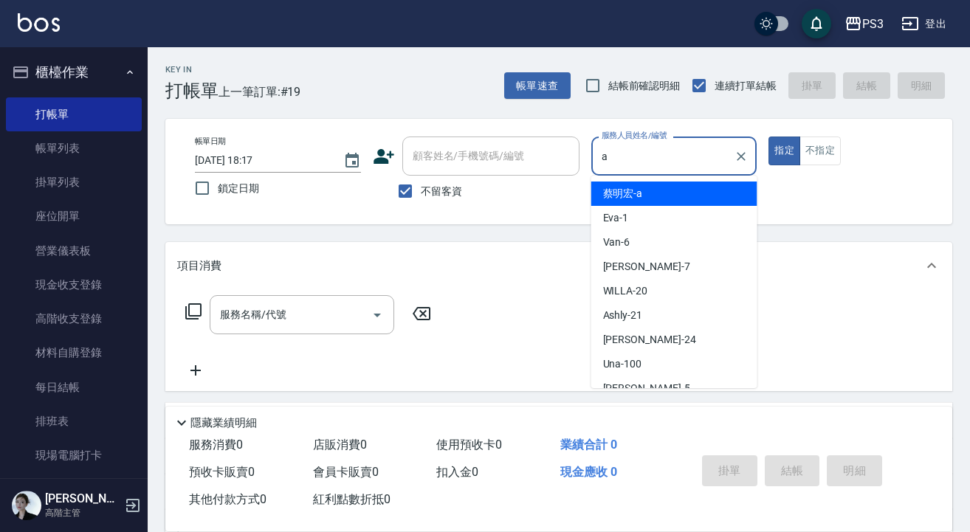
type input "[PERSON_NAME]a"
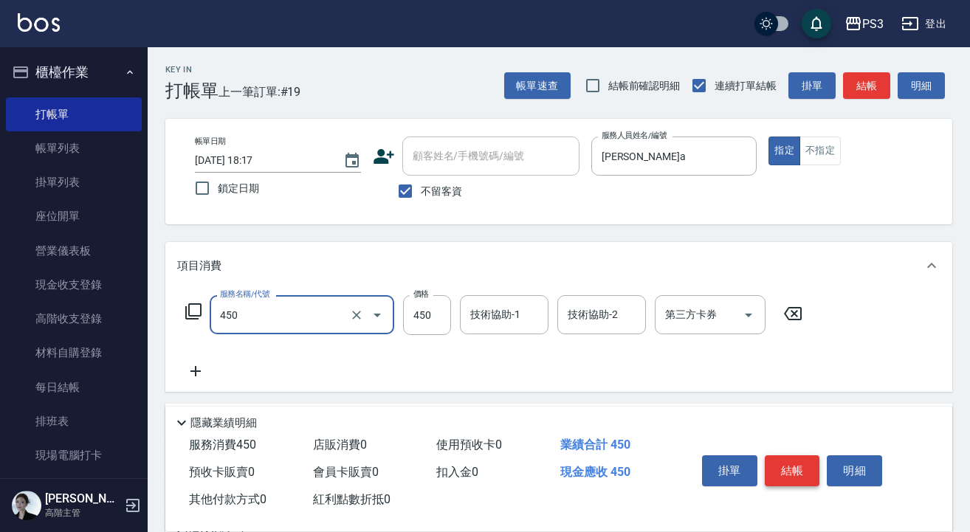
type input "有機洗髮(450)"
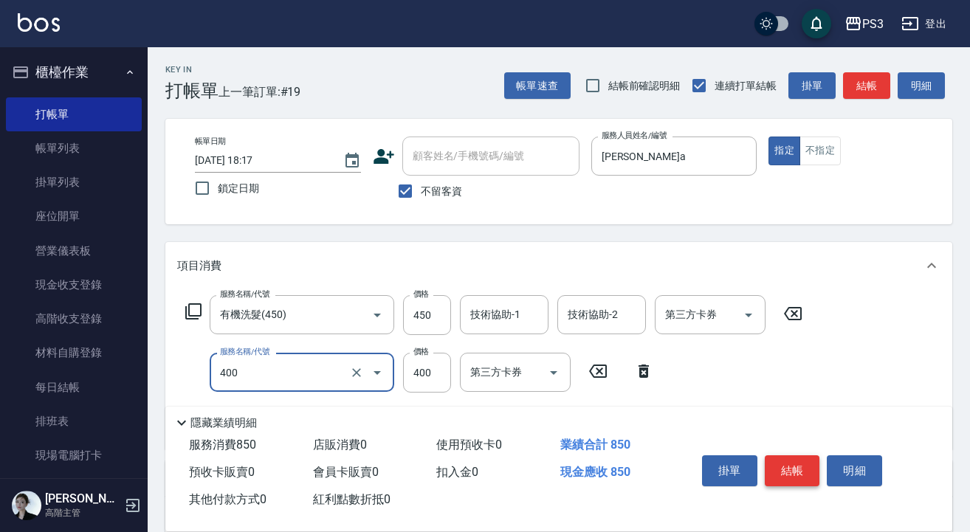
type input "剪(400)"
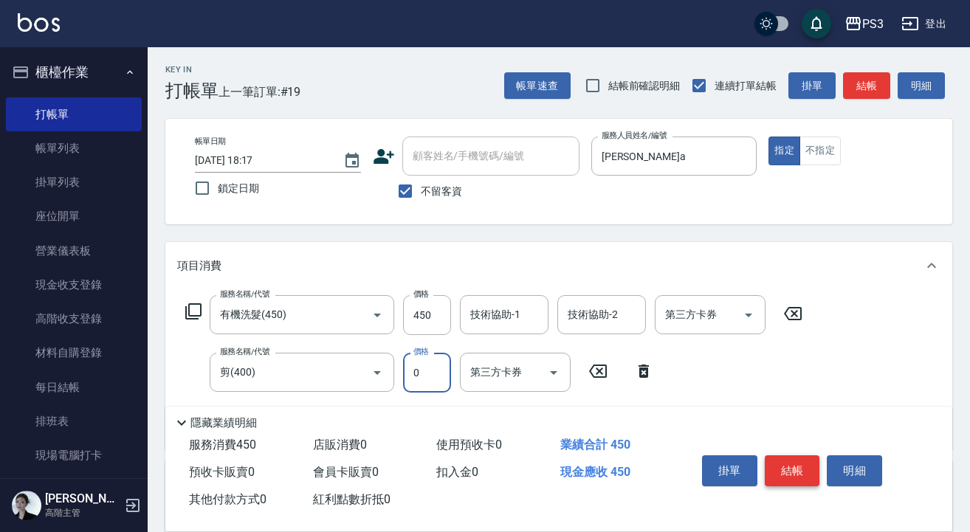
type input "0"
click at [353, 377] on icon "Clear" at bounding box center [356, 372] width 15 height 15
type input "剪(400)"
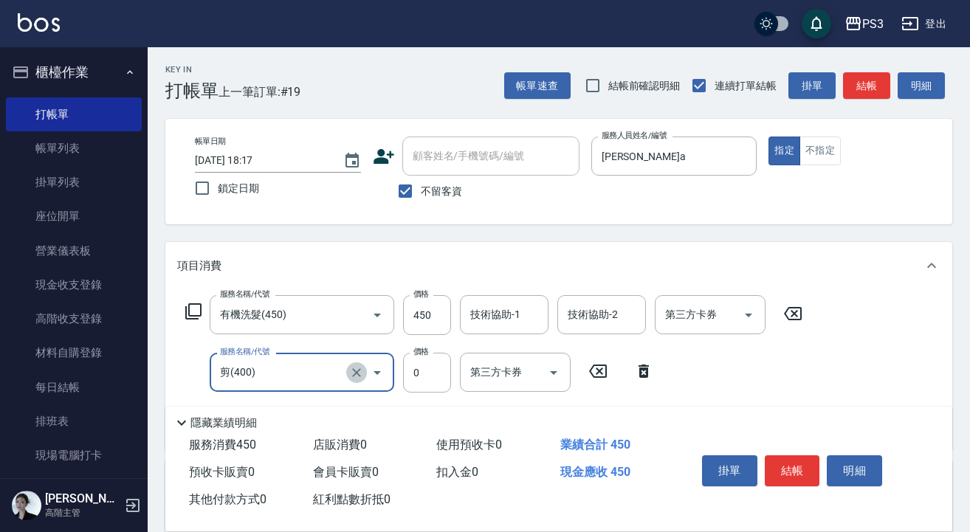
click at [363, 376] on icon "Clear" at bounding box center [356, 372] width 15 height 15
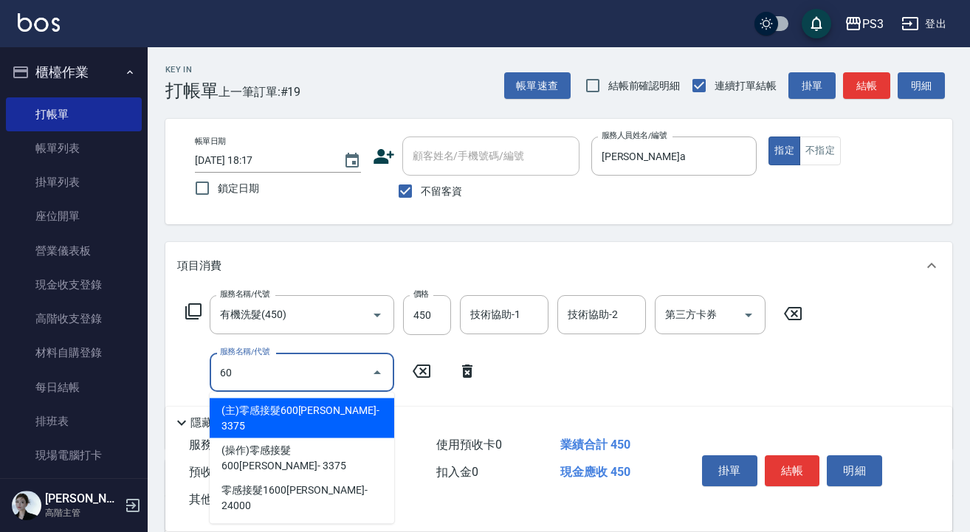
type input "6"
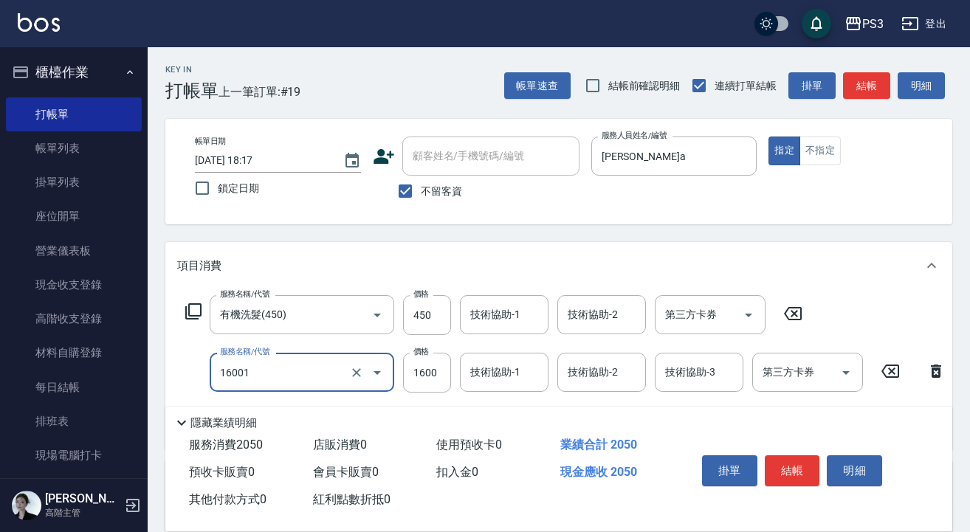
type input "燙m(16001)"
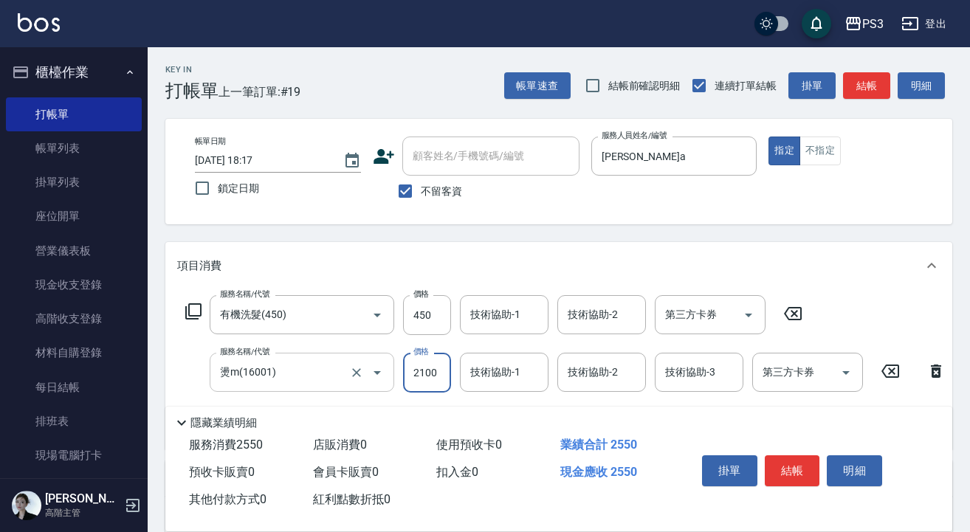
type input "2100"
click at [434, 311] on input "450" at bounding box center [427, 315] width 48 height 40
type input "400"
click at [796, 469] on button "結帳" at bounding box center [792, 470] width 55 height 31
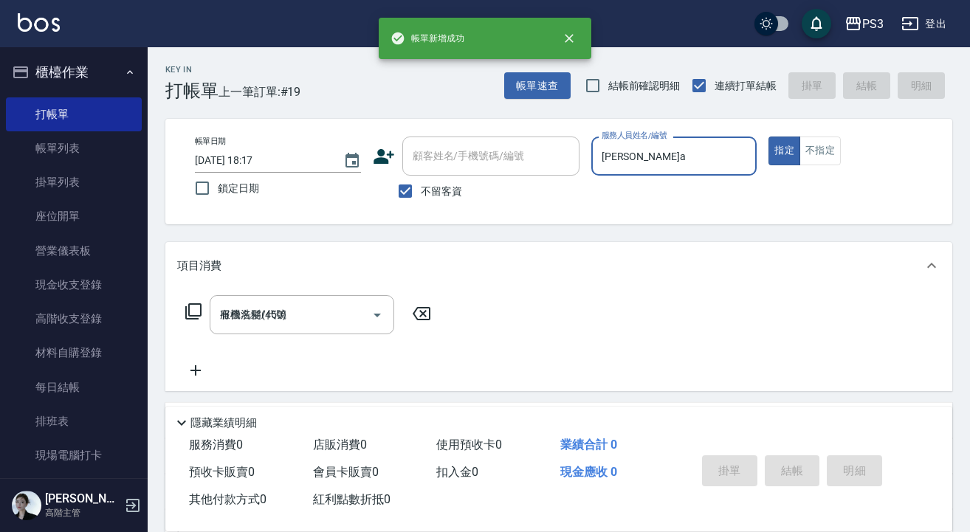
type input "[DATE] 18:18"
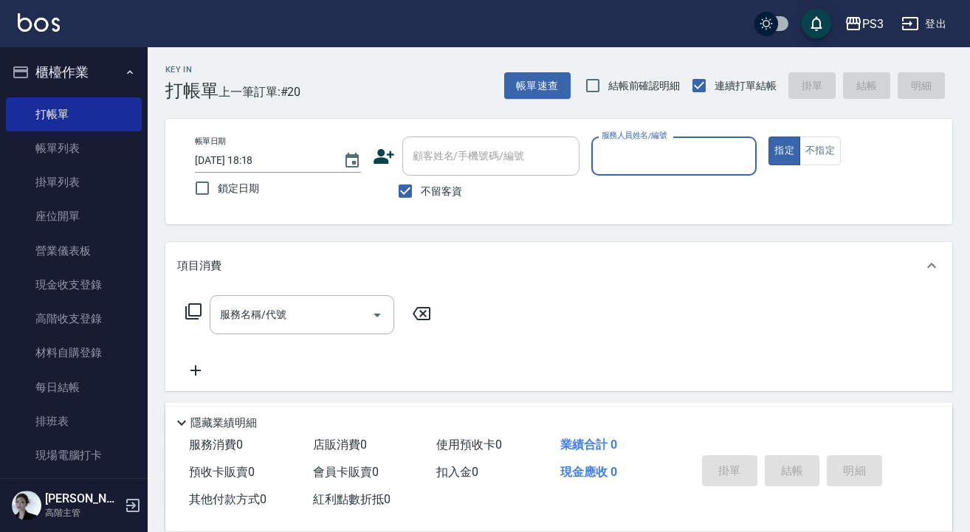
click at [796, 469] on div "掛單 結帳 明細" at bounding box center [792, 472] width 193 height 46
click at [408, 189] on input "不留客資" at bounding box center [405, 191] width 31 height 31
checkbox input "false"
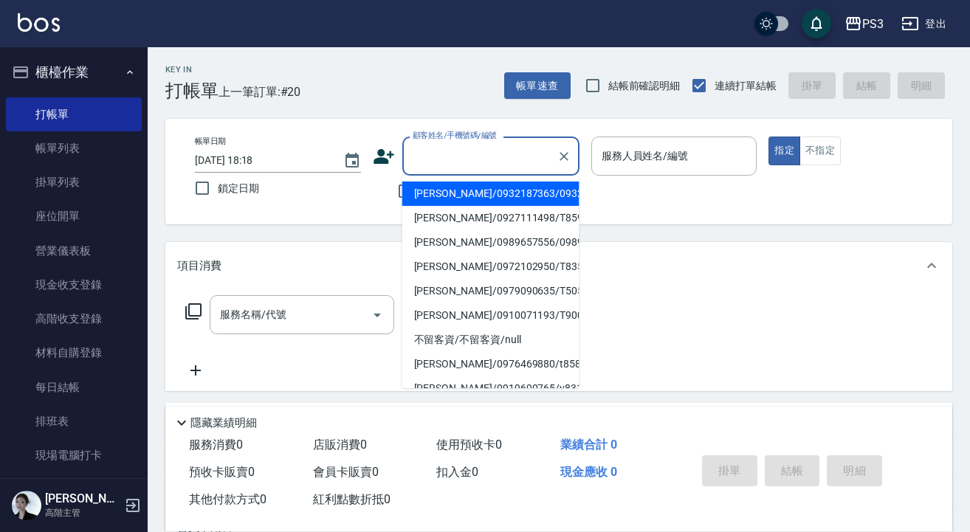
click at [463, 156] on input "顧客姓名/手機號碼/編號" at bounding box center [480, 156] width 142 height 26
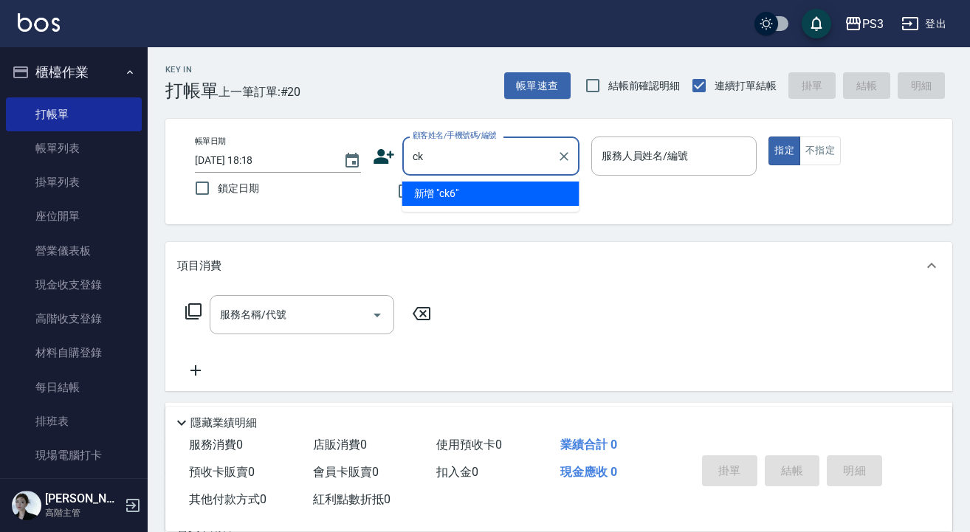
type input "c"
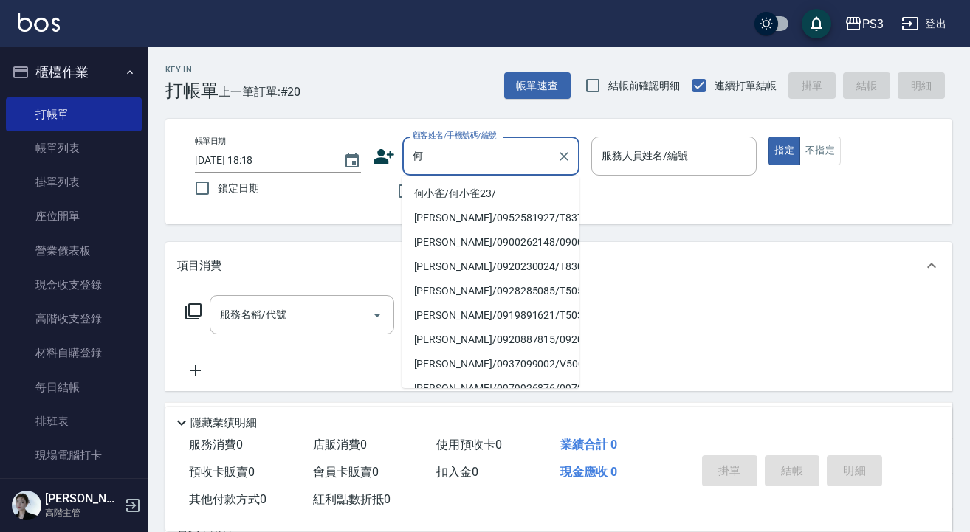
click at [461, 199] on li "何小雀/何小雀23/" at bounding box center [490, 194] width 177 height 24
type input "何小雀/何小雀23/"
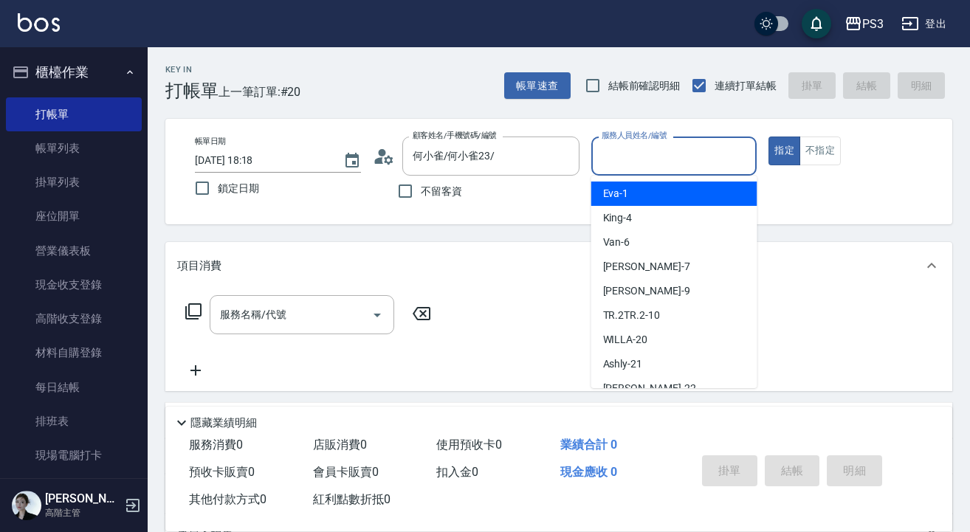
click at [647, 155] on input "服務人員姓名/編號" at bounding box center [674, 156] width 153 height 26
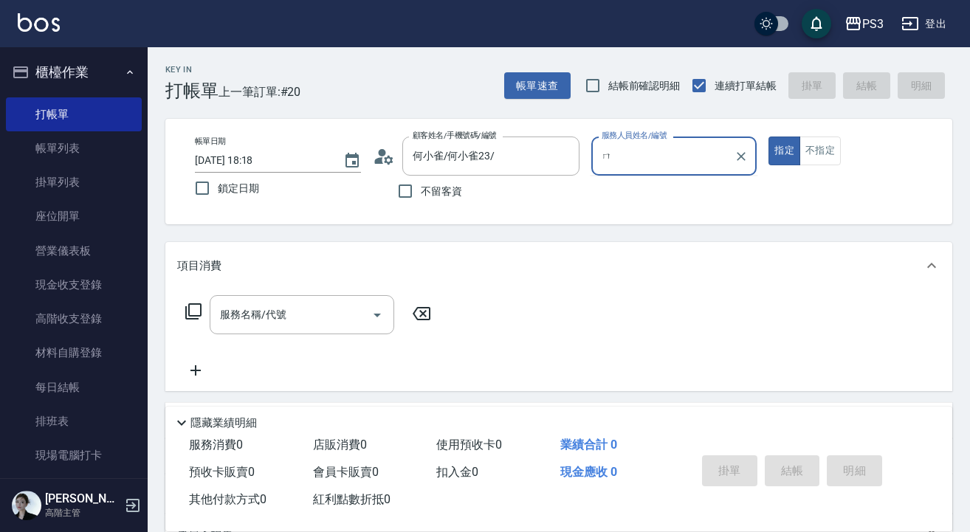
type input "ㄇ"
click at [784, 151] on button "指定" at bounding box center [784, 151] width 32 height 29
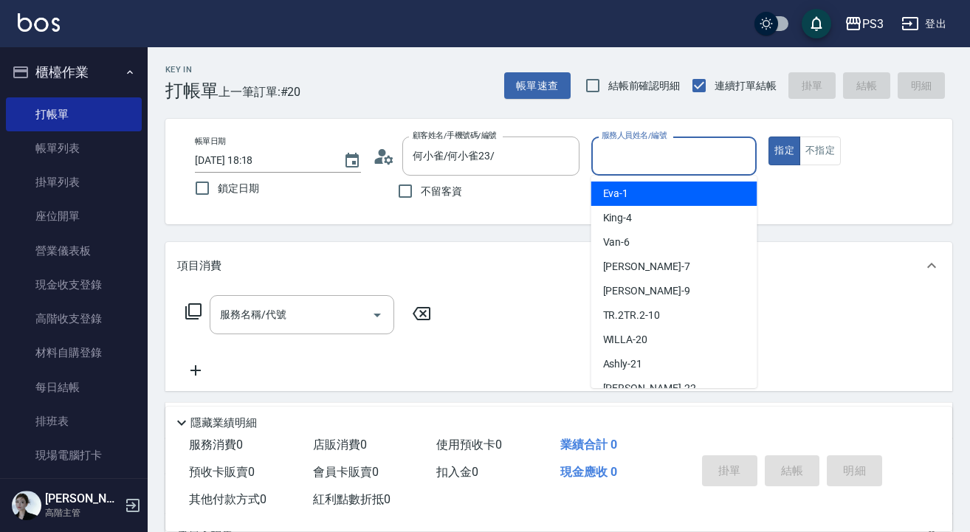
click at [655, 156] on input "服務人員姓名/編號" at bounding box center [674, 156] width 153 height 26
type input "[PERSON_NAME]a"
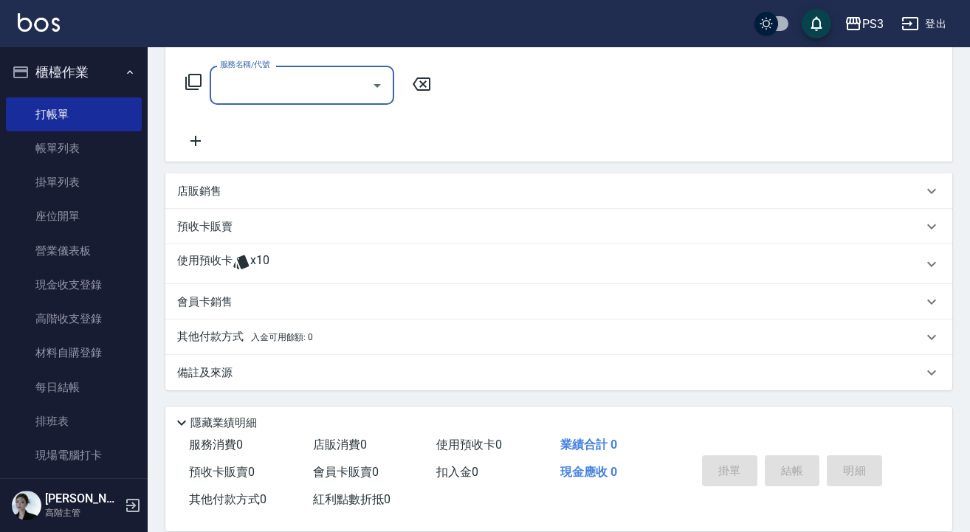
scroll to position [230, 0]
click at [239, 257] on icon at bounding box center [241, 262] width 18 height 18
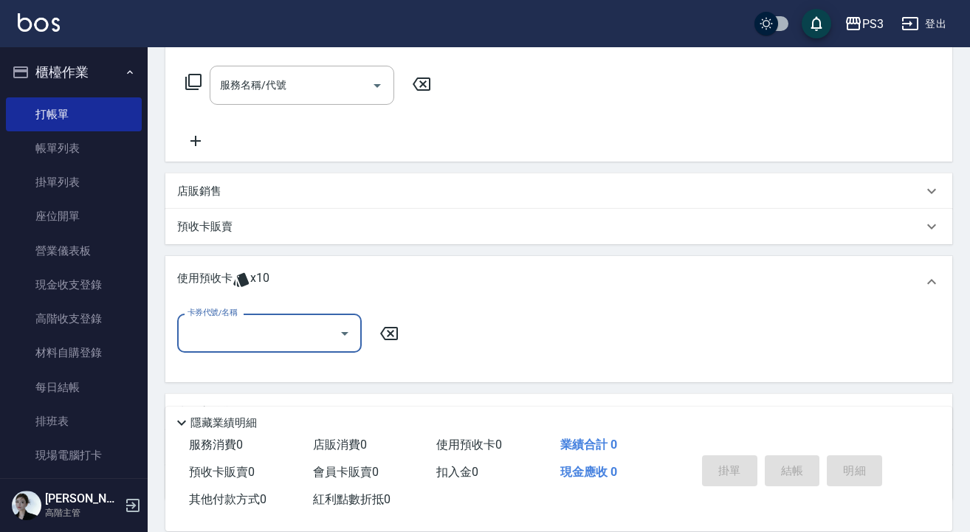
click at [323, 333] on input "卡券代號/名稱" at bounding box center [258, 333] width 149 height 26
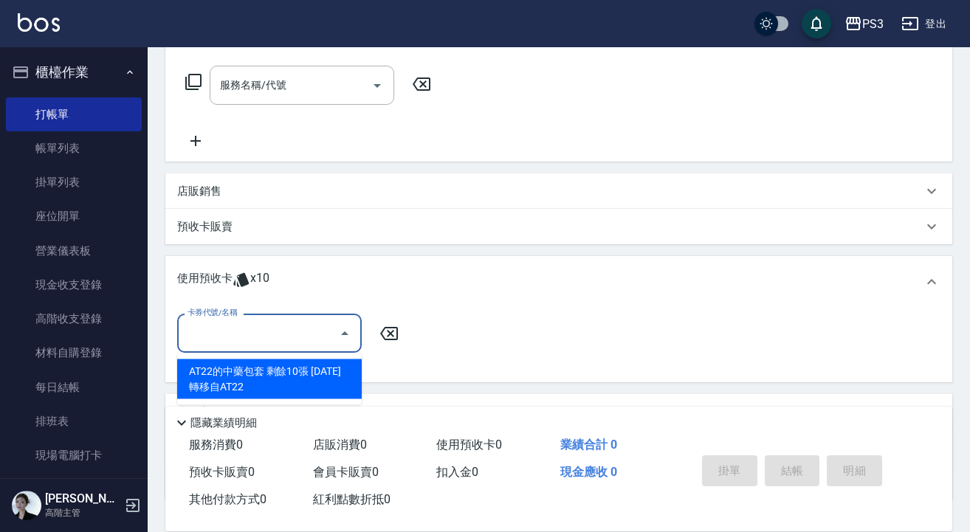
click at [316, 396] on div "AT22的中藥包套 剩餘10張 [DATE]轉移自AT22" at bounding box center [269, 379] width 185 height 40
type input "AT22的中藥包套 [DATE]轉移自AT22"
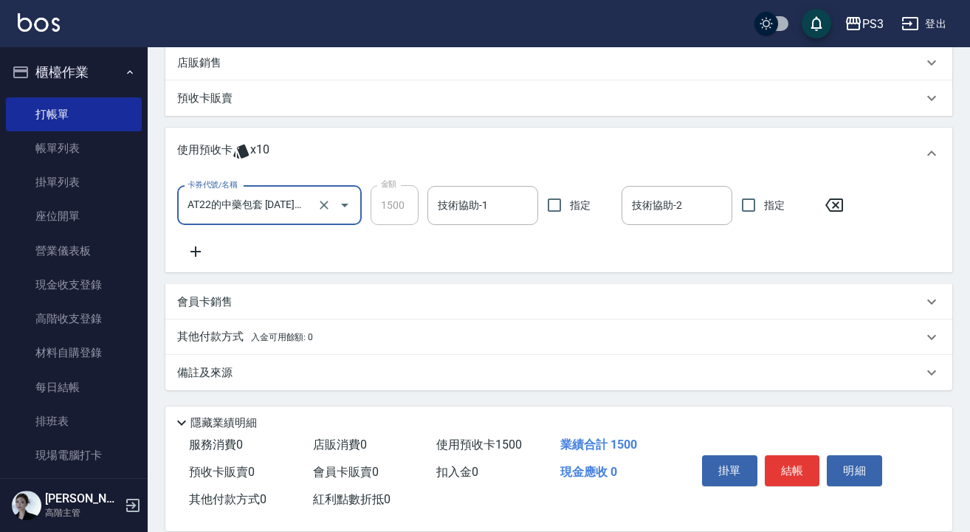
scroll to position [358, 0]
click at [800, 466] on button "結帳" at bounding box center [792, 470] width 55 height 31
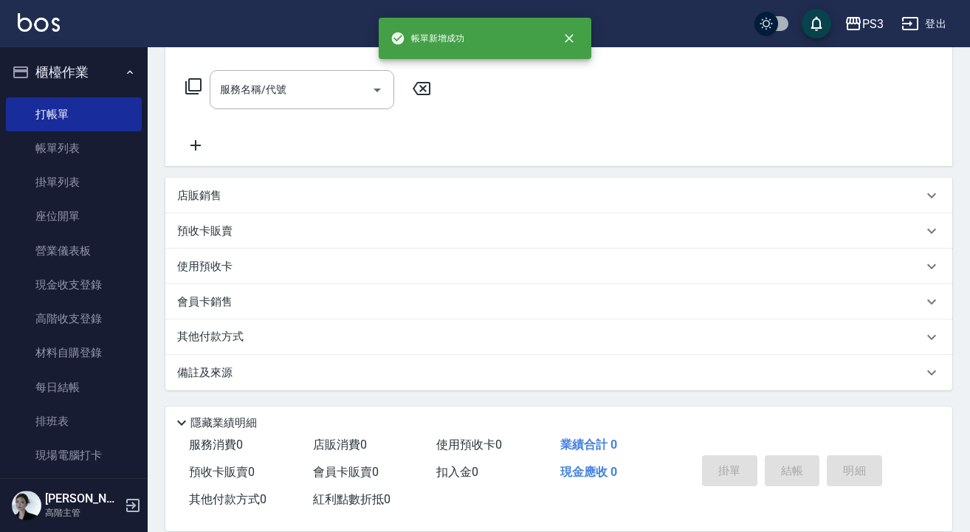
type input "[DATE] 18:19"
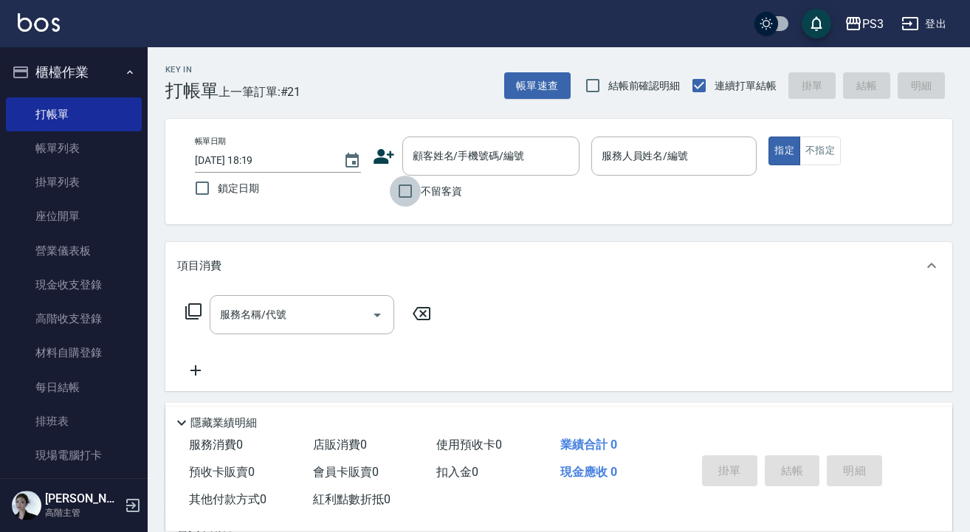
click at [409, 196] on input "不留客資" at bounding box center [405, 191] width 31 height 31
checkbox input "true"
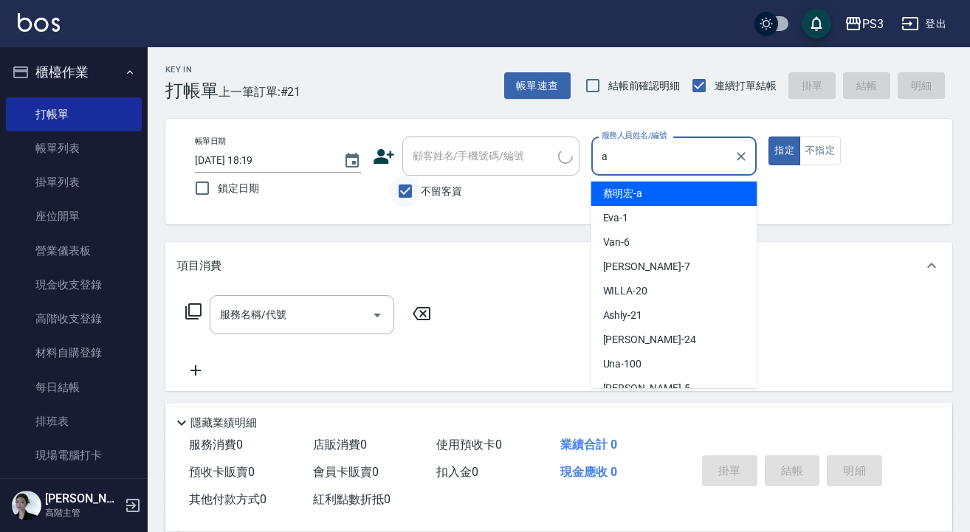
type input "[PERSON_NAME]a"
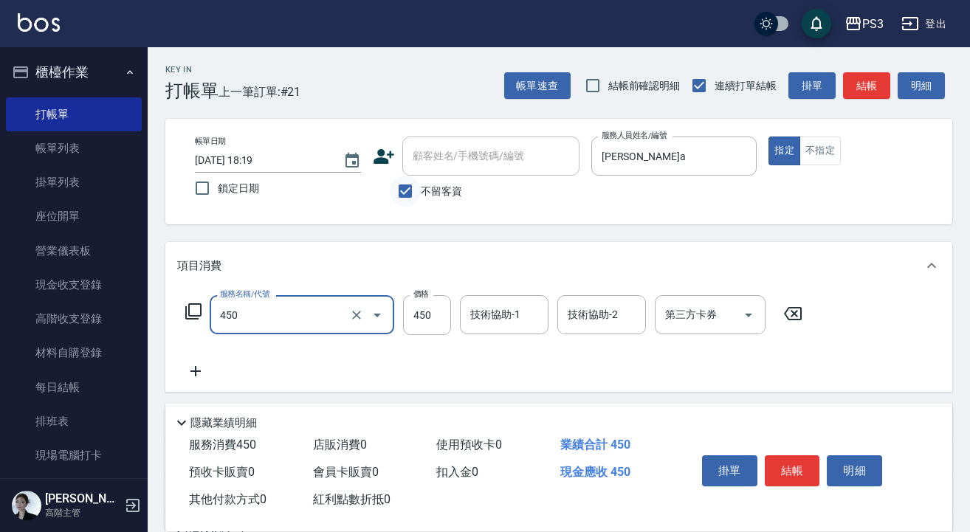
type input "有機洗髮(450)"
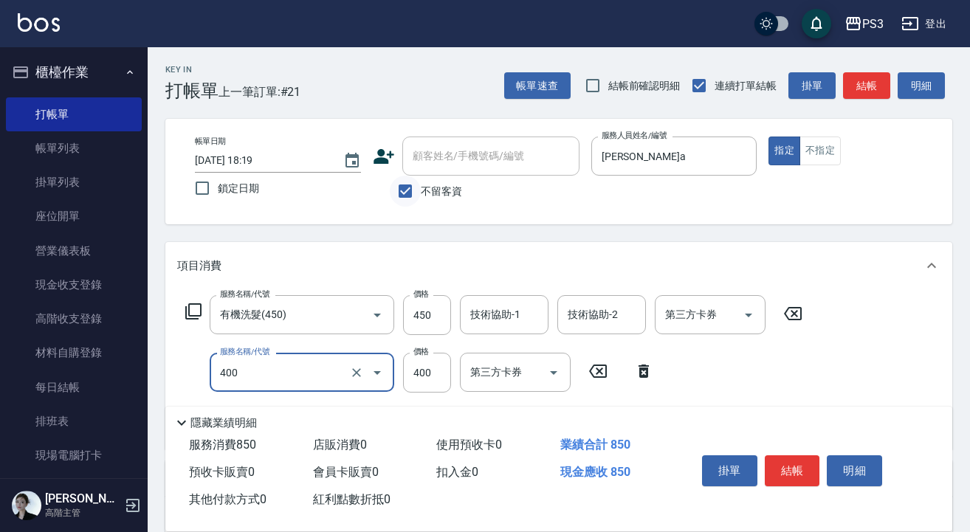
type input "剪(400)"
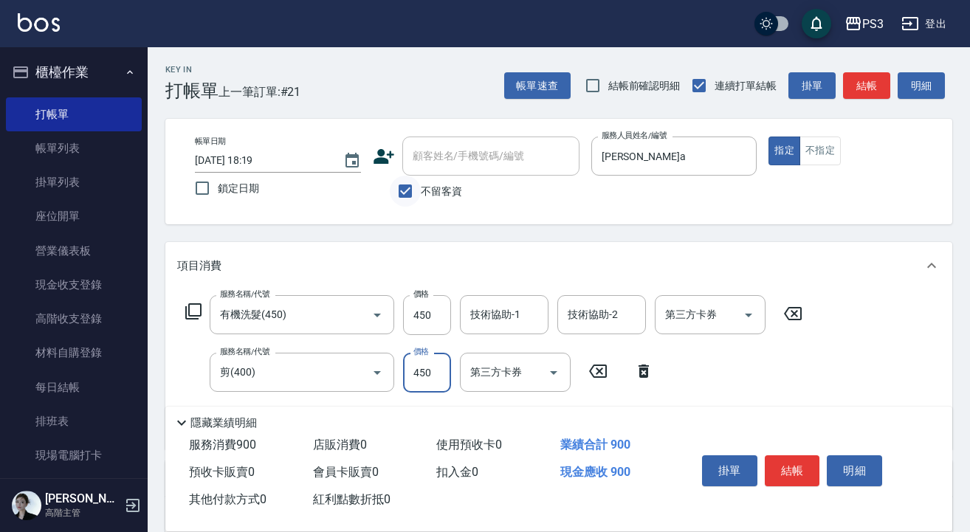
type input "450"
click at [788, 465] on button "結帳" at bounding box center [792, 470] width 55 height 31
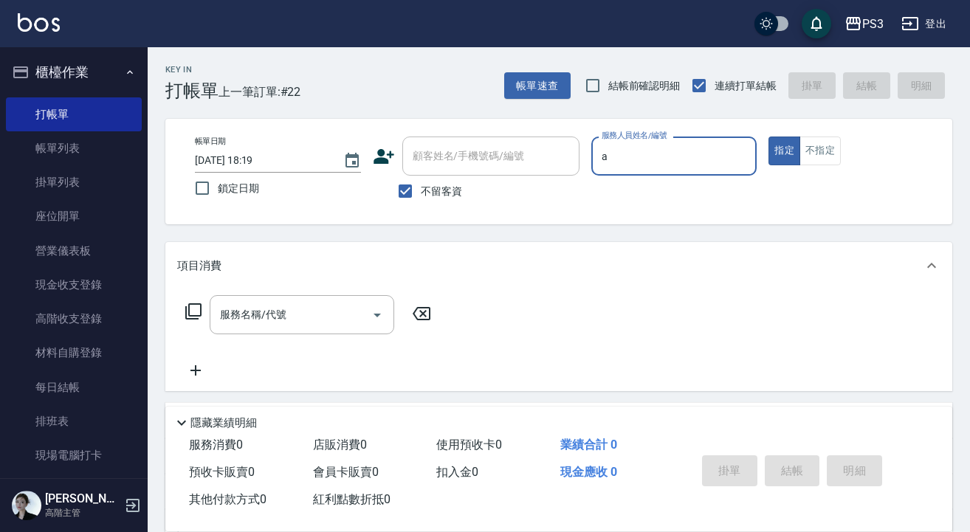
type input "[PERSON_NAME]a"
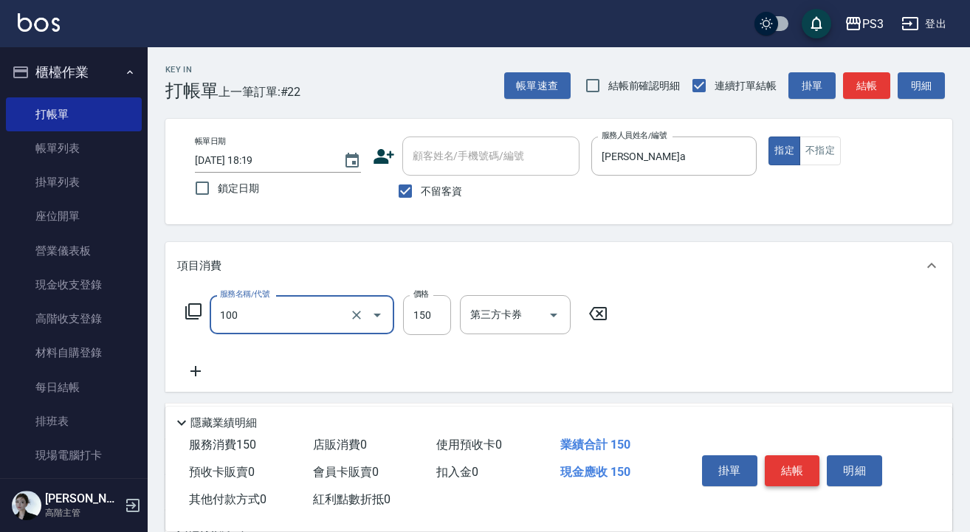
type input "修瀏海(100)"
type input "100"
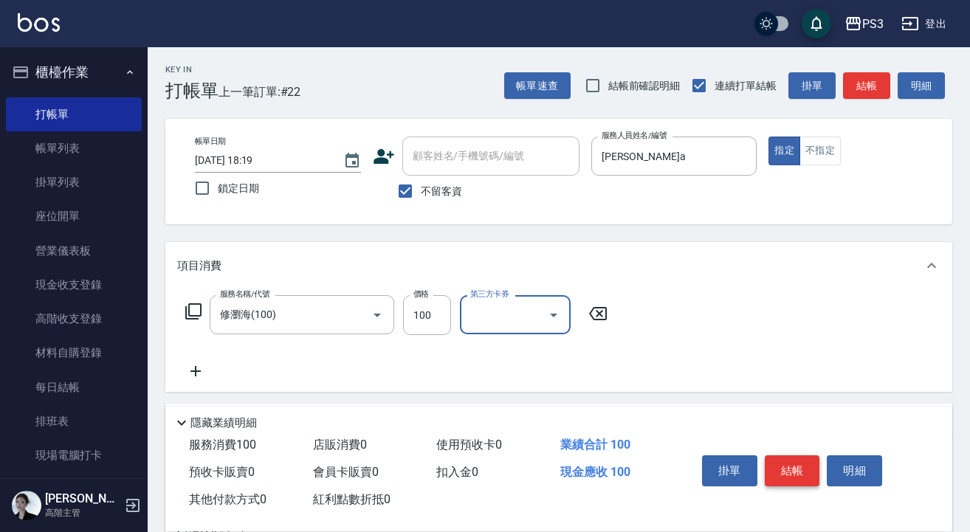
click at [792, 466] on button "結帳" at bounding box center [792, 470] width 55 height 31
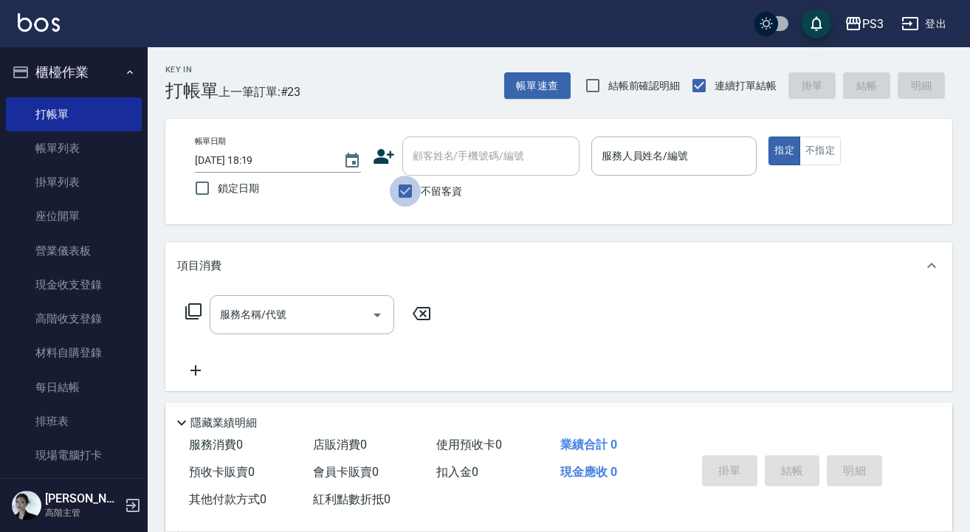
click at [402, 189] on input "不留客資" at bounding box center [405, 191] width 31 height 31
click at [456, 178] on label "不留客資" at bounding box center [426, 191] width 72 height 31
click at [421, 178] on input "不留客資" at bounding box center [405, 191] width 31 height 31
click at [465, 157] on input "顧客姓名/手機號碼/編號" at bounding box center [491, 156] width 164 height 26
click at [410, 187] on input "不留客資" at bounding box center [405, 191] width 31 height 31
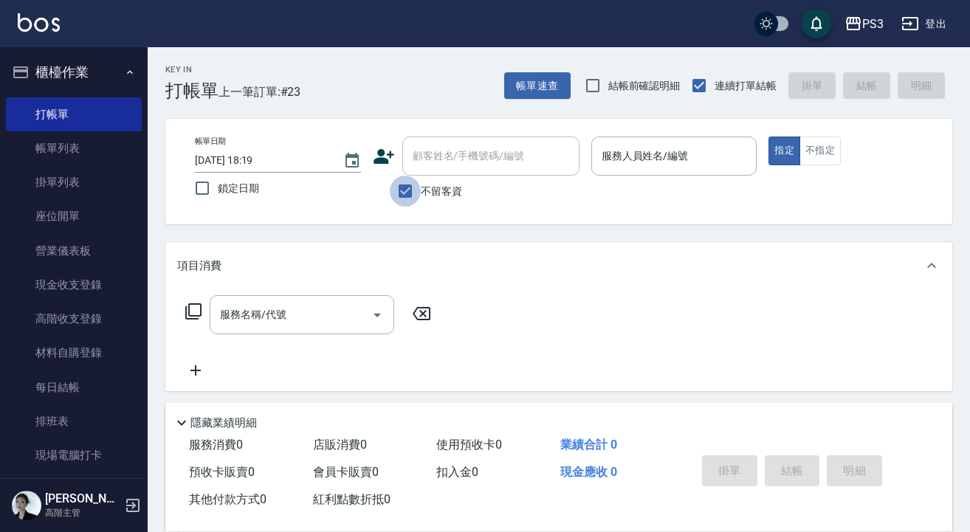
checkbox input "false"
click at [437, 165] on input "顧客姓名/手機號碼/編號" at bounding box center [480, 156] width 142 height 26
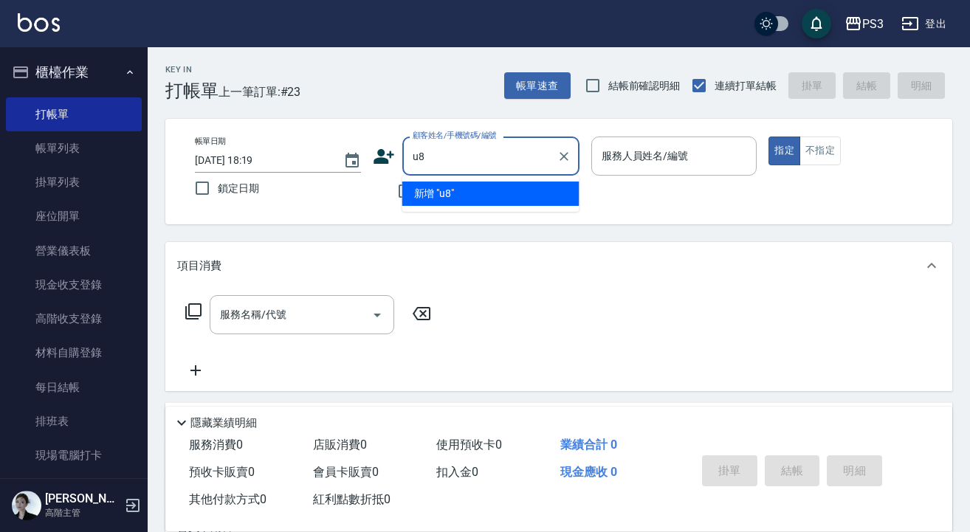
type input "u"
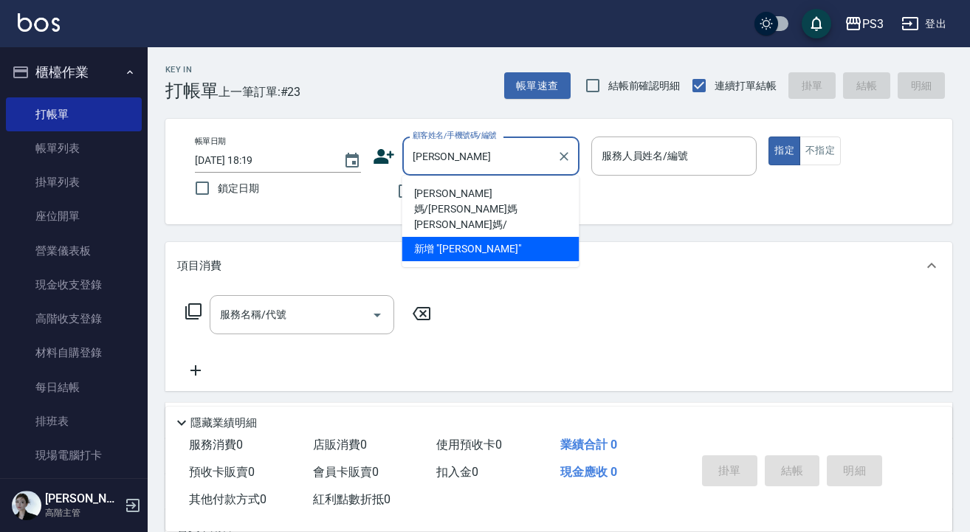
click at [478, 195] on li "[PERSON_NAME]媽/[PERSON_NAME]媽[PERSON_NAME]媽/" at bounding box center [490, 209] width 177 height 55
type input "[PERSON_NAME]媽/[PERSON_NAME]媽[PERSON_NAME]媽/"
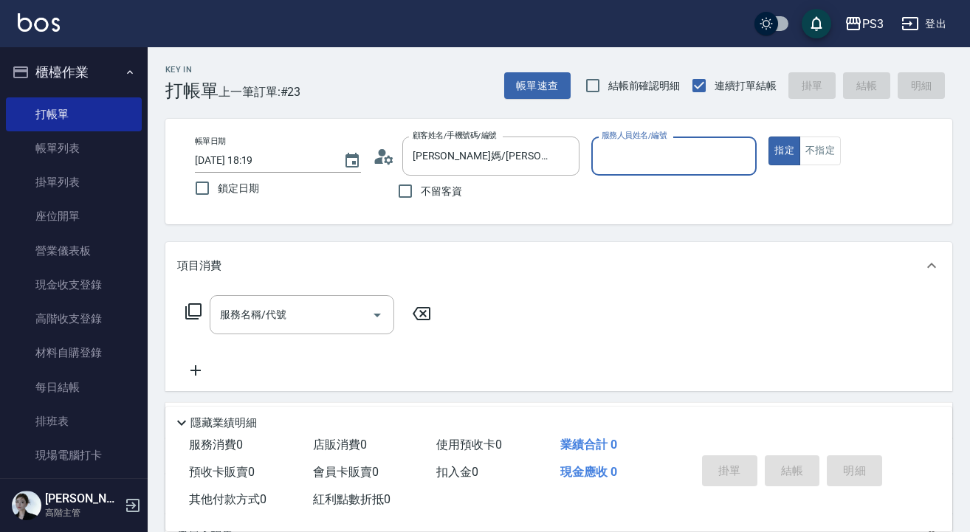
click at [478, 195] on div "不留客資" at bounding box center [476, 191] width 207 height 31
click at [640, 154] on input "服務人員姓名/編號" at bounding box center [674, 156] width 153 height 26
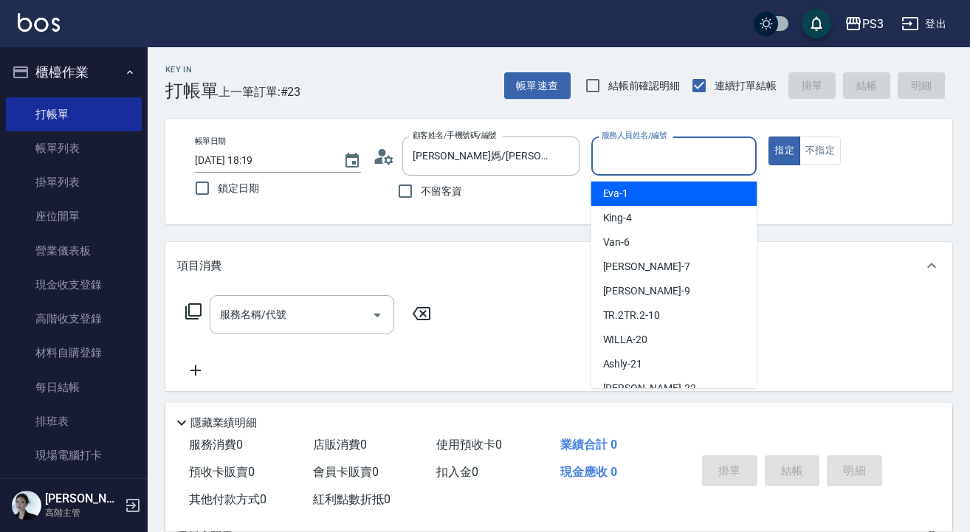
type input "ㄇ"
type input "[PERSON_NAME]a"
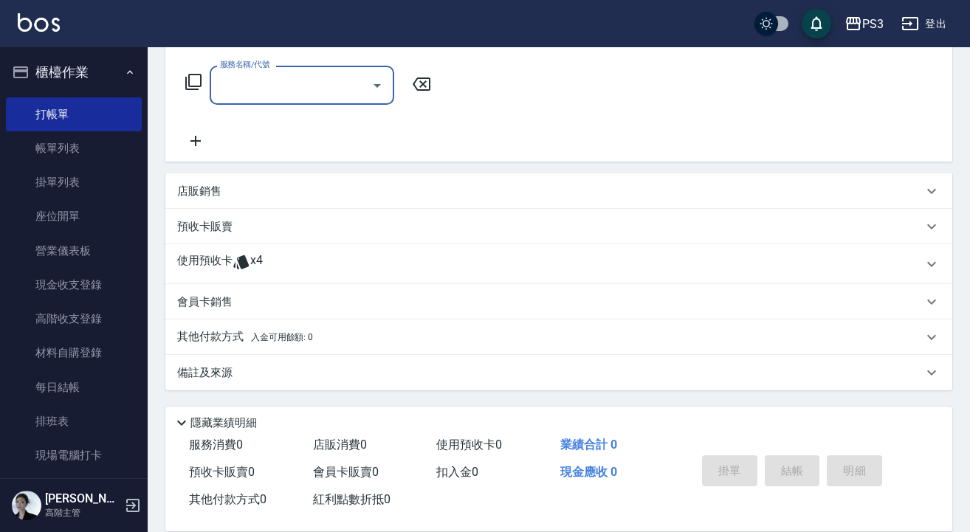
scroll to position [230, 0]
click at [615, 165] on div "項目消費 服務名稱/代號 服務名稱/代號 店販銷售 服務人員姓名/編號 服務人員姓名/編號 商品代號/名稱 商品代號/名稱 預收卡販賣 卡券名稱/代號 卡券名…" at bounding box center [558, 202] width 787 height 378
click at [243, 264] on icon at bounding box center [240, 262] width 15 height 14
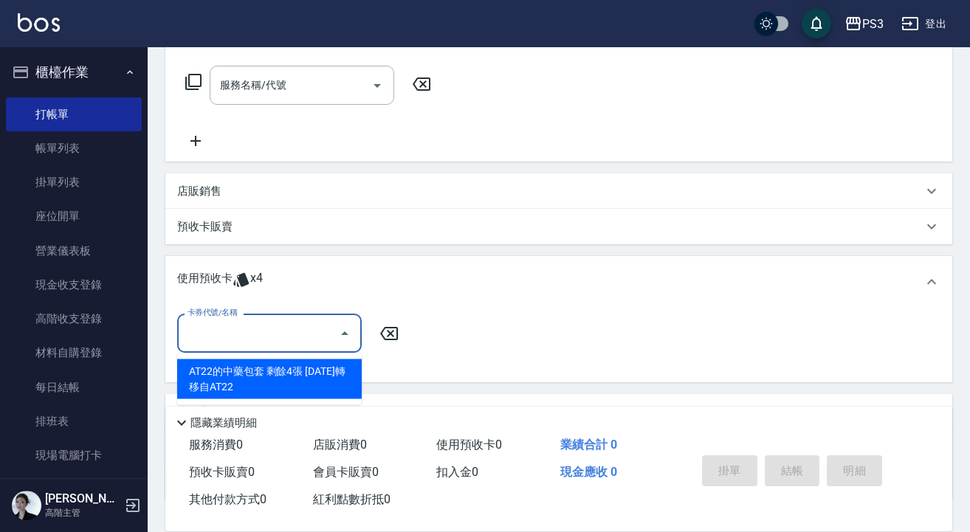
click at [332, 327] on input "卡券代號/名稱" at bounding box center [258, 333] width 149 height 26
click at [331, 383] on div "AT22的中藥包套 剩餘4張 [DATE]轉移自AT22" at bounding box center [269, 379] width 185 height 40
type input "AT22的中藥包套 [DATE]轉移自AT22"
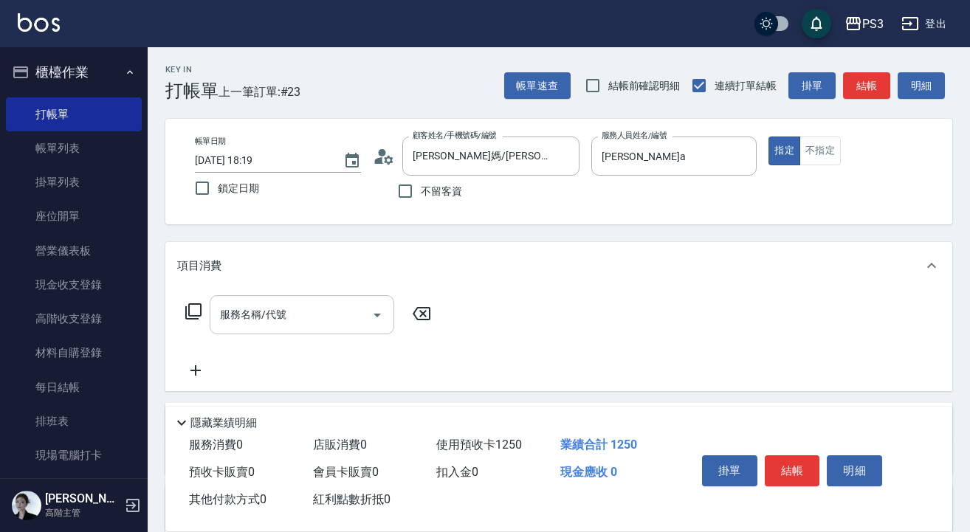
scroll to position [0, 0]
click at [294, 327] on input "服務名稱/代號" at bounding box center [290, 315] width 149 height 26
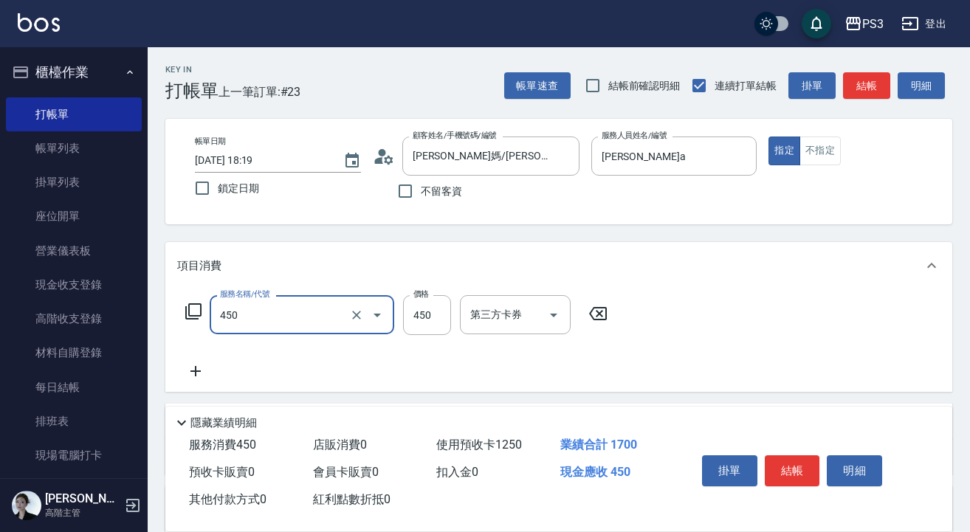
type input "有機洗髮(450)"
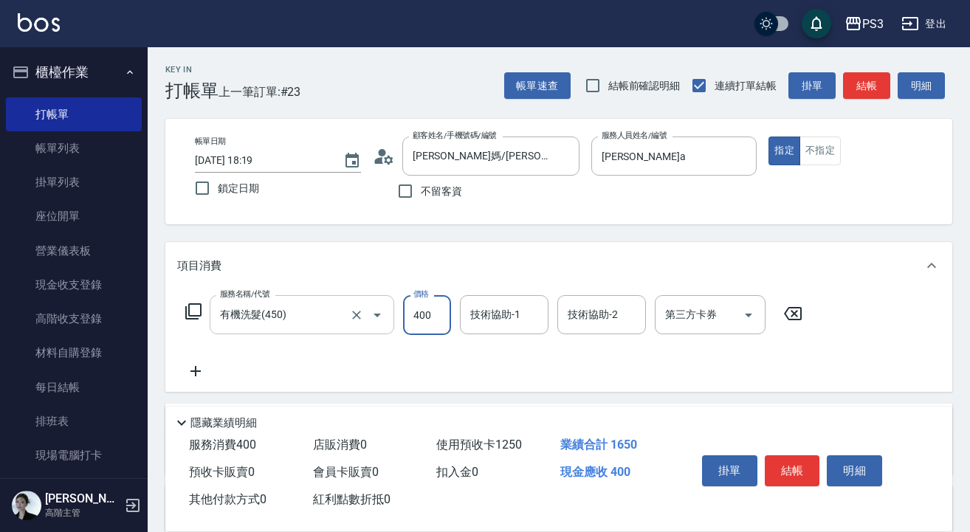
type input "400"
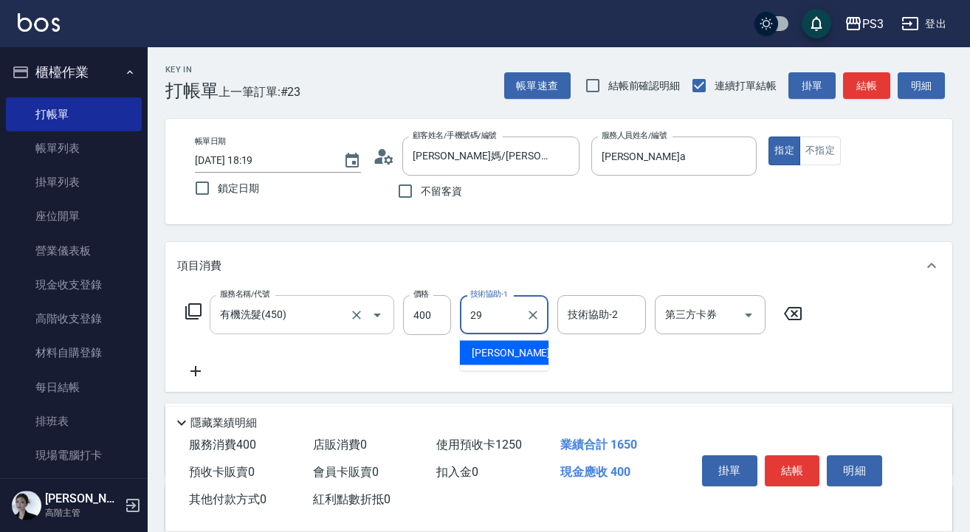
type input "[PERSON_NAME]-29"
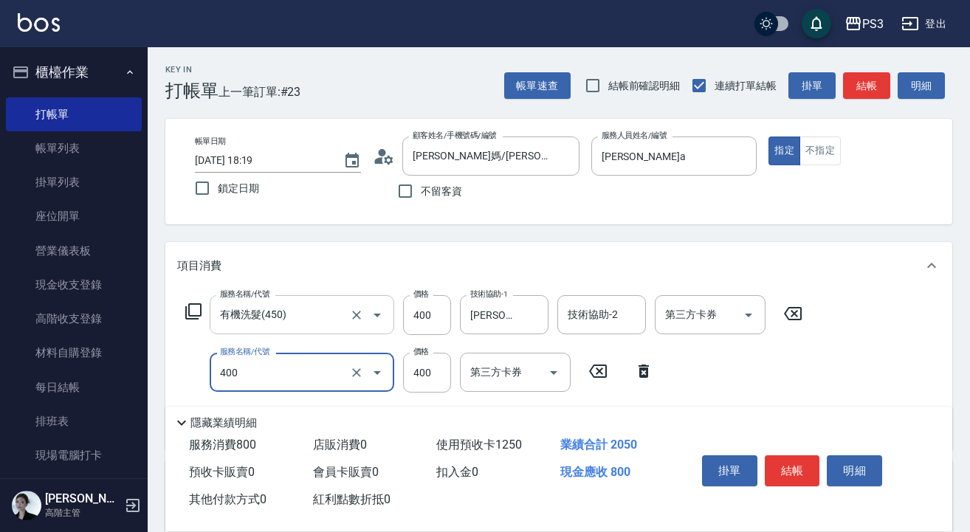
type input "剪(400)"
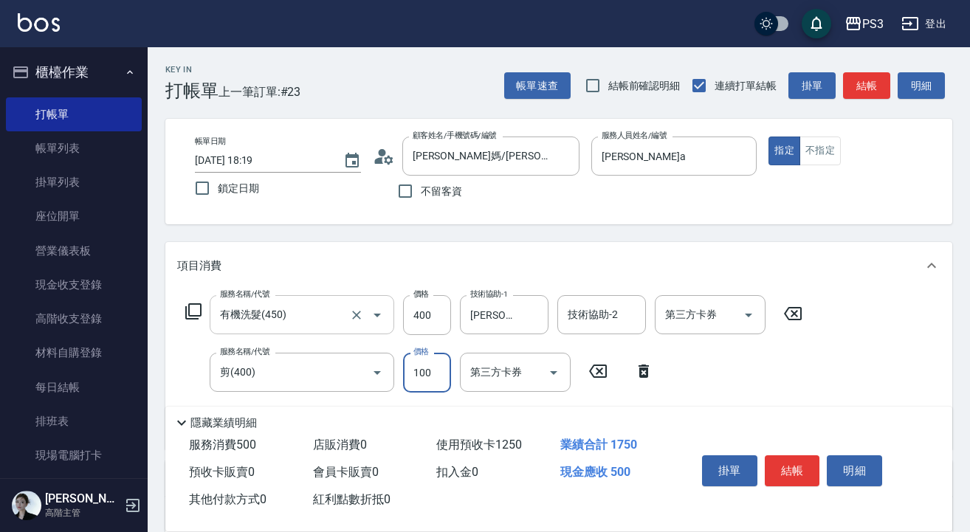
type input "100"
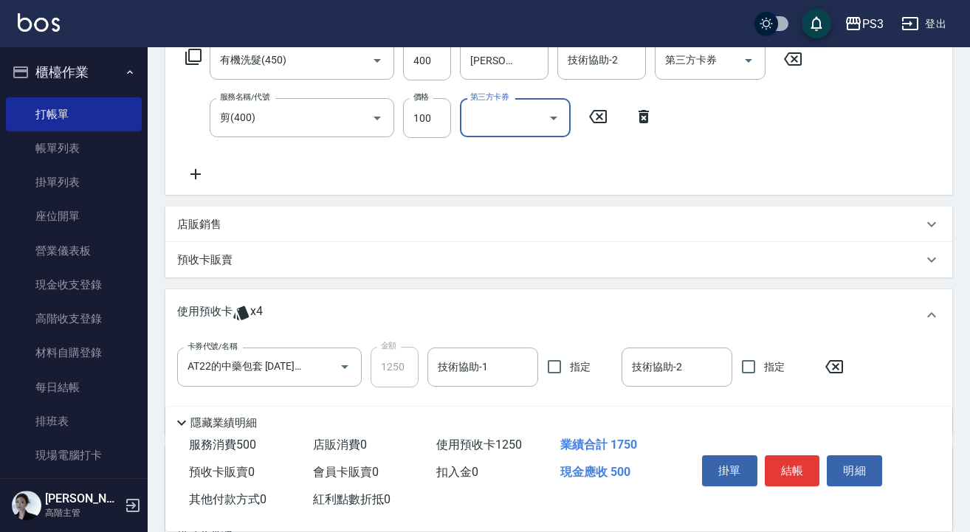
scroll to position [340, 0]
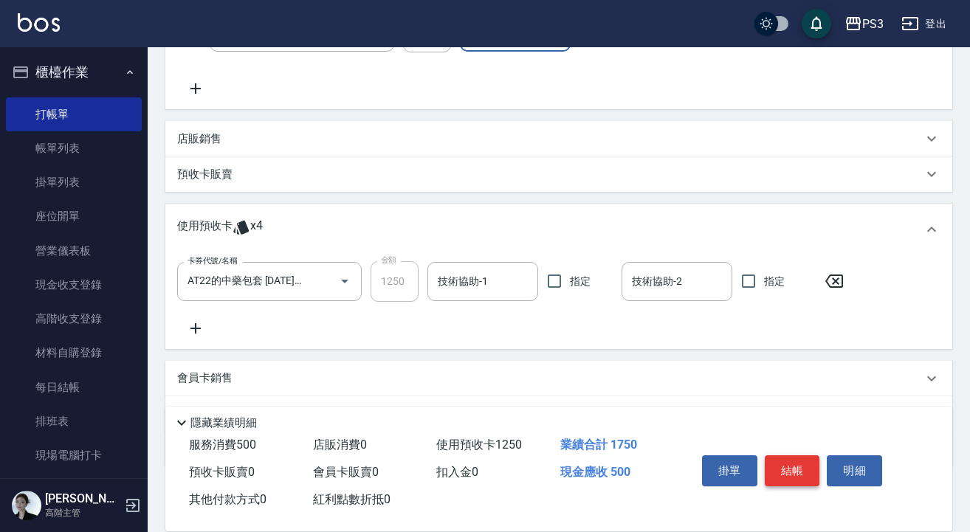
click at [783, 476] on button "結帳" at bounding box center [792, 470] width 55 height 31
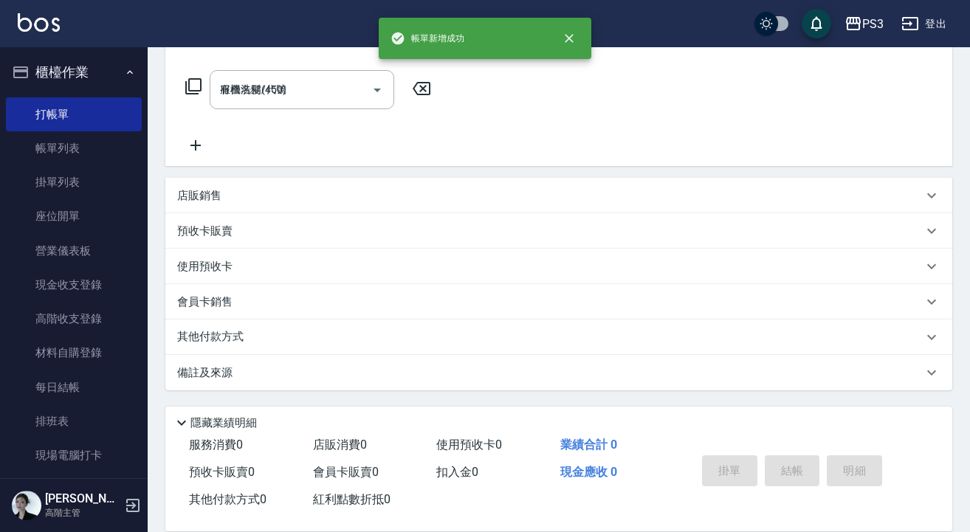
type input "[DATE] 18:20"
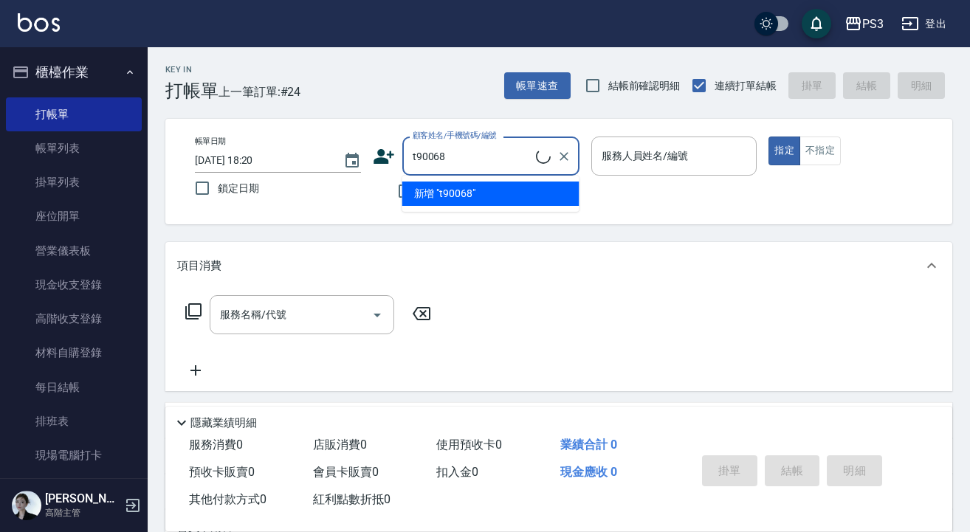
type input "t90068"
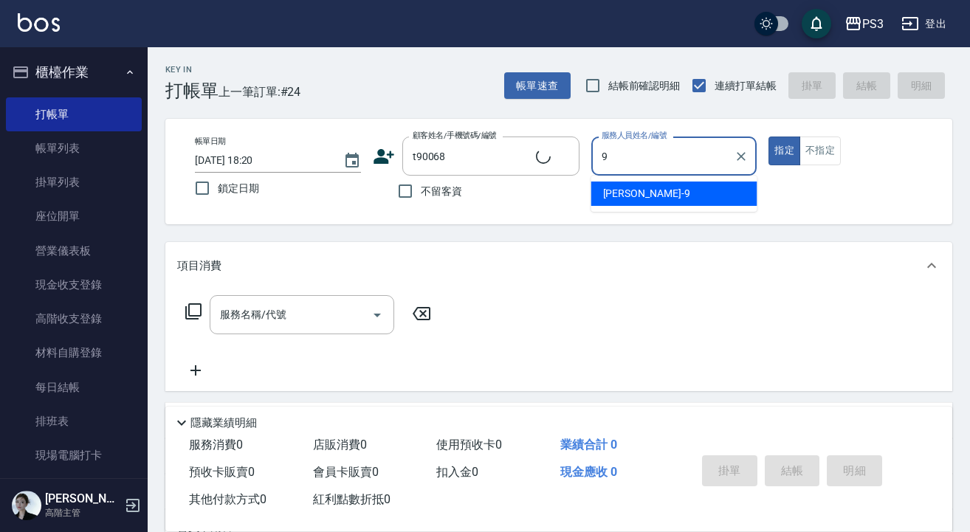
type input "[PERSON_NAME]-9"
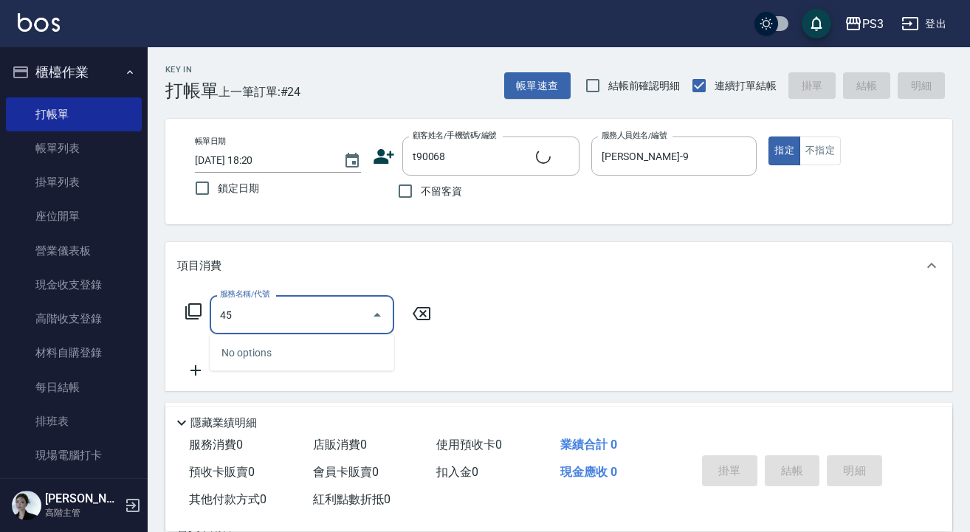
type input "450"
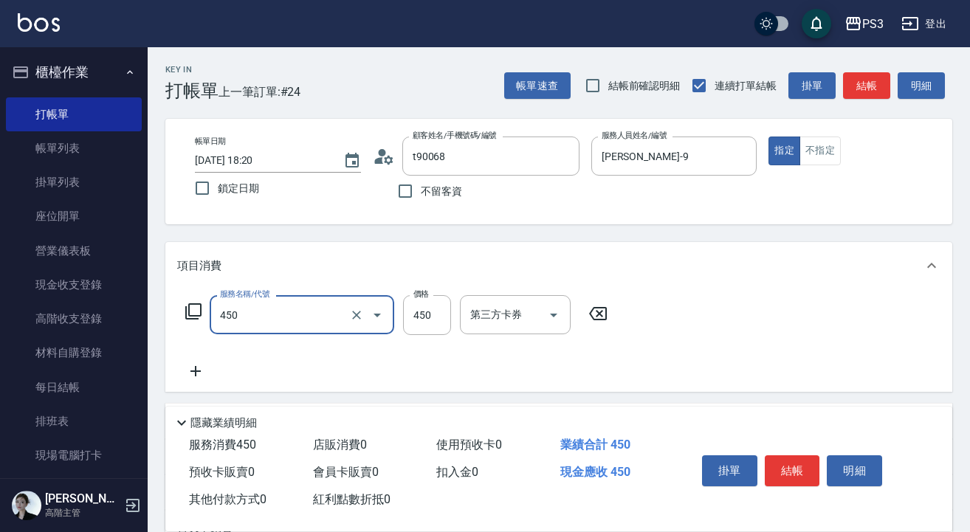
type input "新客人 姓名未設定/t90068/null"
type input "有機洗髮(450)"
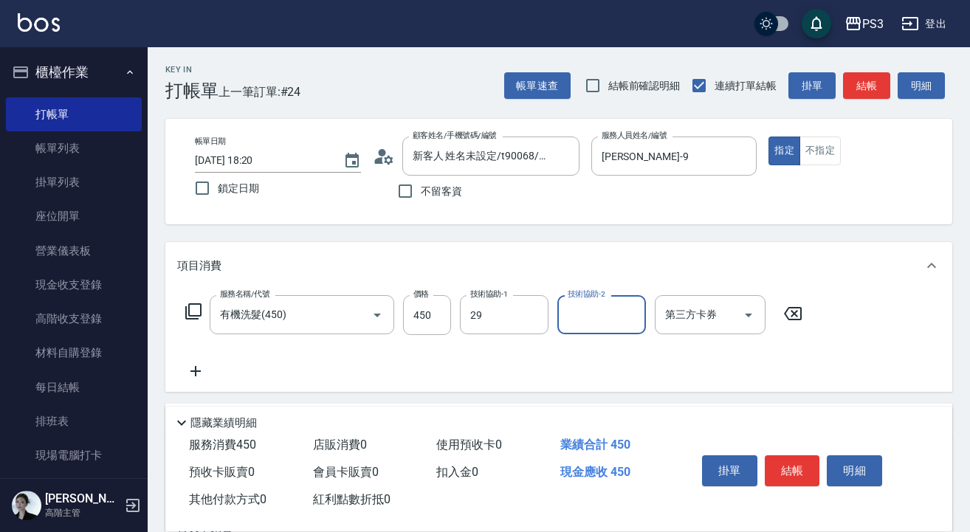
type input "[PERSON_NAME]-29"
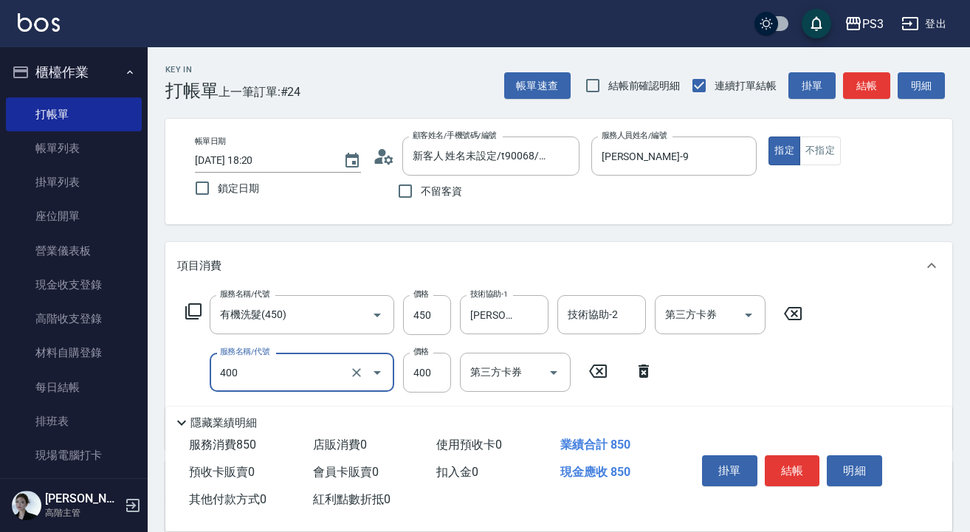
type input "剪(400)"
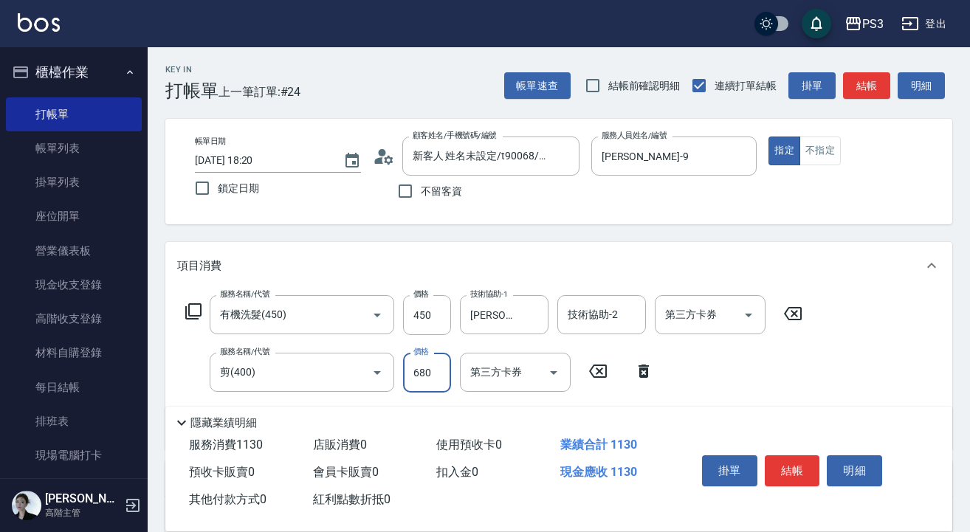
type input "680"
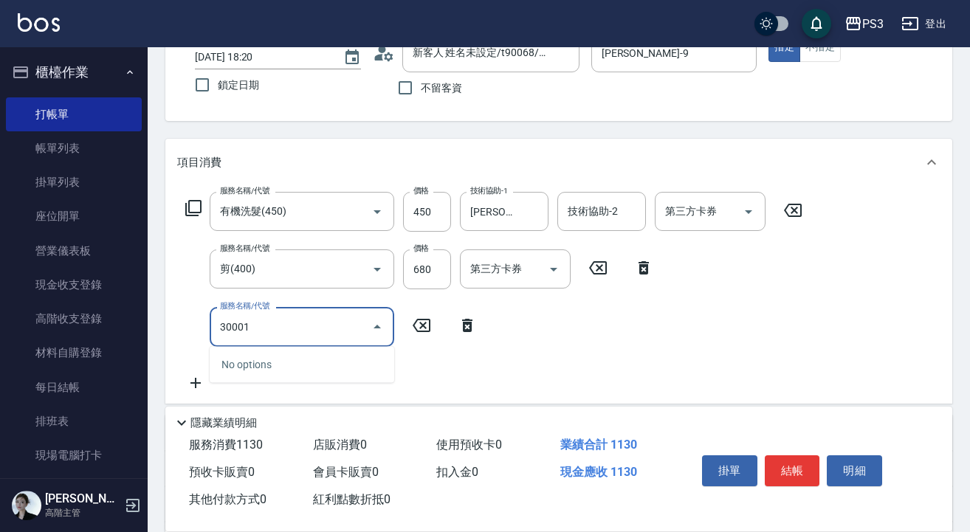
scroll to position [116, 0]
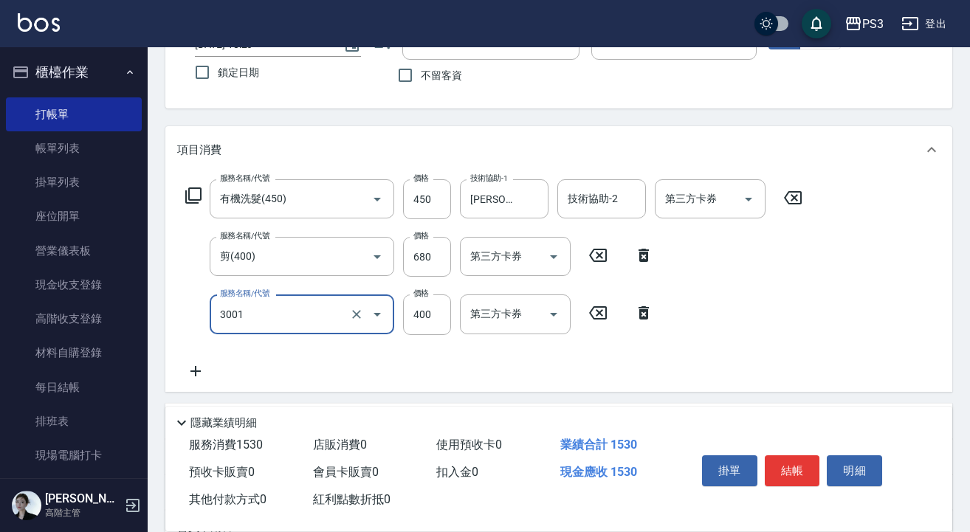
type input "燙貼(3001)"
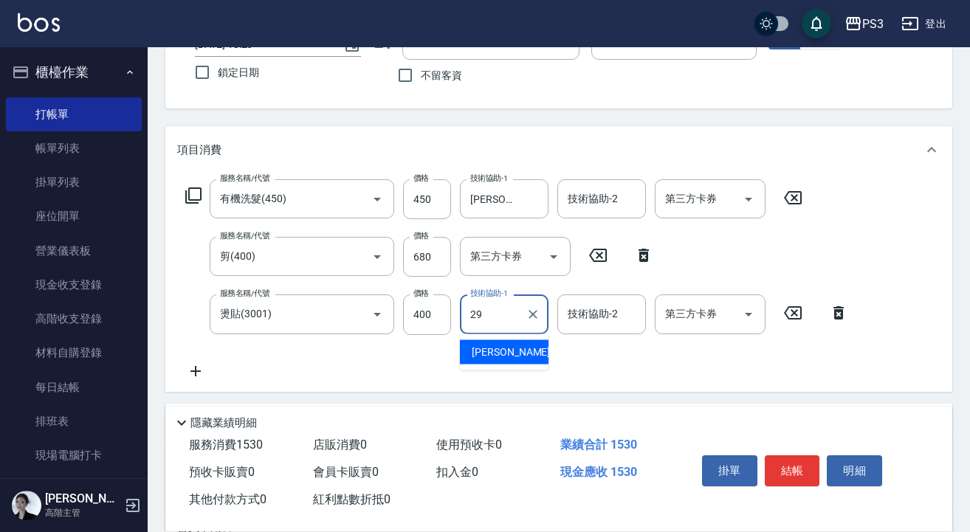
type input "[PERSON_NAME]-29"
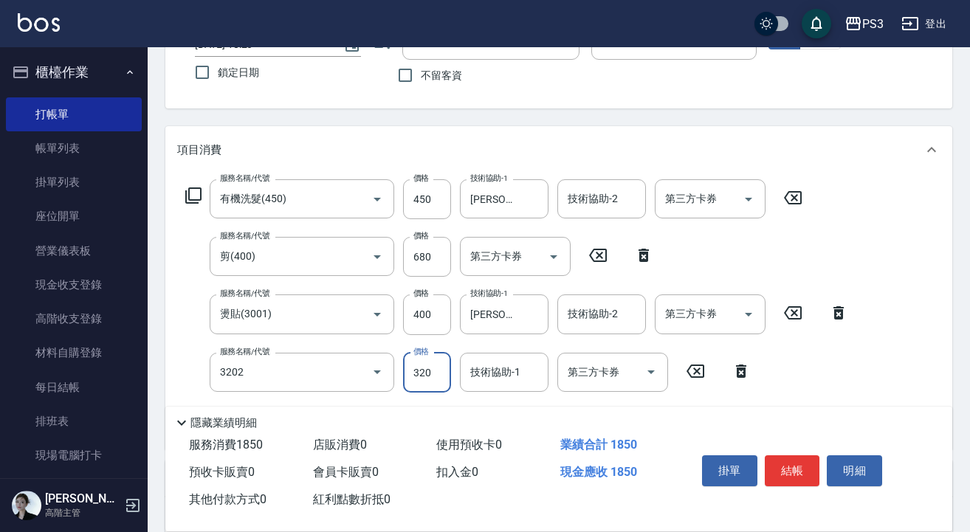
type input "頭皮隔離(3202)"
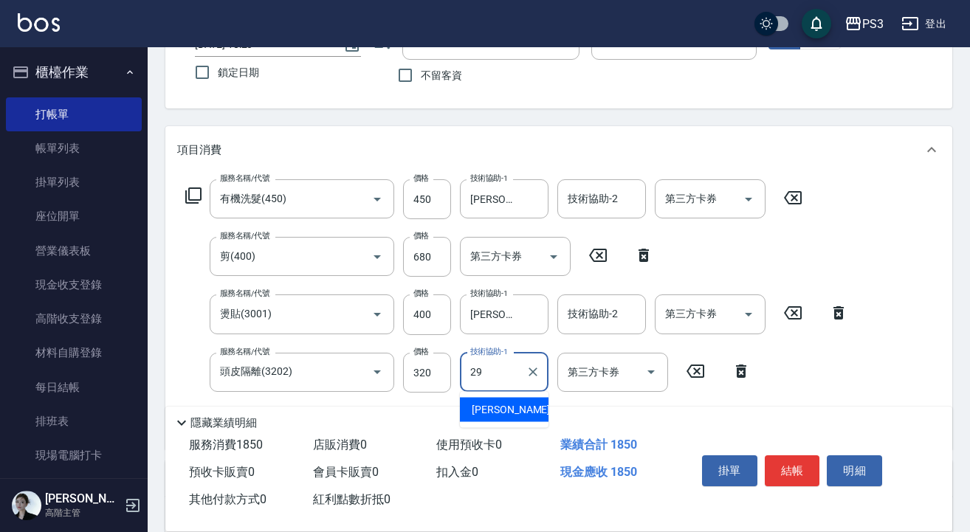
type input "[PERSON_NAME]-29"
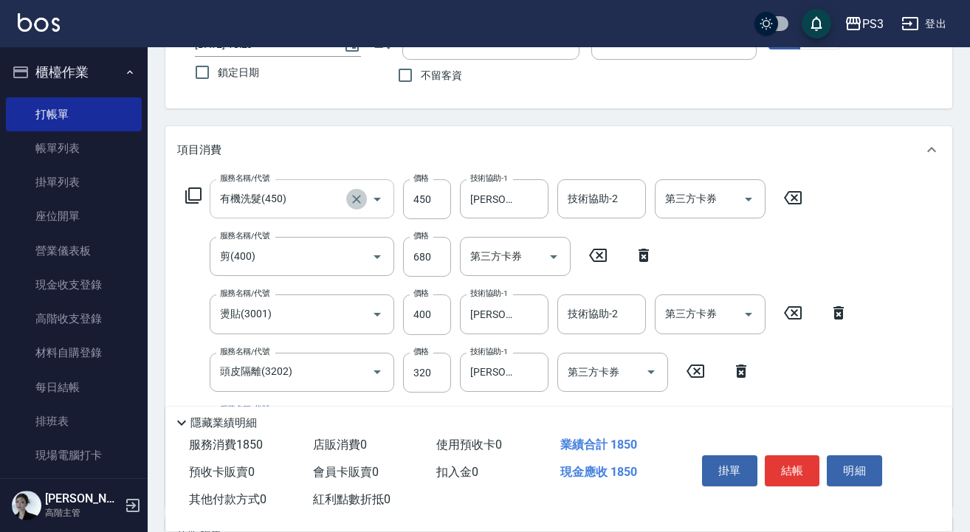
click at [349, 199] on icon "Clear" at bounding box center [356, 199] width 15 height 15
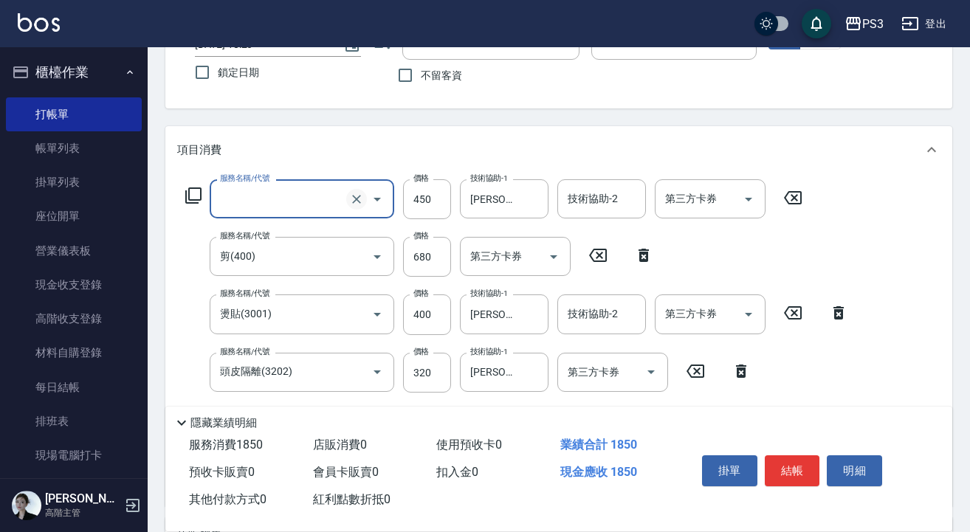
click at [349, 199] on icon "Clear" at bounding box center [356, 199] width 15 height 15
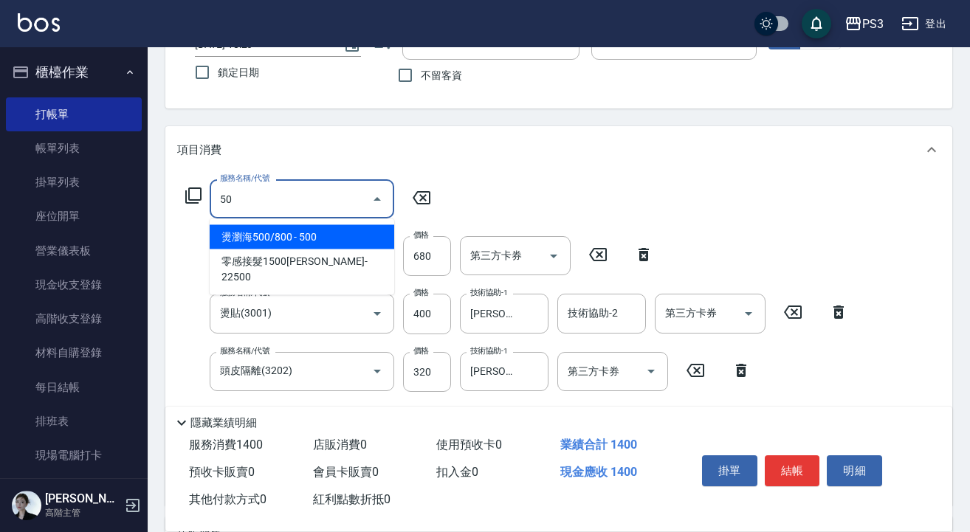
type input "5"
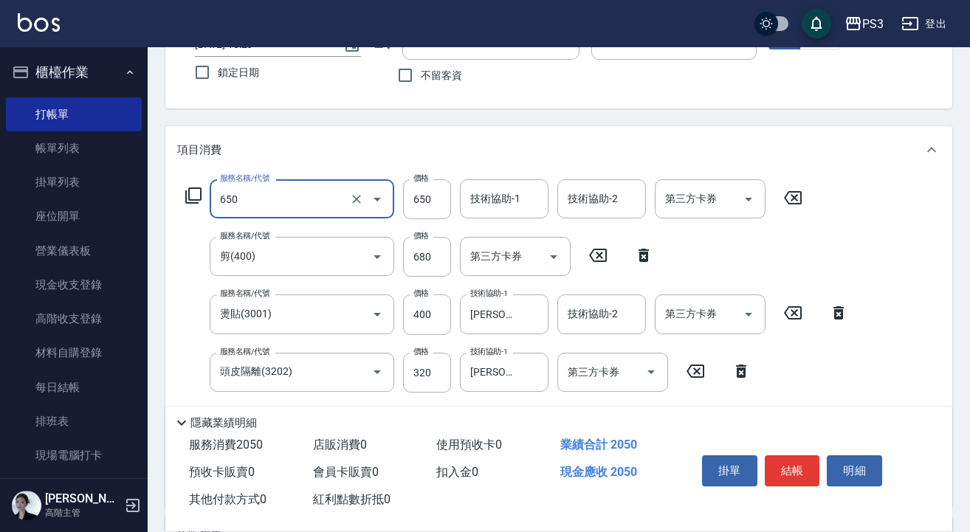
type input "髮質修復洗(650)"
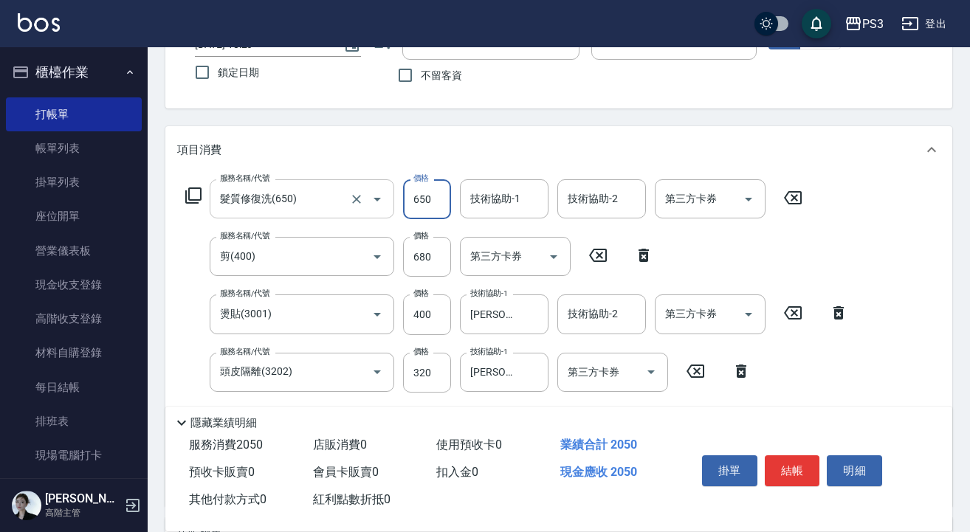
click at [428, 204] on input "650" at bounding box center [427, 199] width 48 height 40
type input "700"
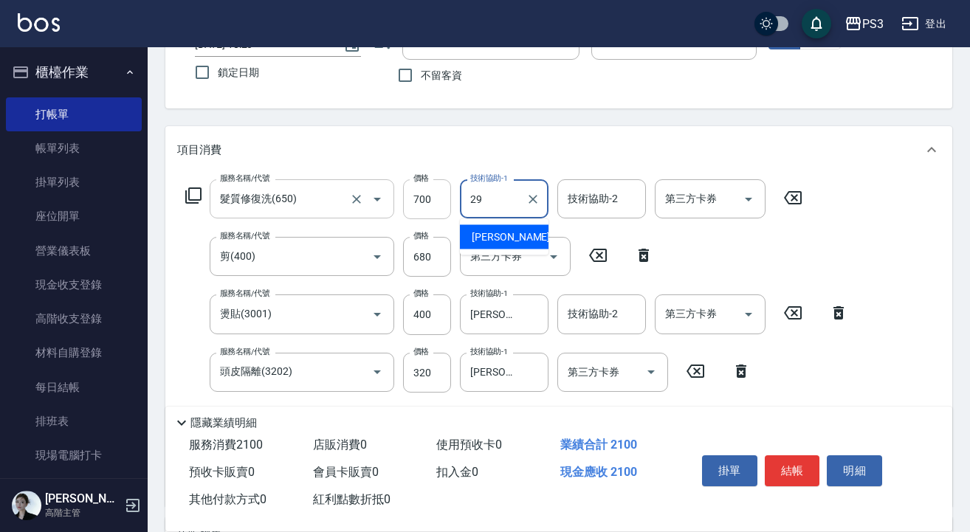
type input "[PERSON_NAME]-29"
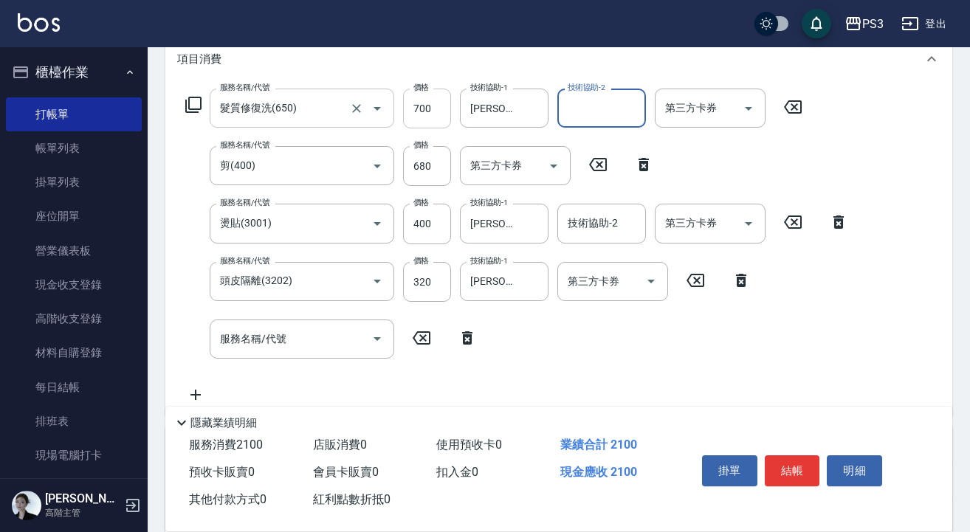
scroll to position [259, 0]
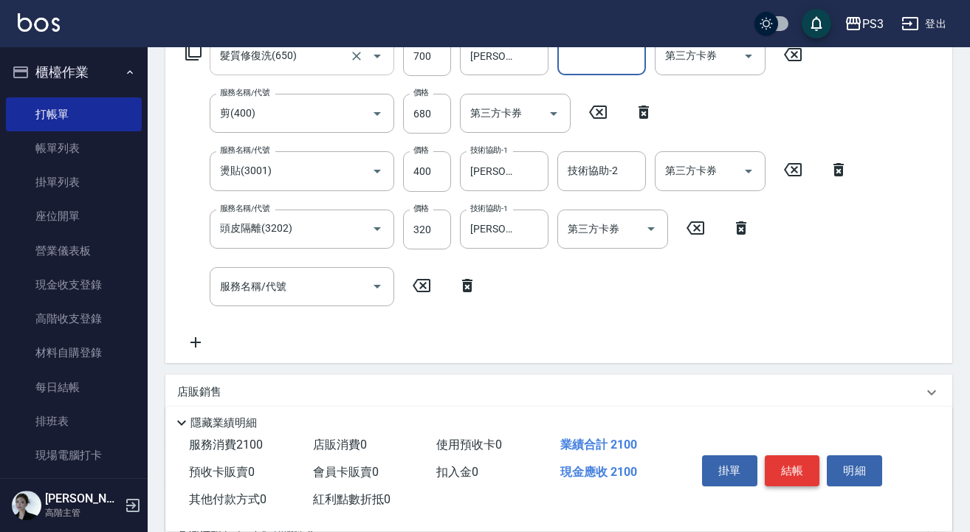
click at [793, 464] on button "結帳" at bounding box center [792, 470] width 55 height 31
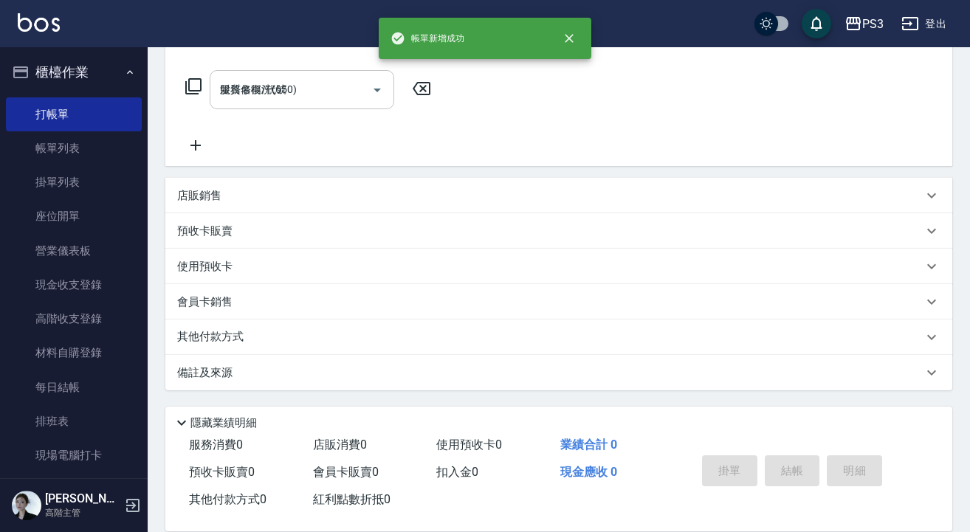
type input "[DATE] 18:21"
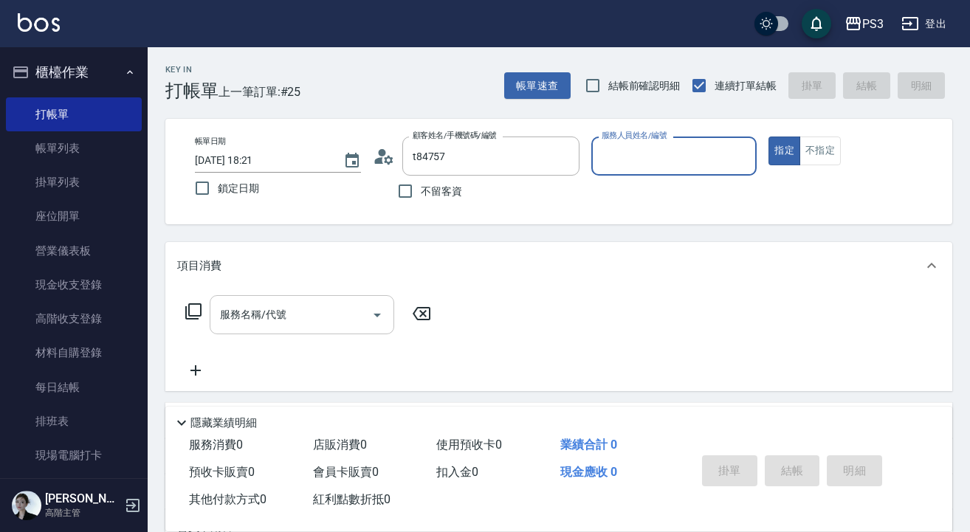
type input "[PERSON_NAME]([DATE])/0968520252/t84757"
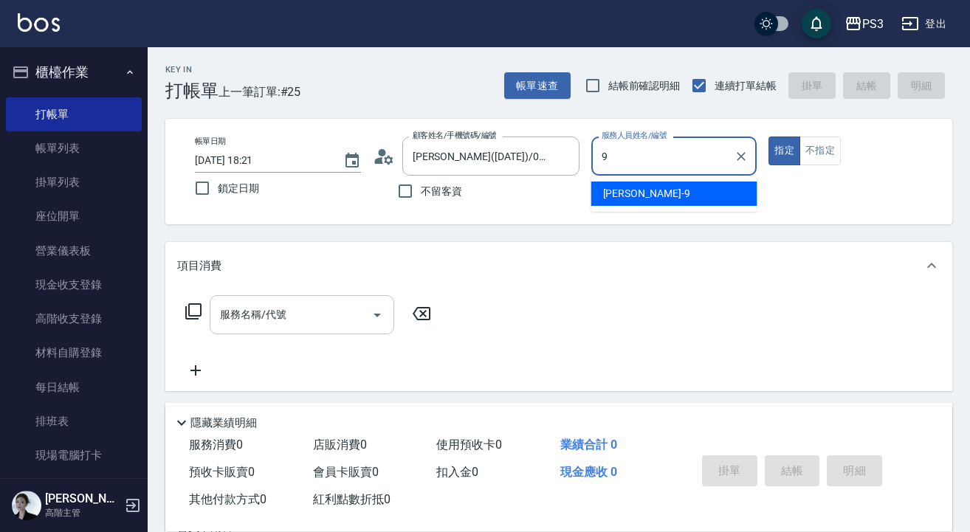
type input "[PERSON_NAME]-9"
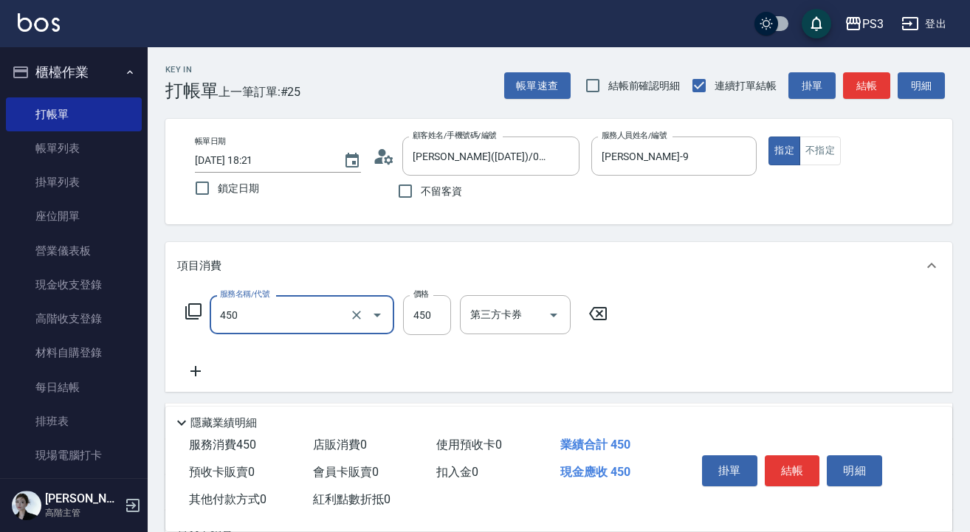
type input "有機洗髮(450)"
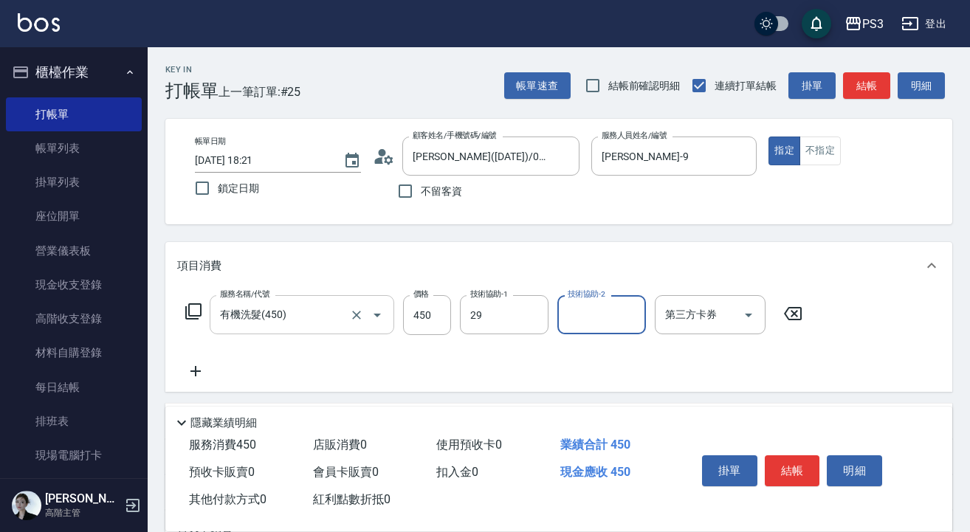
type input "[PERSON_NAME]-29"
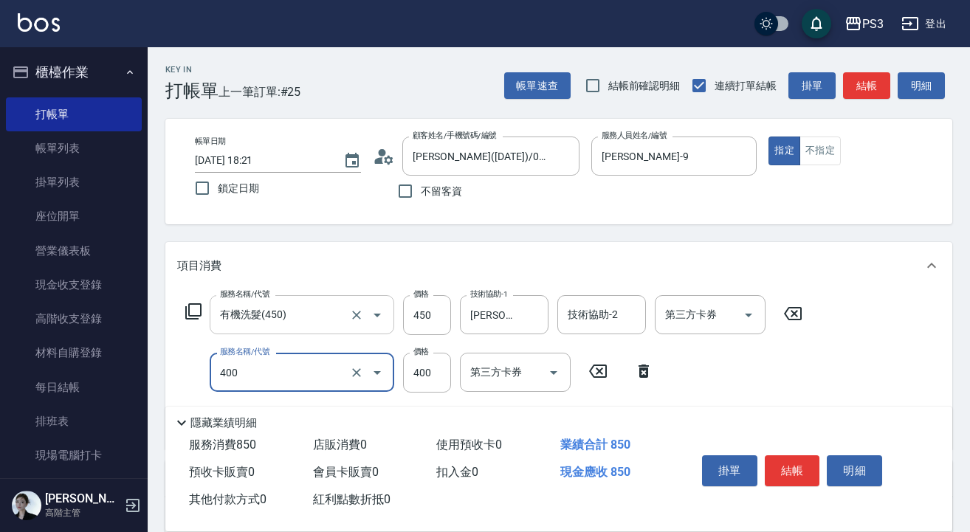
type input "剪(400)"
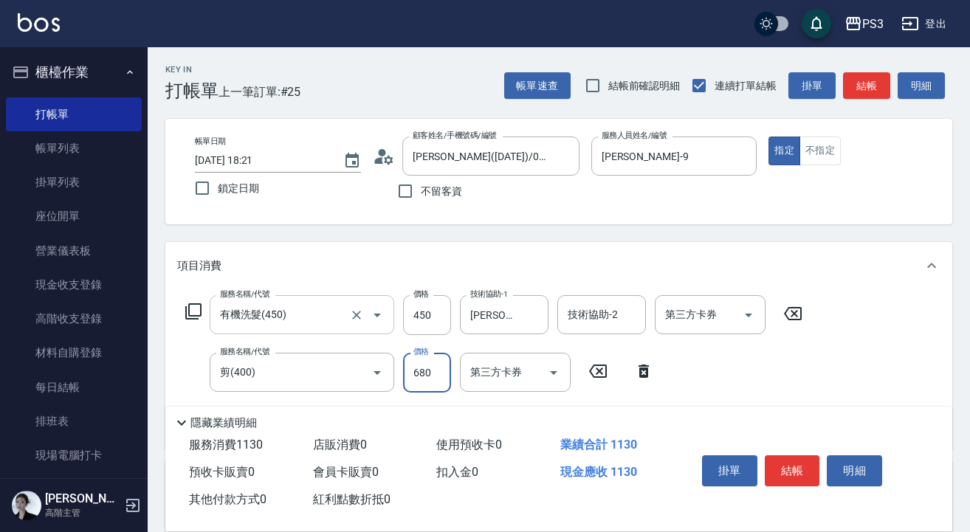
type input "680"
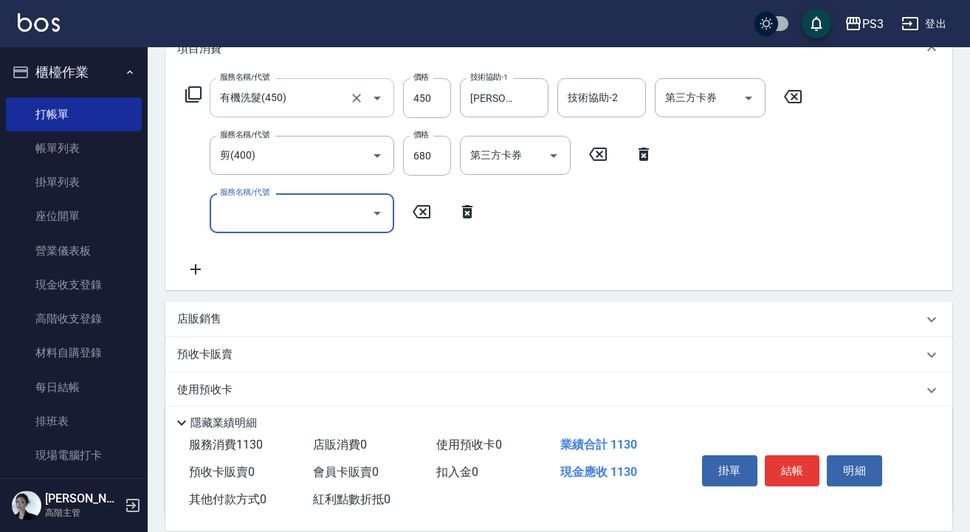
scroll to position [224, 0]
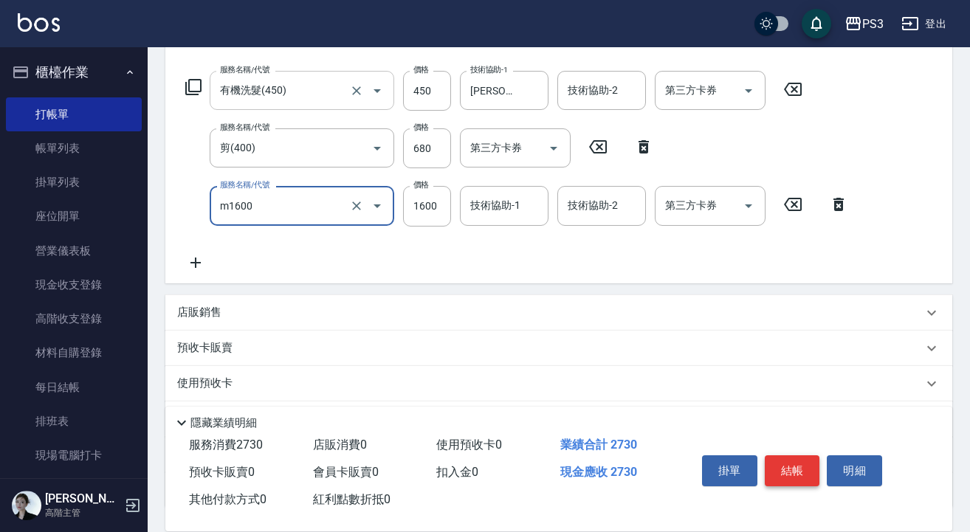
type input "m3d短(m1600)"
type input "1518"
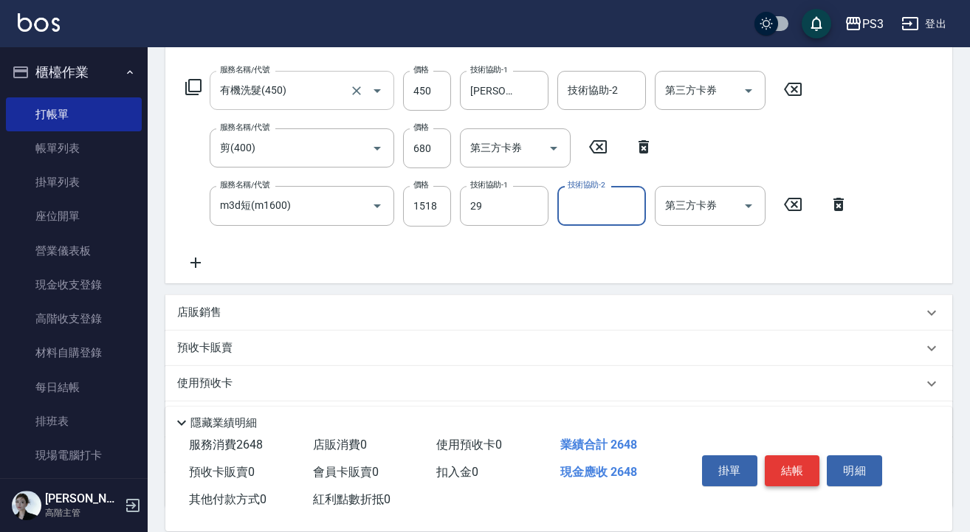
type input "[PERSON_NAME]-29"
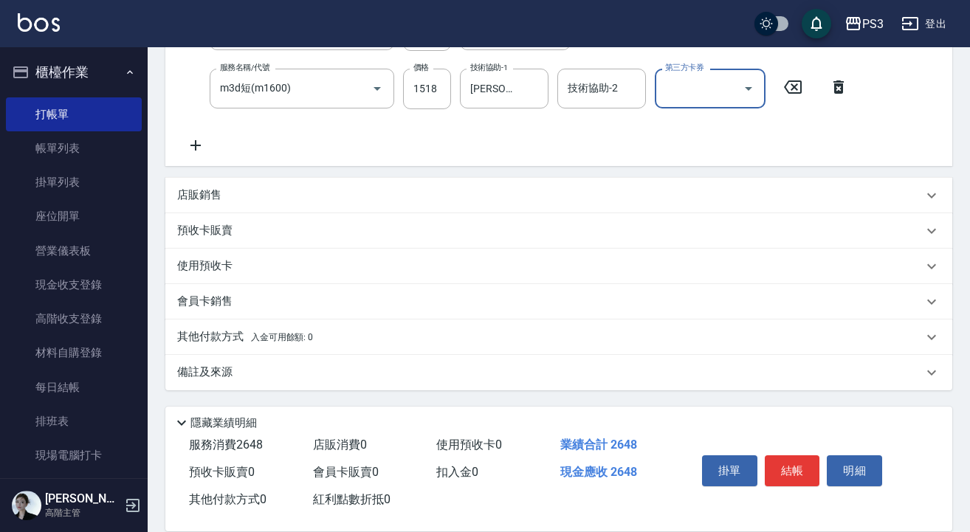
scroll to position [342, 0]
click at [248, 300] on div "會員卡銷售" at bounding box center [549, 301] width 745 height 15
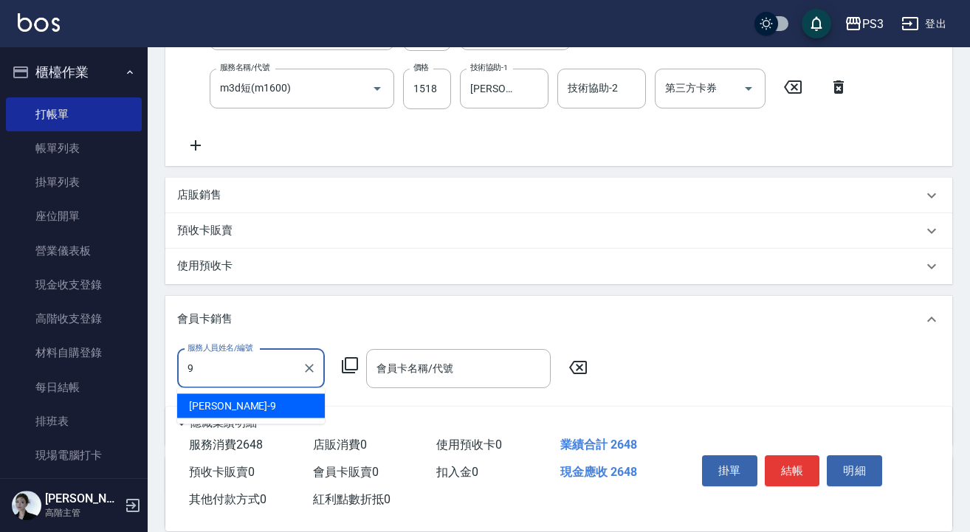
type input "[PERSON_NAME]-9"
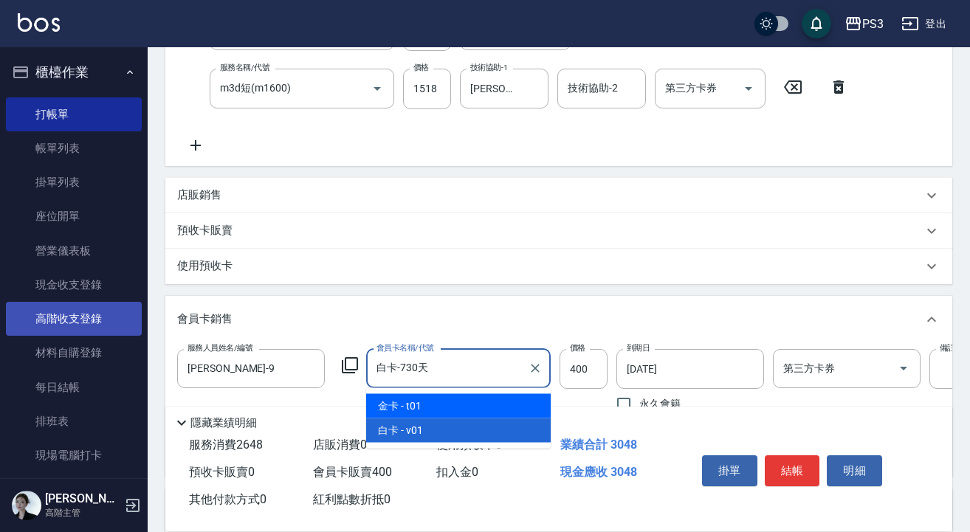
type input "金卡-730天"
type input "650"
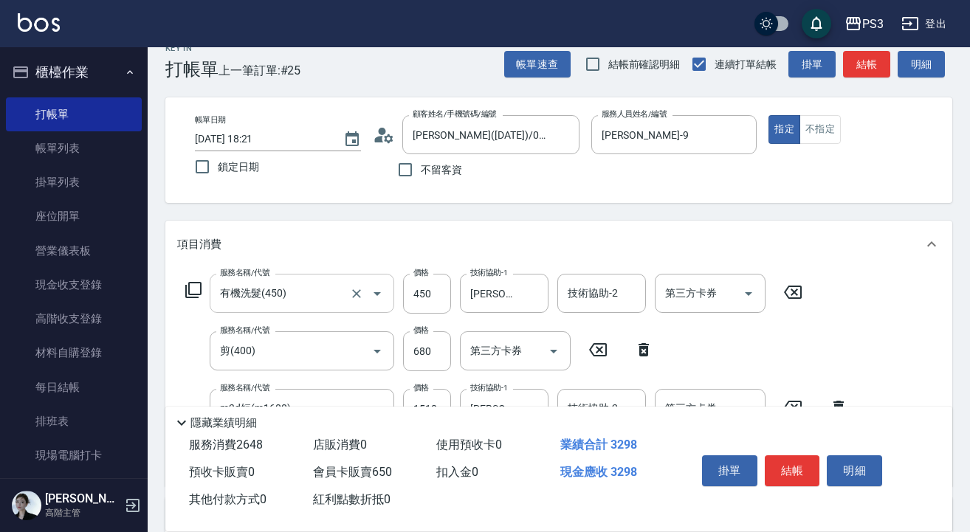
scroll to position [0, 0]
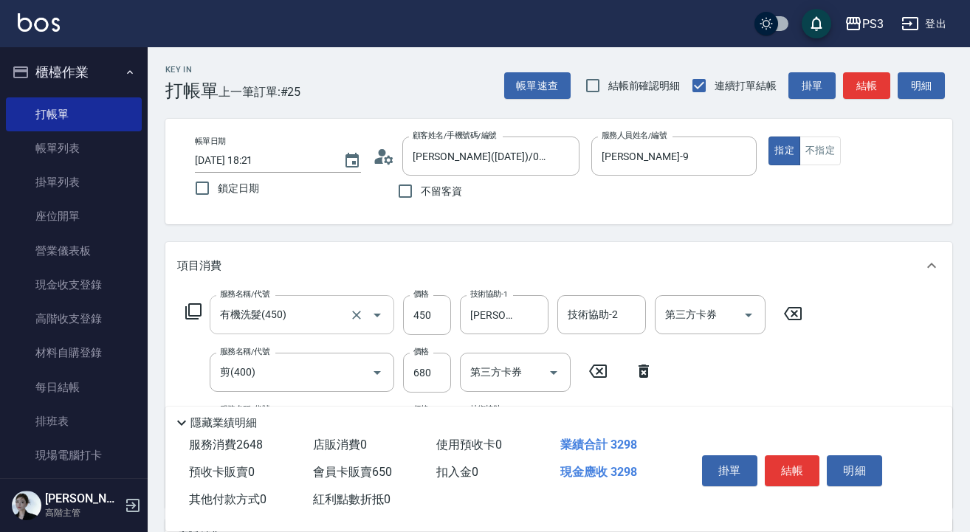
click at [384, 151] on circle at bounding box center [381, 152] width 7 height 7
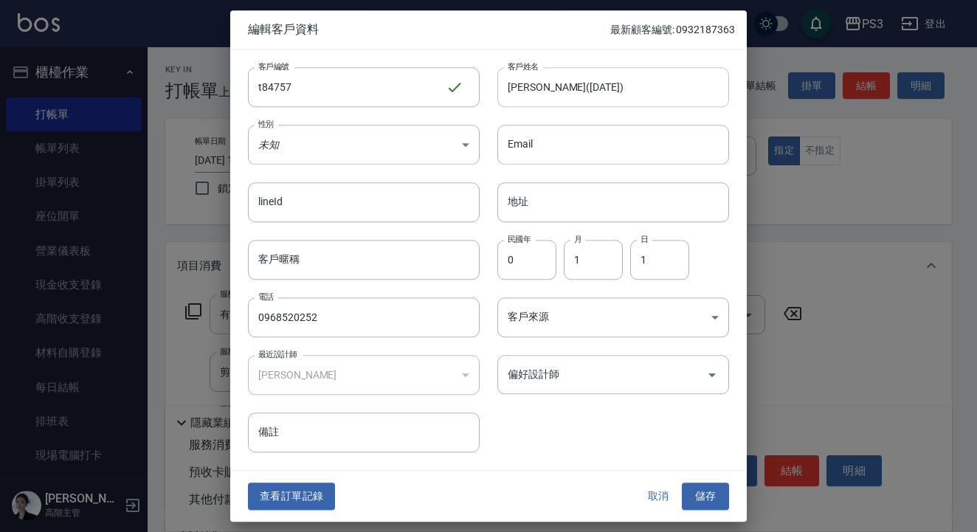
click at [597, 89] on input "[PERSON_NAME]([DATE])" at bounding box center [613, 87] width 232 height 40
type input "吳致宏"
click at [417, 93] on input "t84757" at bounding box center [347, 87] width 198 height 40
type input "t"
type input "t90036"
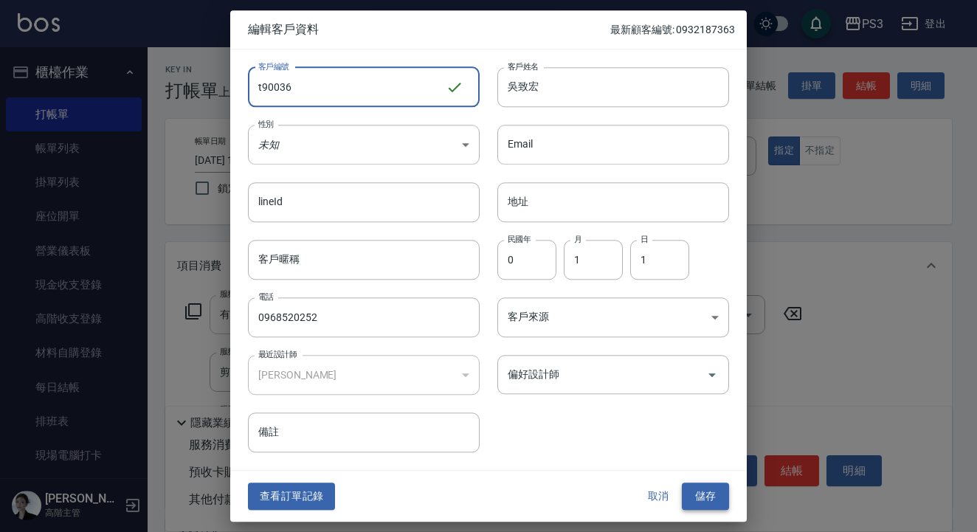
click at [710, 509] on button "儲存" at bounding box center [705, 496] width 47 height 27
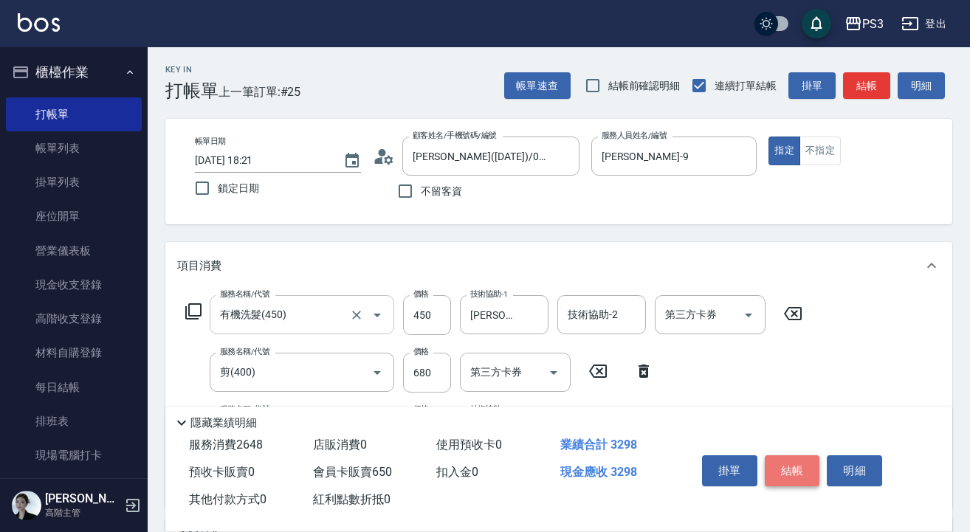
click at [796, 466] on button "結帳" at bounding box center [792, 470] width 55 height 31
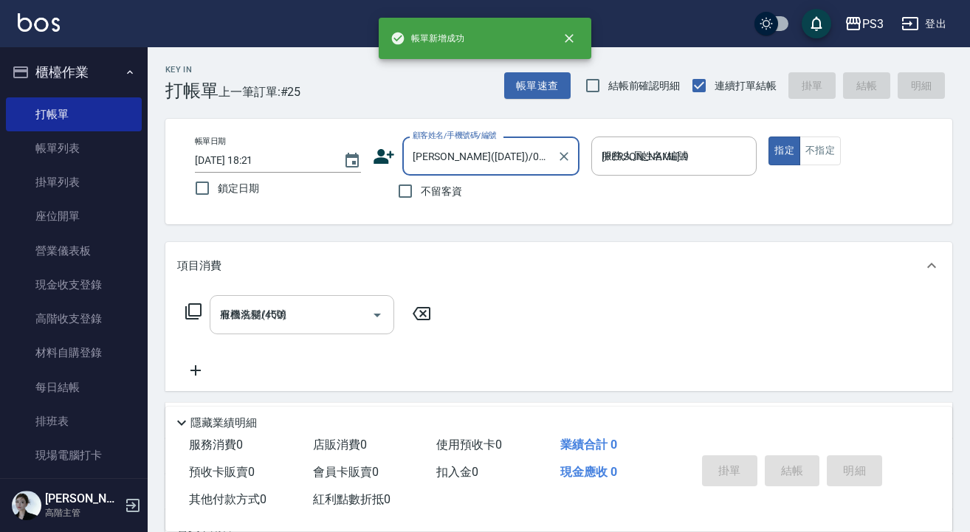
type input "[DATE] 18:22"
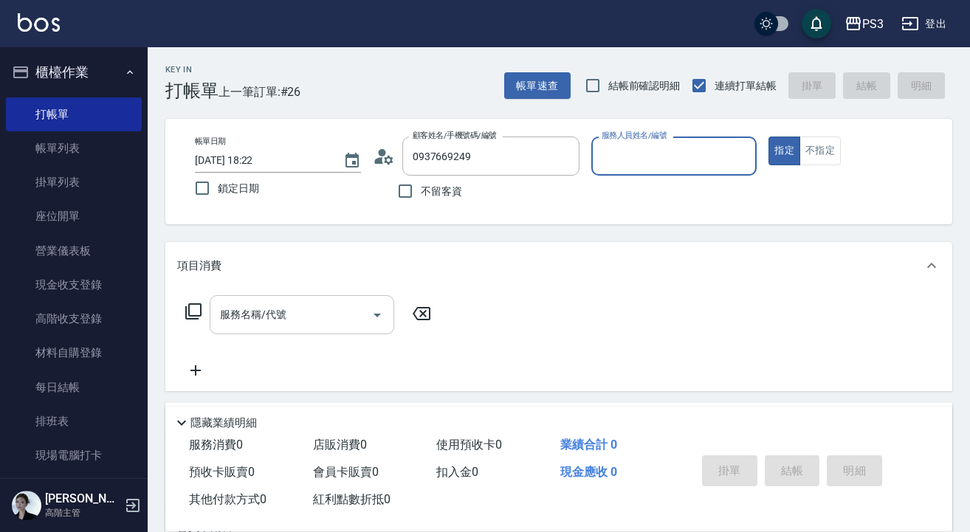
type input "[PERSON_NAME]/0937669249/0937669249"
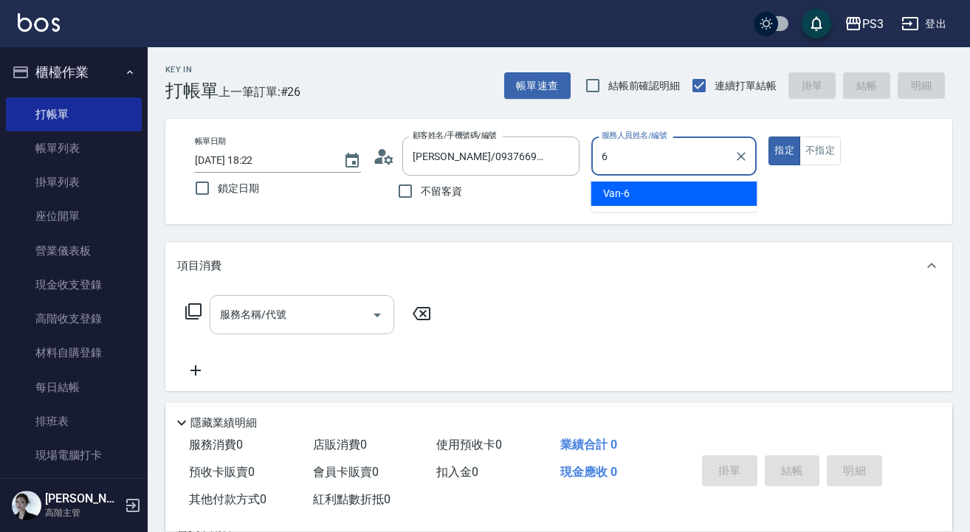
type input "Van-6"
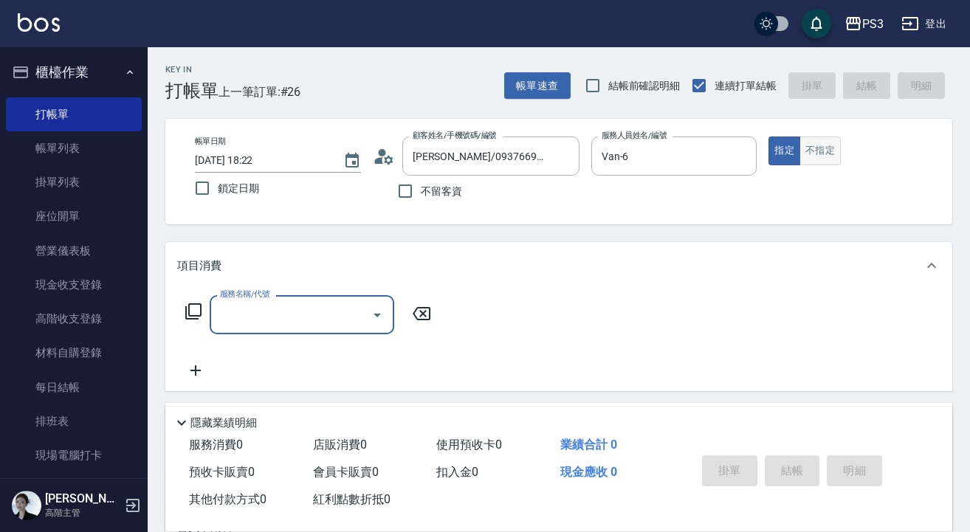
click at [834, 146] on button "不指定" at bounding box center [819, 151] width 41 height 29
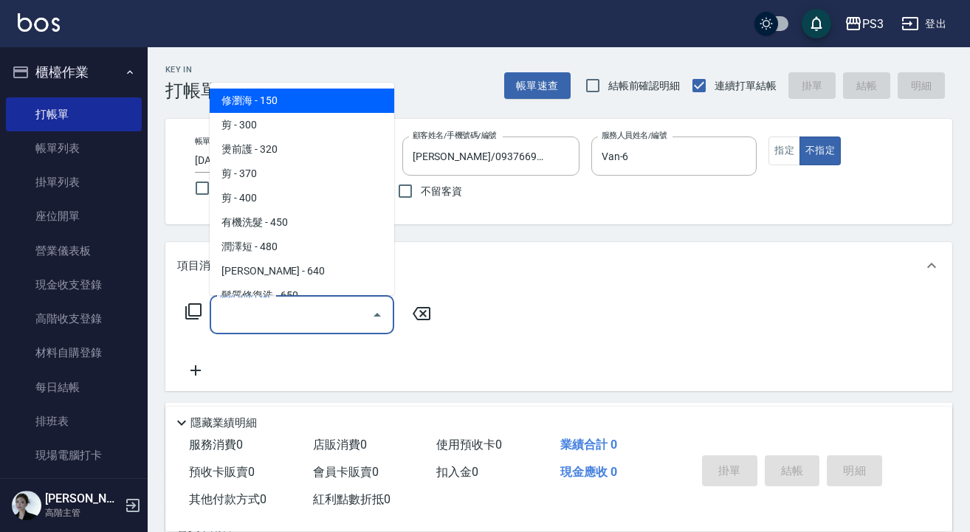
click at [299, 321] on input "服務名稱/代號" at bounding box center [290, 315] width 149 height 26
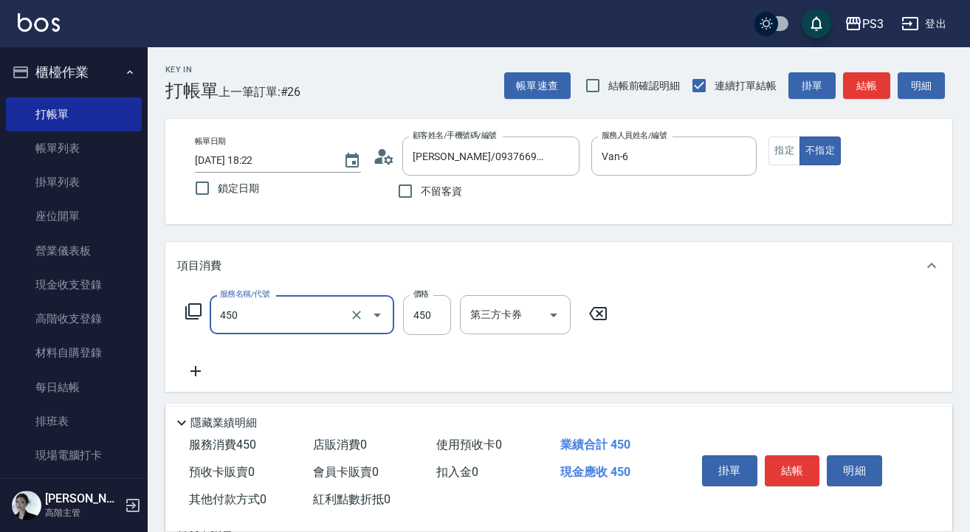
type input "有機洗髮(450)"
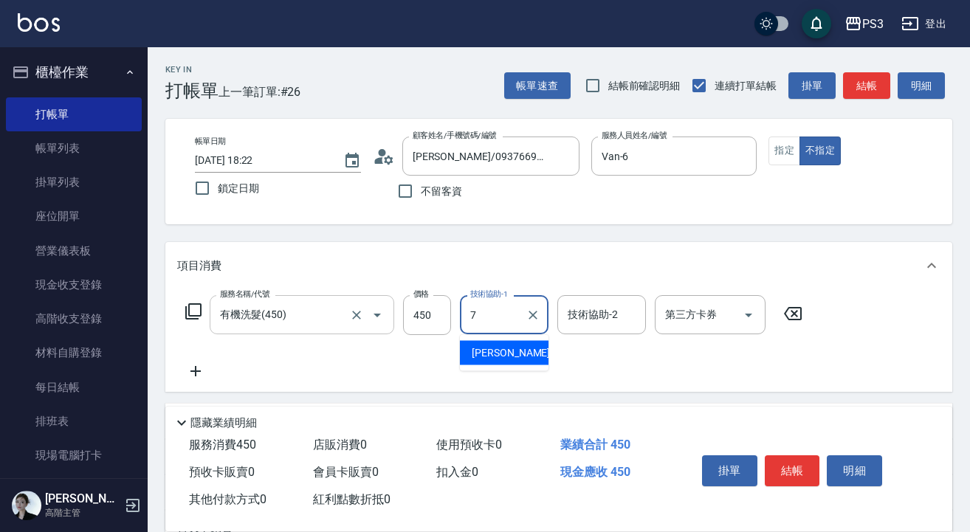
type input "[PERSON_NAME]-7"
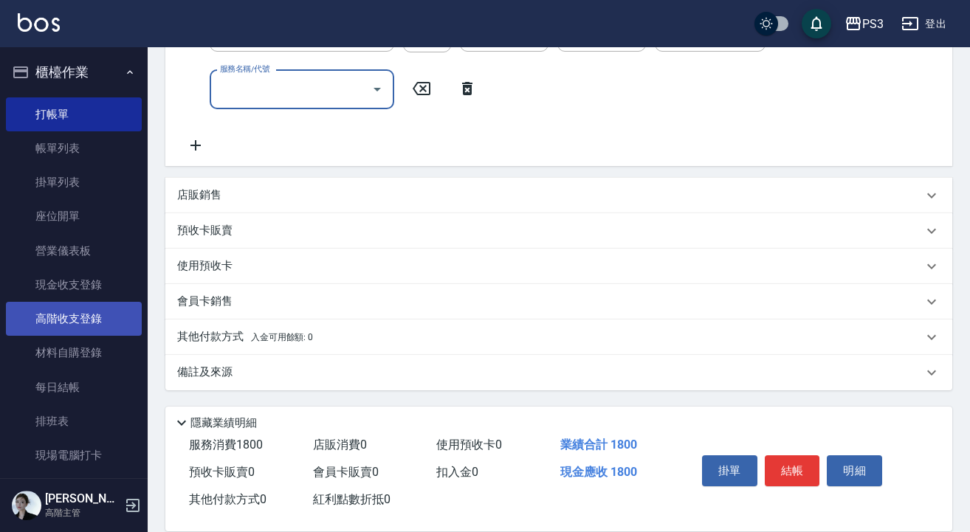
scroll to position [399, 0]
click at [193, 199] on p "店販銷售" at bounding box center [199, 194] width 44 height 15
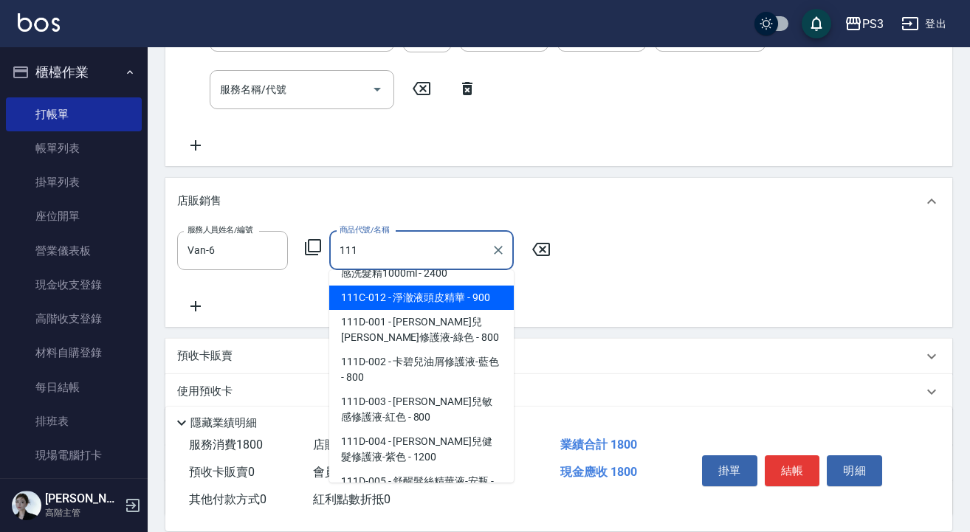
scroll to position [444, 0]
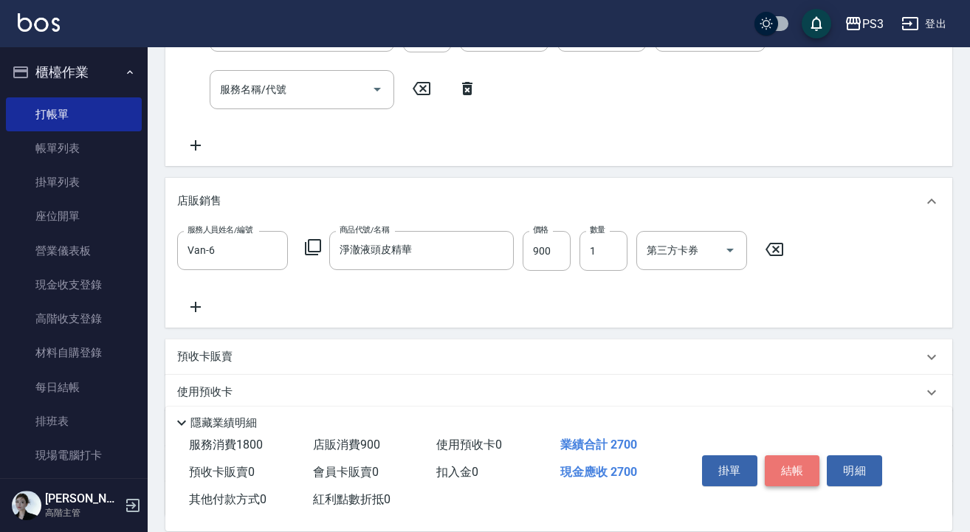
click at [782, 458] on button "結帳" at bounding box center [792, 470] width 55 height 31
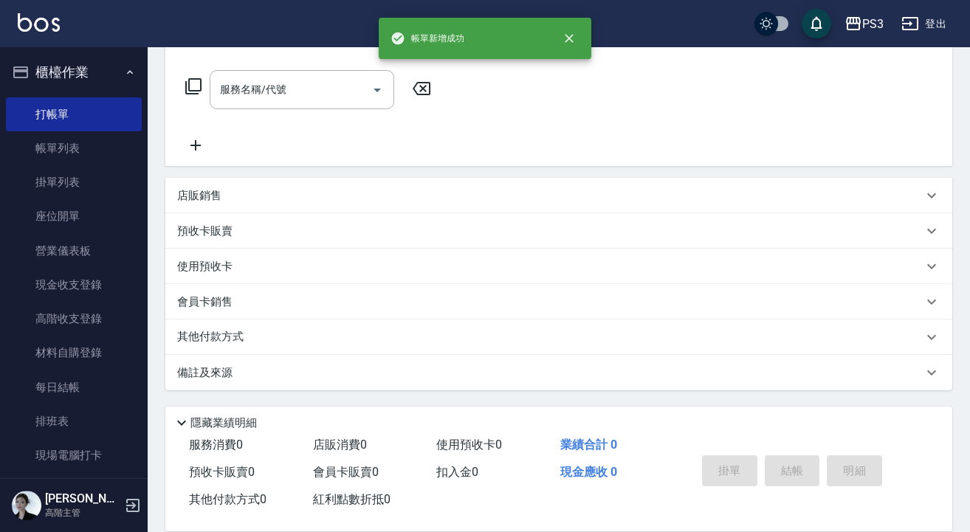
scroll to position [0, 0]
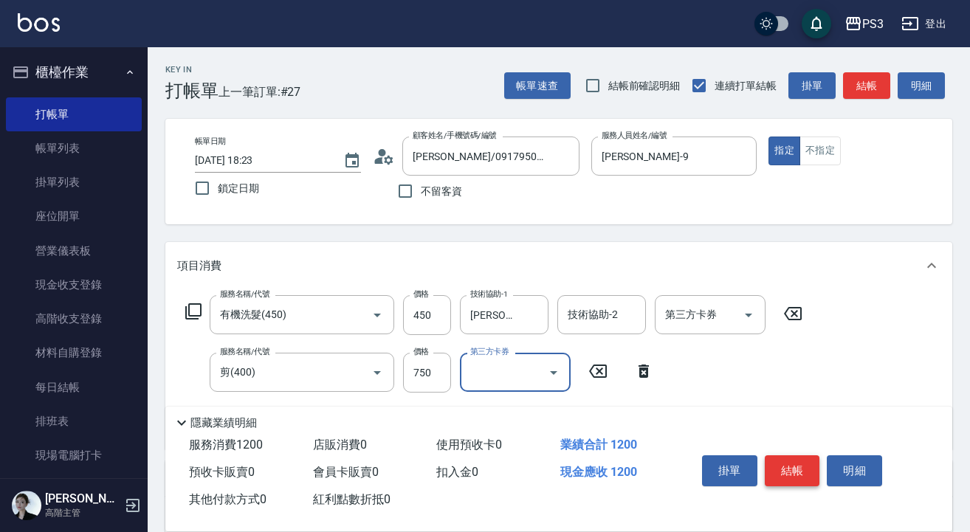
click at [798, 463] on button "結帳" at bounding box center [792, 470] width 55 height 31
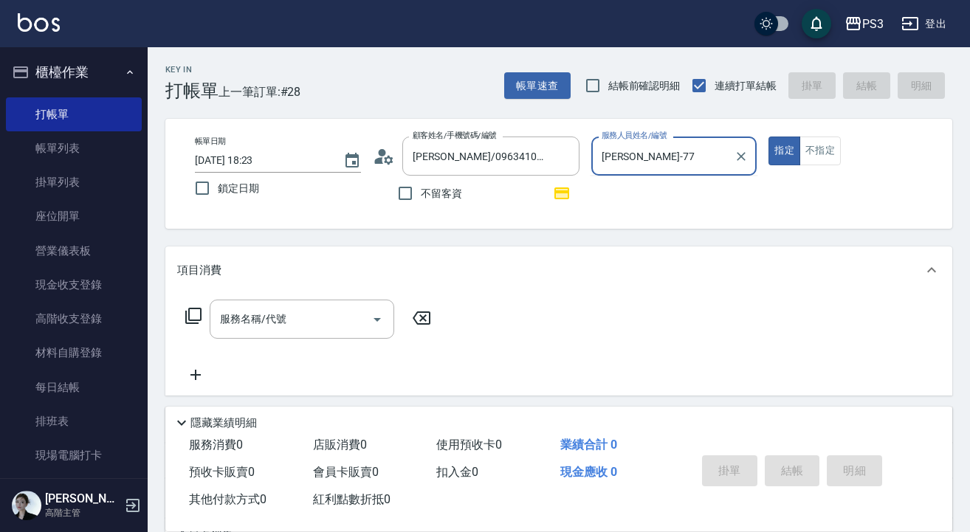
click at [784, 151] on button "指定" at bounding box center [784, 151] width 32 height 29
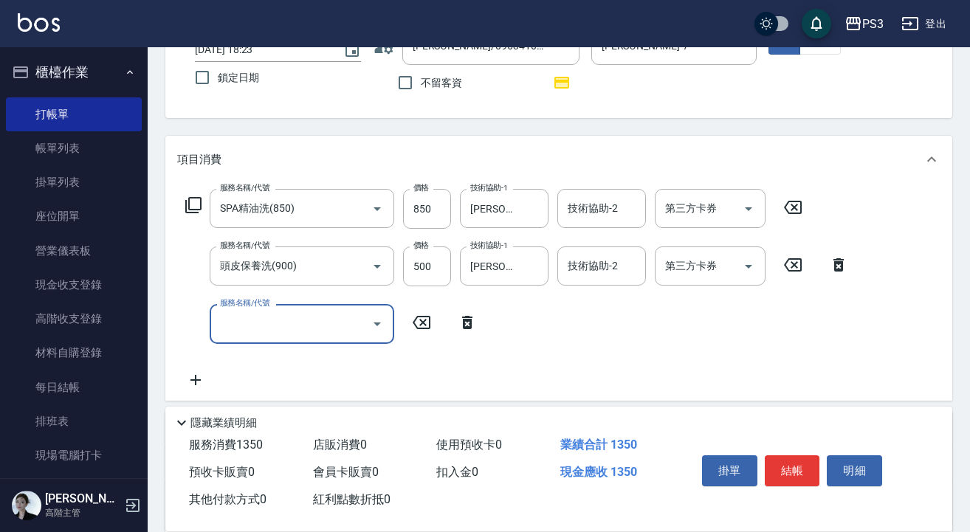
scroll to position [113, 0]
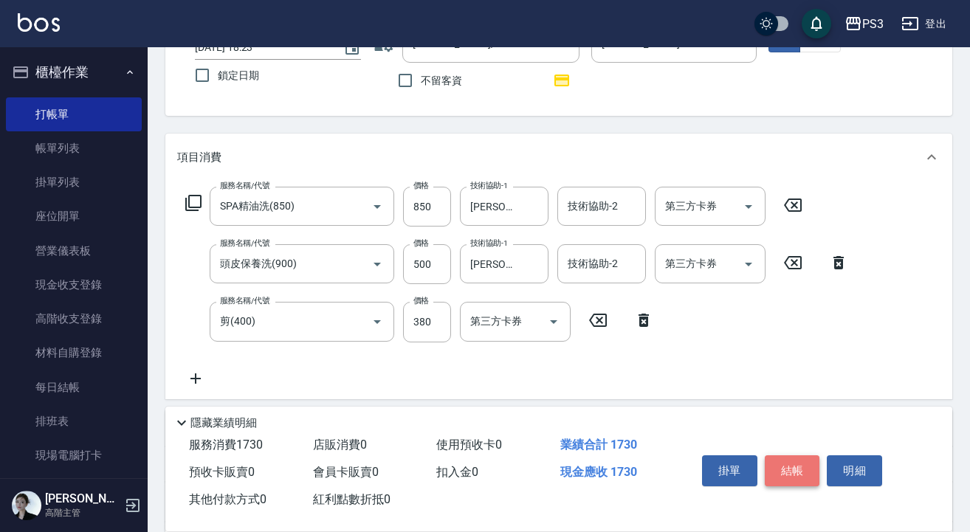
click at [801, 466] on button "結帳" at bounding box center [792, 470] width 55 height 31
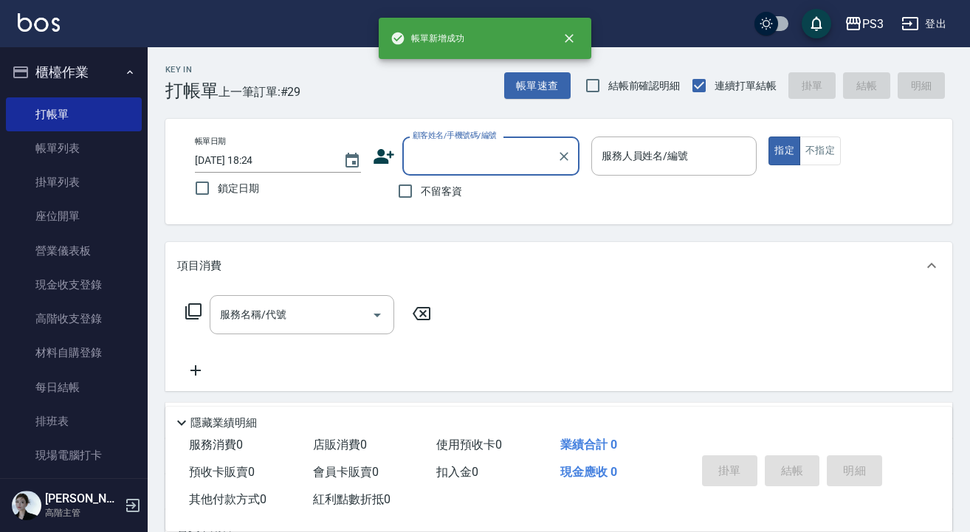
scroll to position [0, 0]
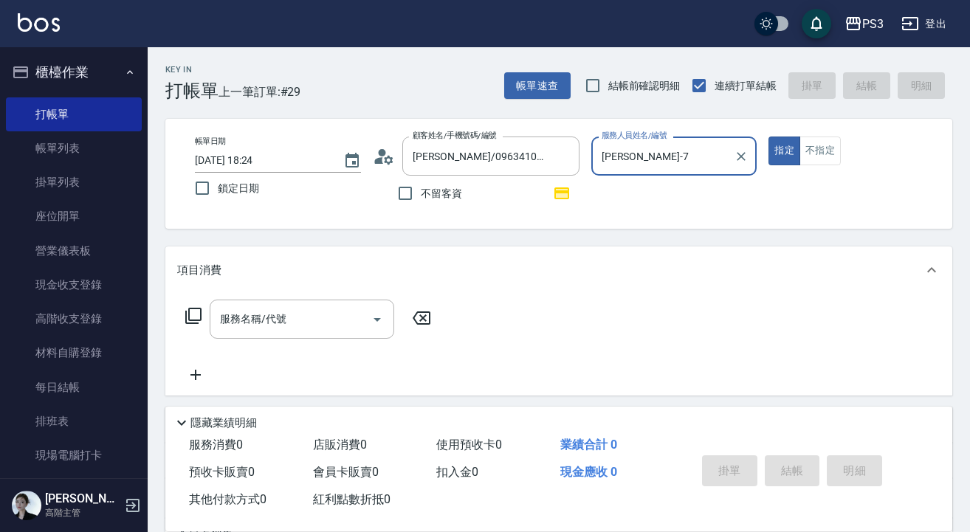
click at [784, 151] on button "指定" at bounding box center [784, 151] width 32 height 29
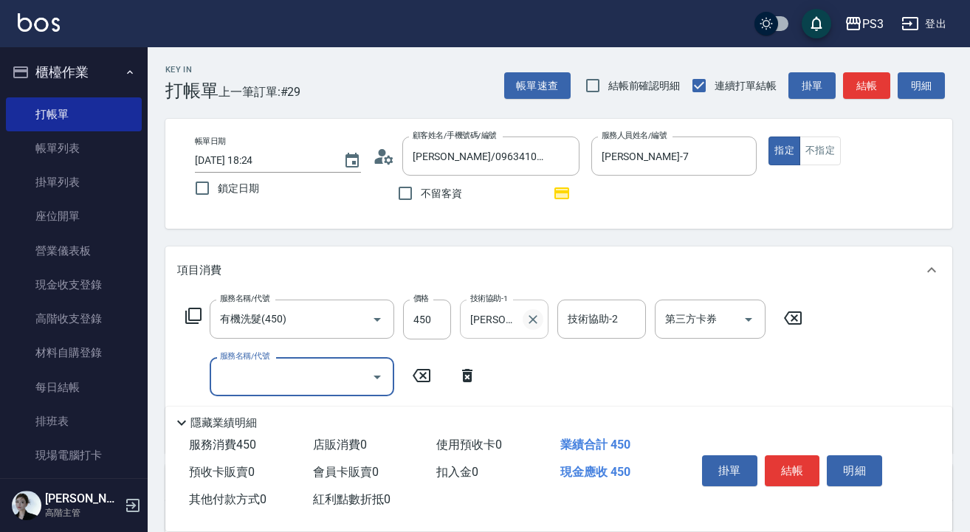
click at [534, 315] on icon "Clear" at bounding box center [533, 319] width 15 height 15
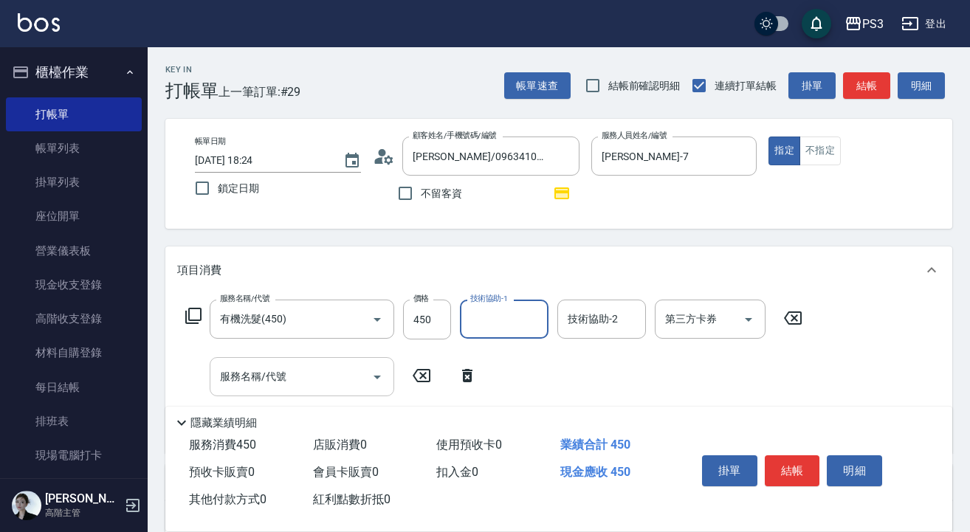
click at [291, 382] on input "服務名稱/代號" at bounding box center [290, 377] width 149 height 26
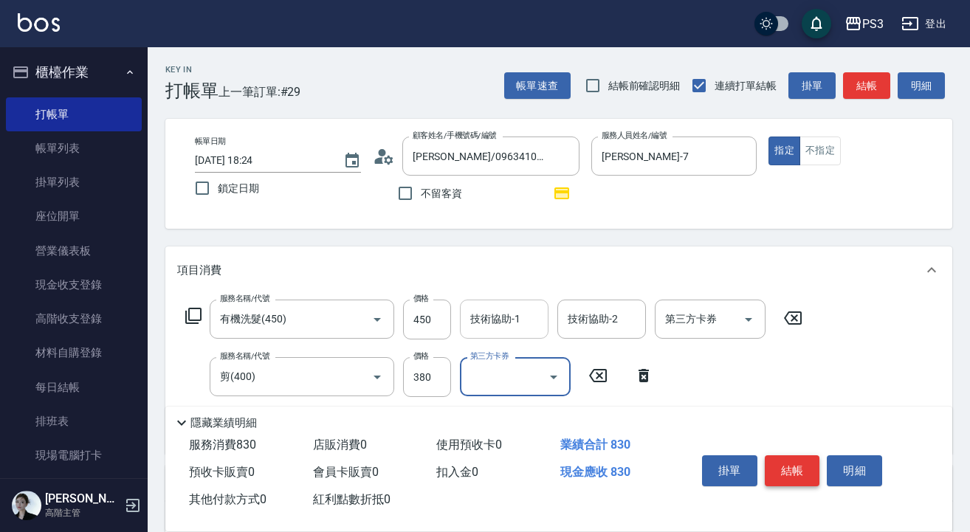
click at [790, 466] on button "結帳" at bounding box center [792, 470] width 55 height 31
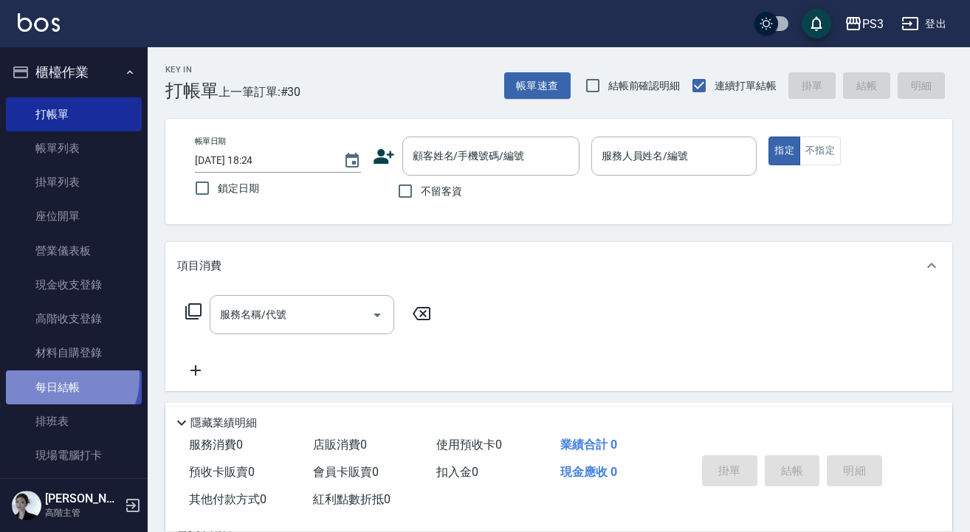
click at [61, 376] on link "每日結帳" at bounding box center [74, 388] width 136 height 34
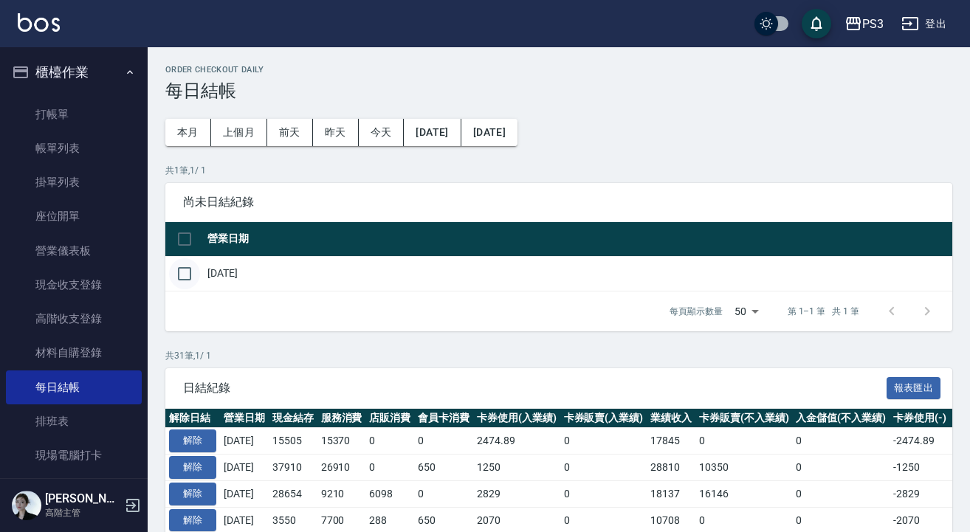
click at [181, 273] on input "checkbox" at bounding box center [184, 273] width 31 height 31
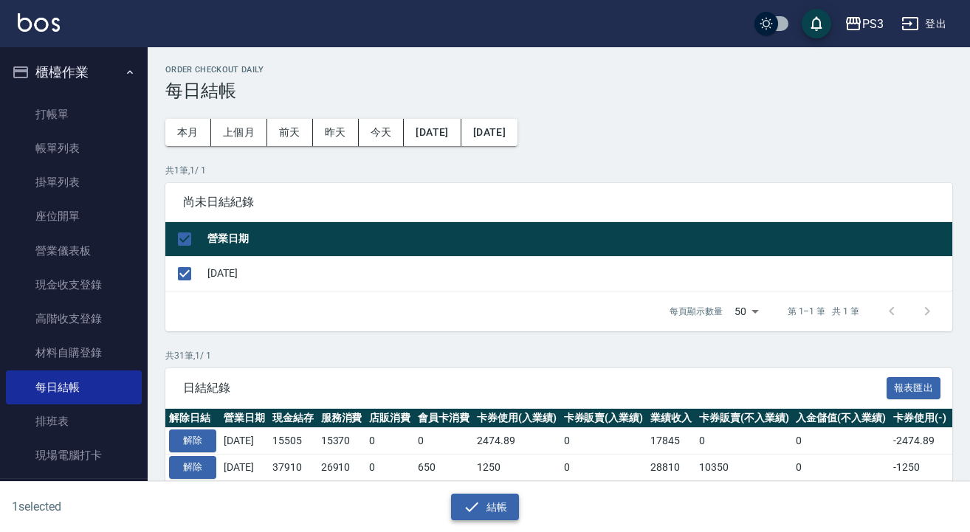
click at [501, 512] on button "結帳" at bounding box center [485, 507] width 69 height 27
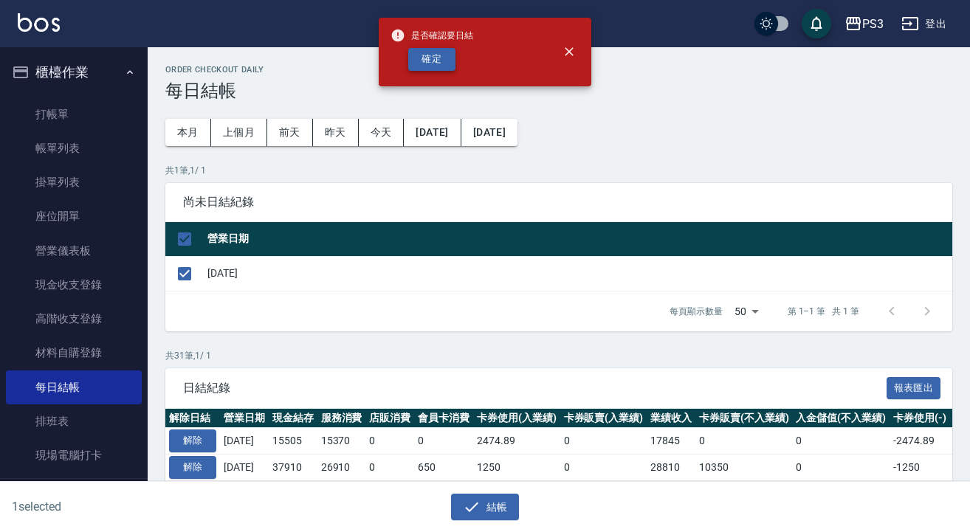
click at [441, 63] on button "確定" at bounding box center [431, 59] width 47 height 23
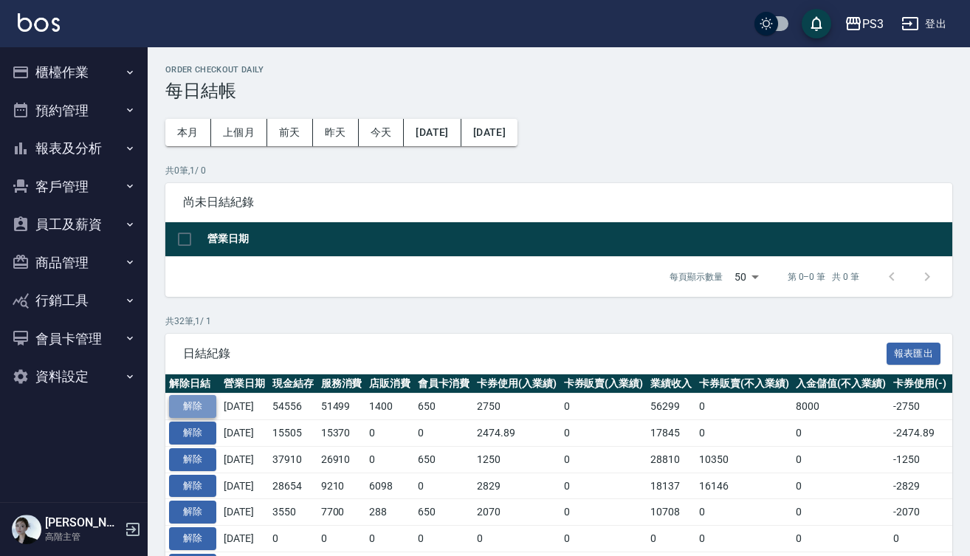
click at [196, 399] on button "解除" at bounding box center [192, 406] width 47 height 23
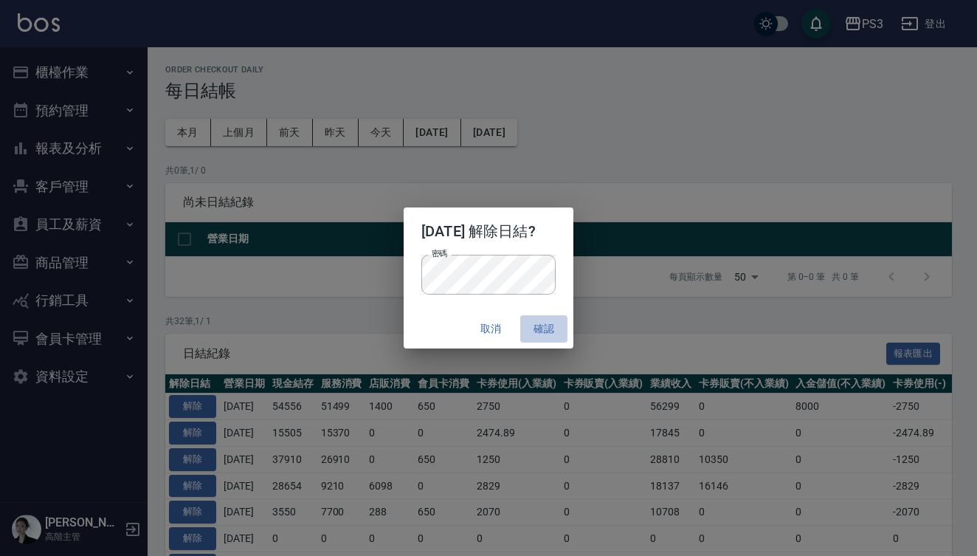
click at [554, 328] on button "確認" at bounding box center [543, 328] width 47 height 27
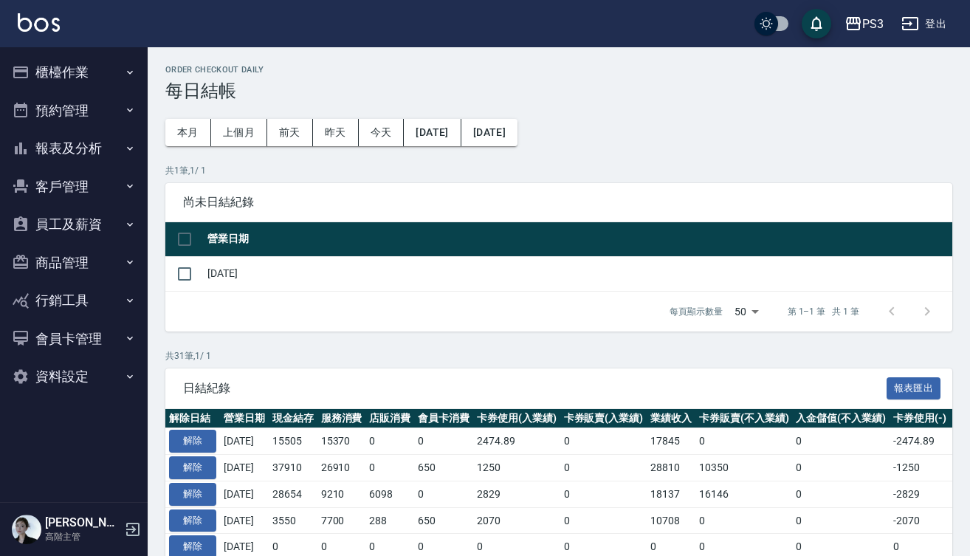
click at [85, 73] on button "櫃檯作業" at bounding box center [74, 72] width 136 height 38
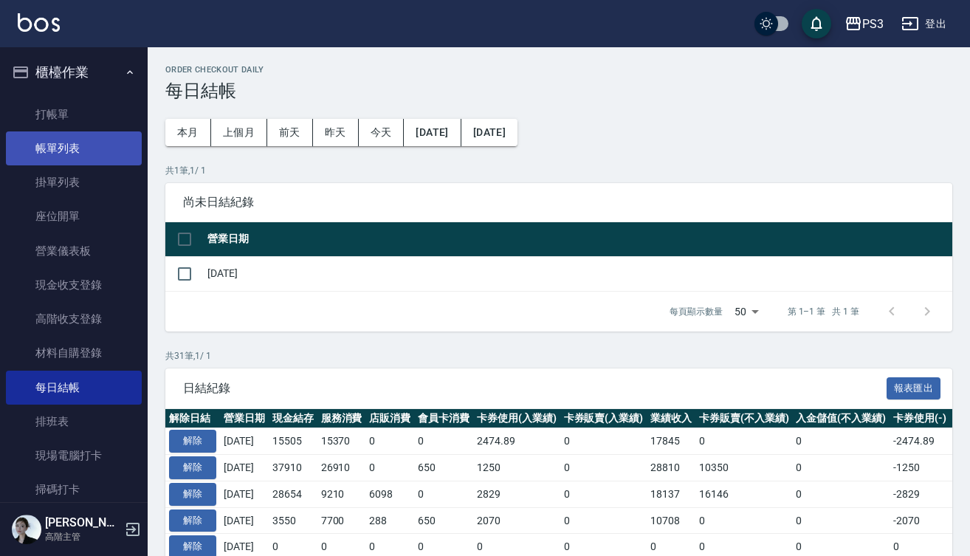
click at [83, 151] on link "帳單列表" at bounding box center [74, 148] width 136 height 34
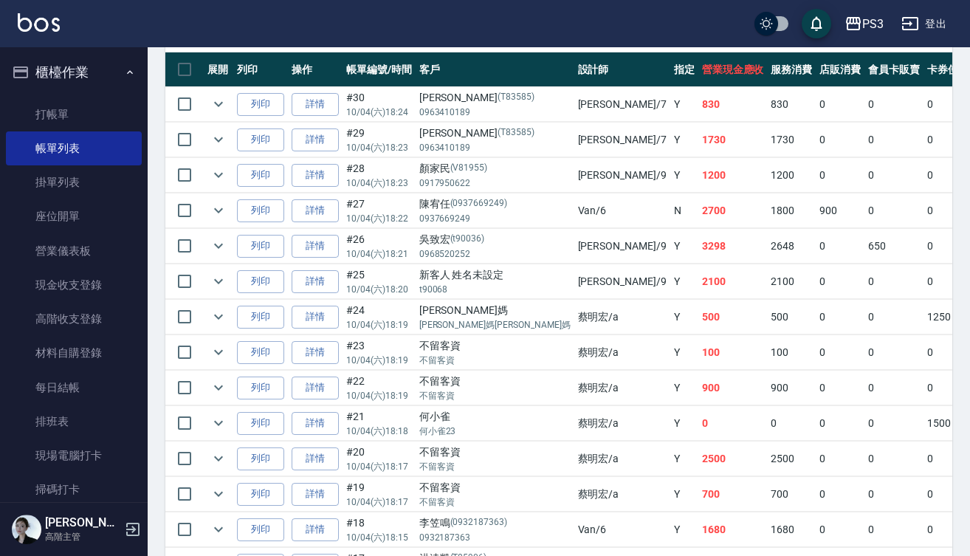
scroll to position [406, 0]
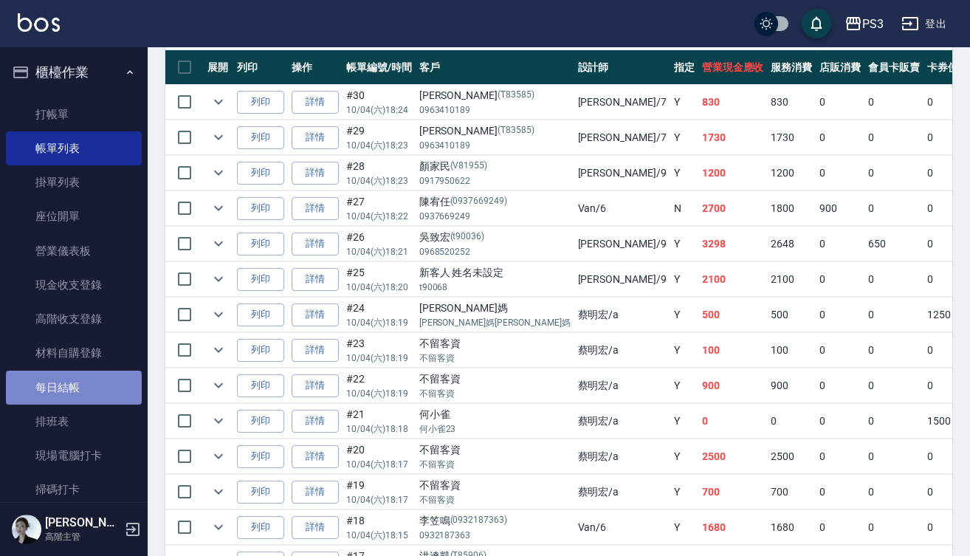
click at [108, 382] on link "每日結帳" at bounding box center [74, 388] width 136 height 34
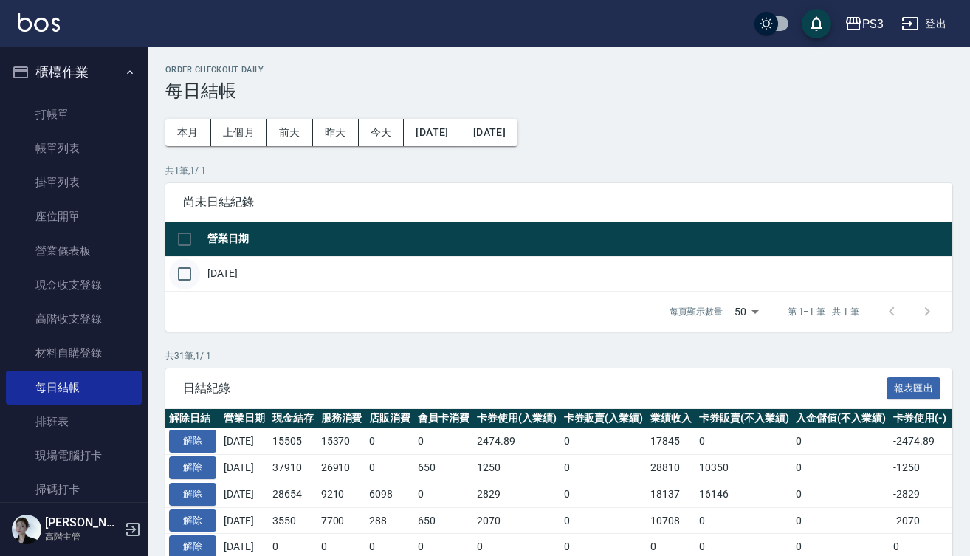
click at [185, 269] on input "checkbox" at bounding box center [184, 273] width 31 height 31
checkbox input "true"
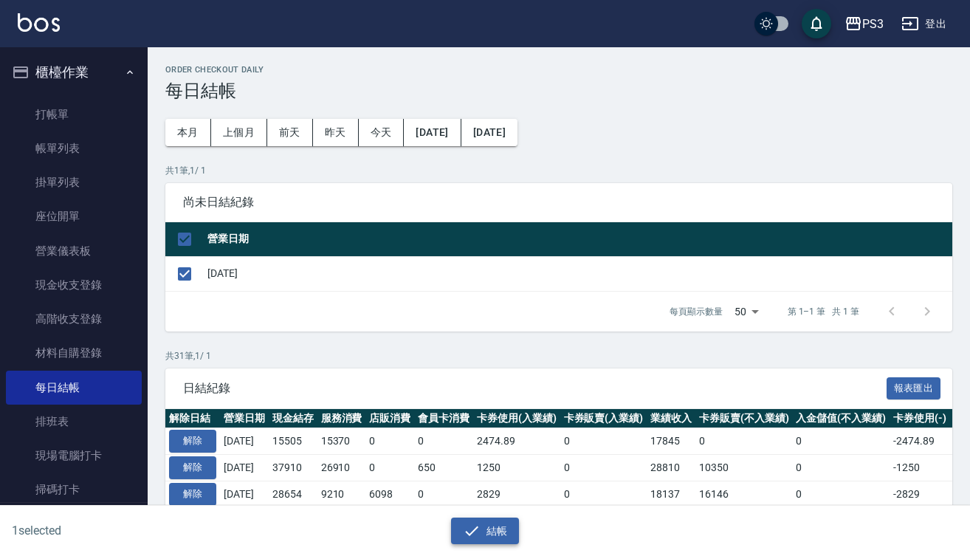
click at [497, 522] on button "結帳" at bounding box center [485, 530] width 69 height 27
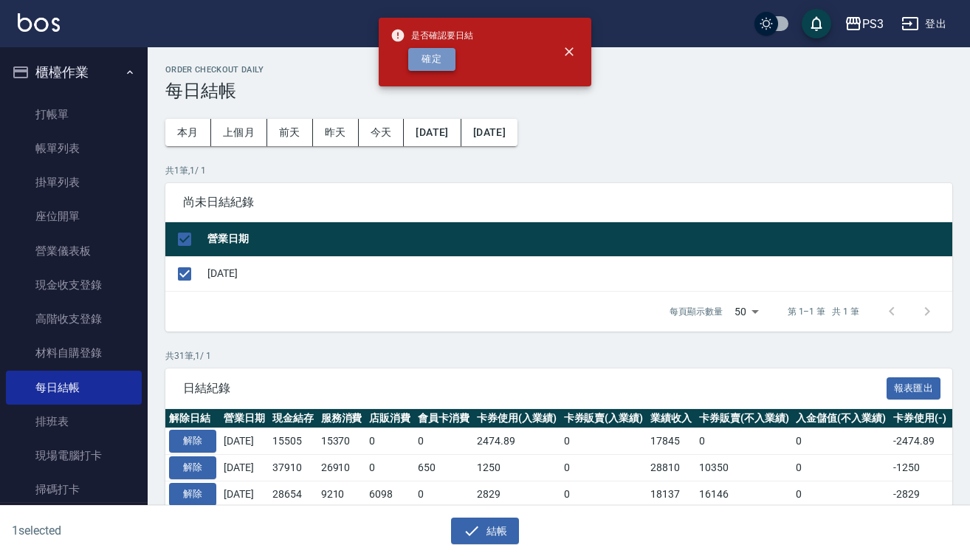
click at [435, 63] on button "確定" at bounding box center [431, 59] width 47 height 23
checkbox input "false"
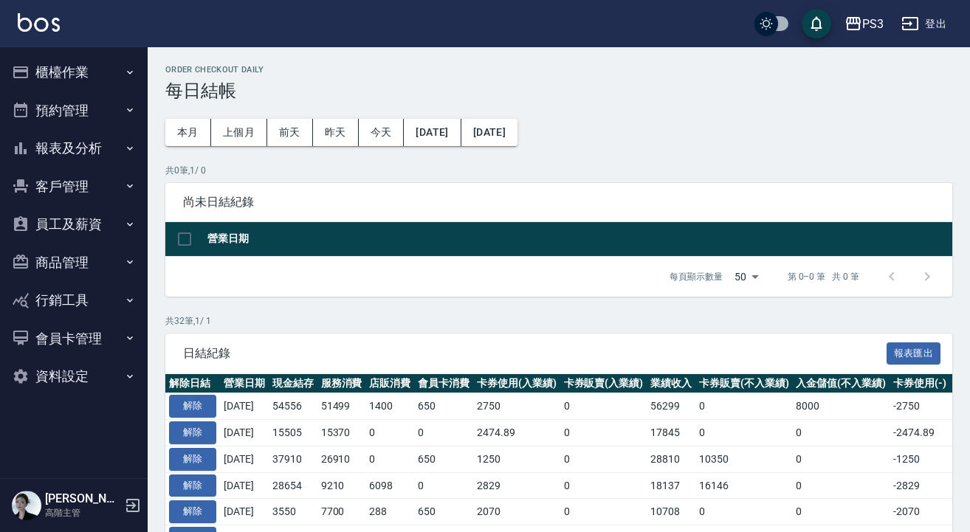
click at [54, 145] on button "報表及分析" at bounding box center [74, 148] width 136 height 38
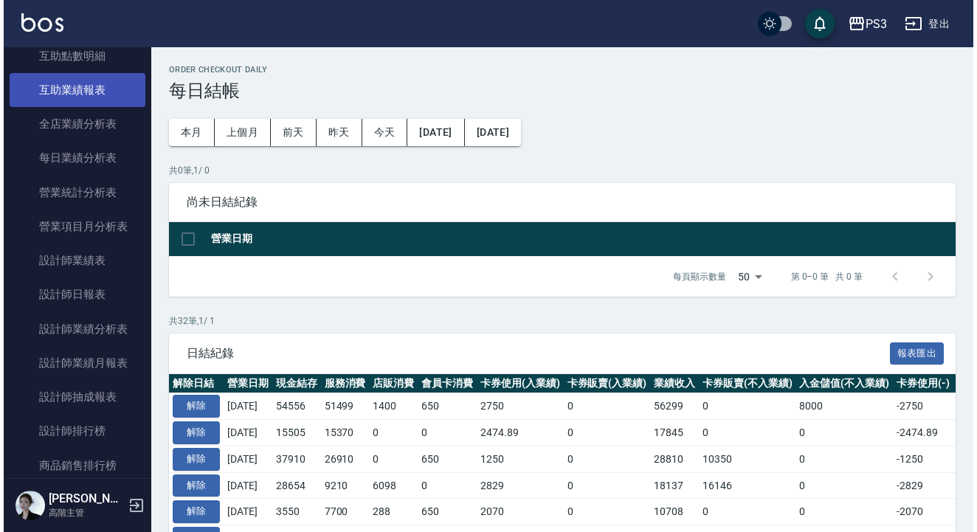
scroll to position [412, 0]
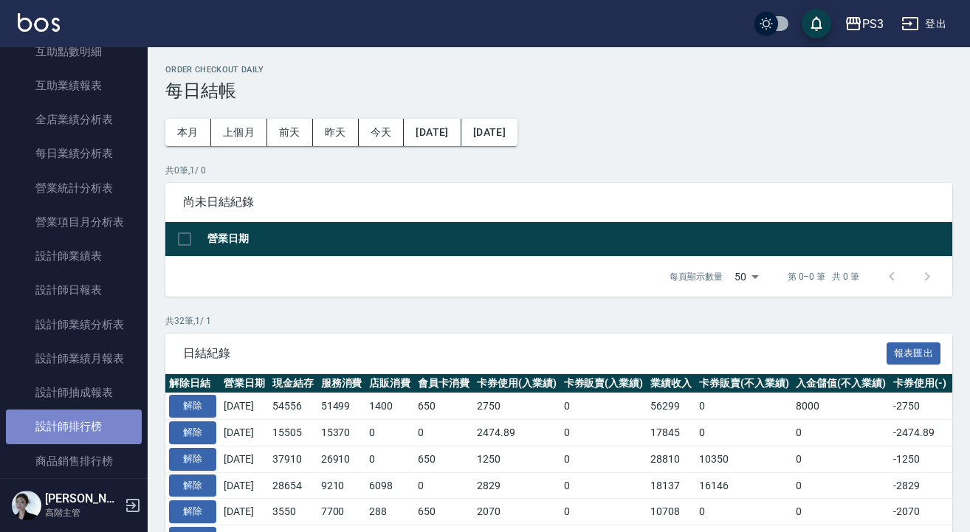
click at [77, 424] on link "設計師排行榜" at bounding box center [74, 427] width 136 height 34
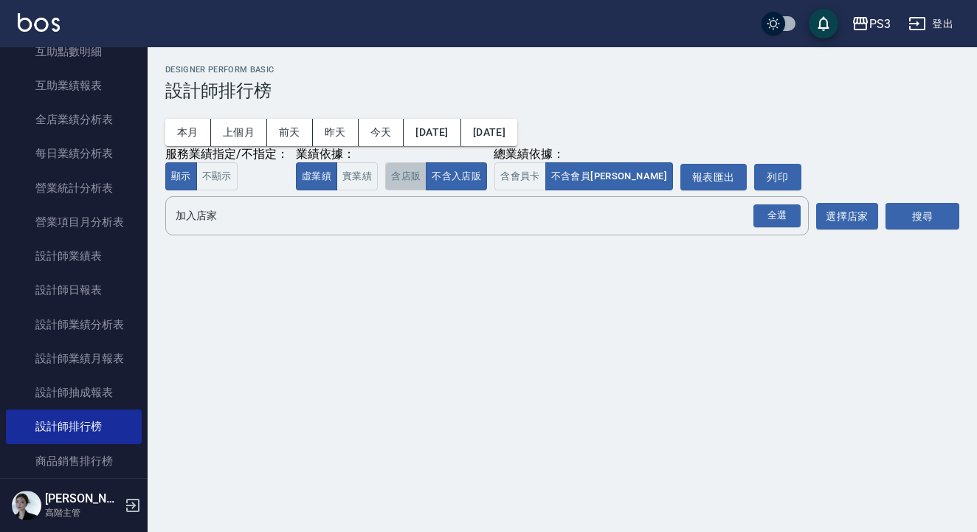
click at [407, 177] on button "含店販" at bounding box center [405, 176] width 41 height 29
click at [503, 176] on button "含會員卡" at bounding box center [521, 176] width 52 height 29
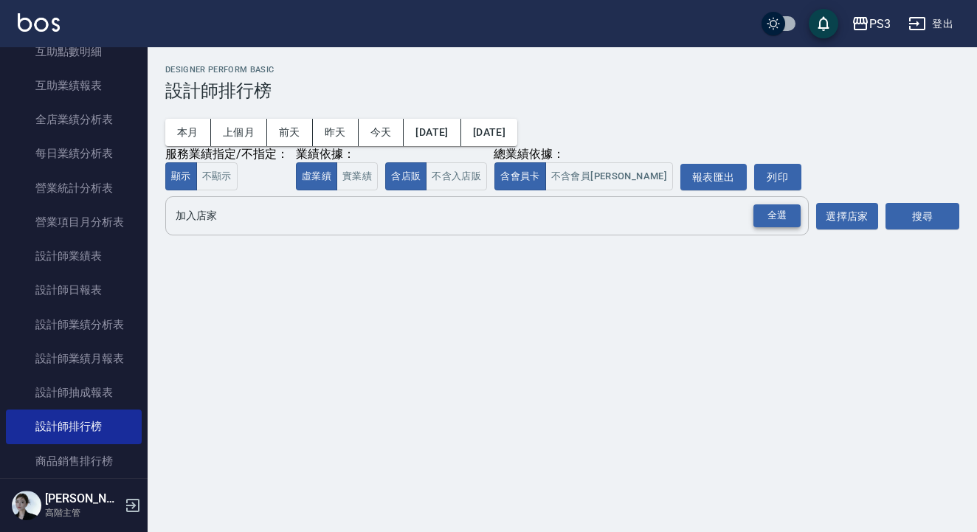
click at [791, 214] on div "全選" at bounding box center [777, 215] width 47 height 23
click at [917, 219] on button "搜尋" at bounding box center [923, 217] width 74 height 27
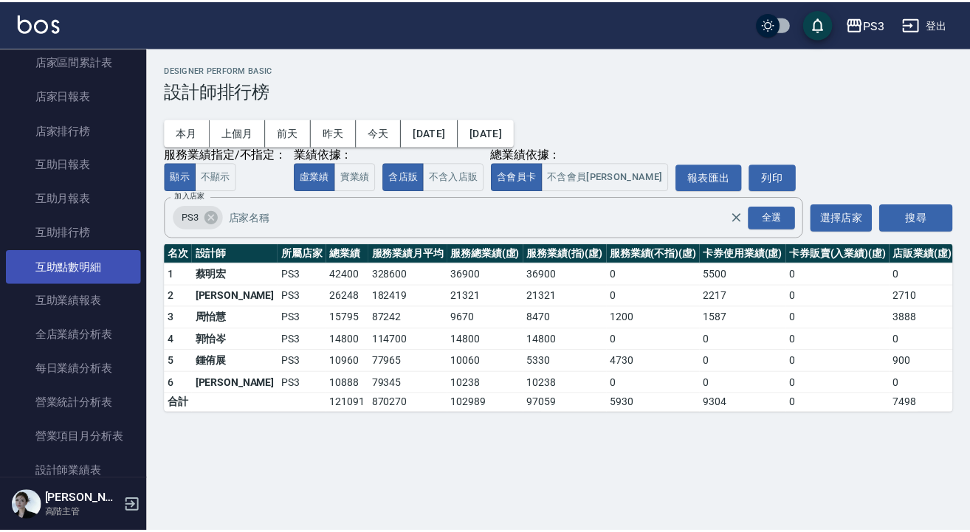
scroll to position [160, 0]
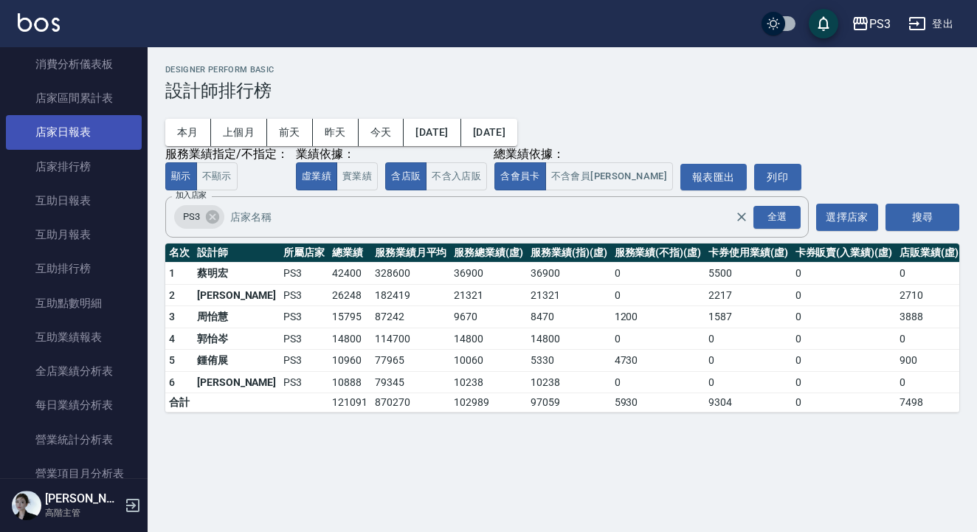
click at [89, 134] on link "店家日報表" at bounding box center [74, 132] width 136 height 34
